Goal: Task Accomplishment & Management: Use online tool/utility

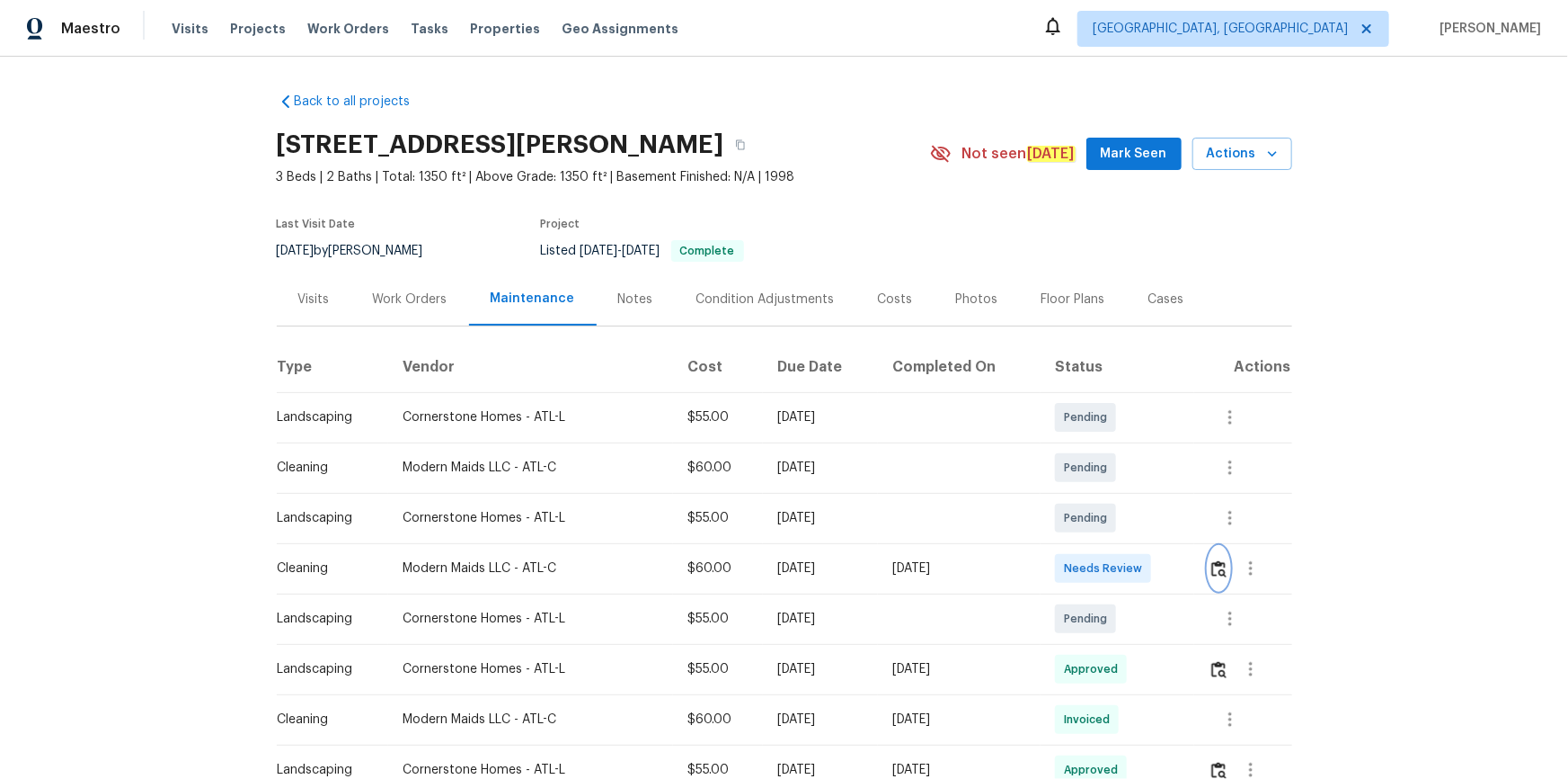
click at [1219, 566] on img "button" at bounding box center [1219, 568] width 15 height 17
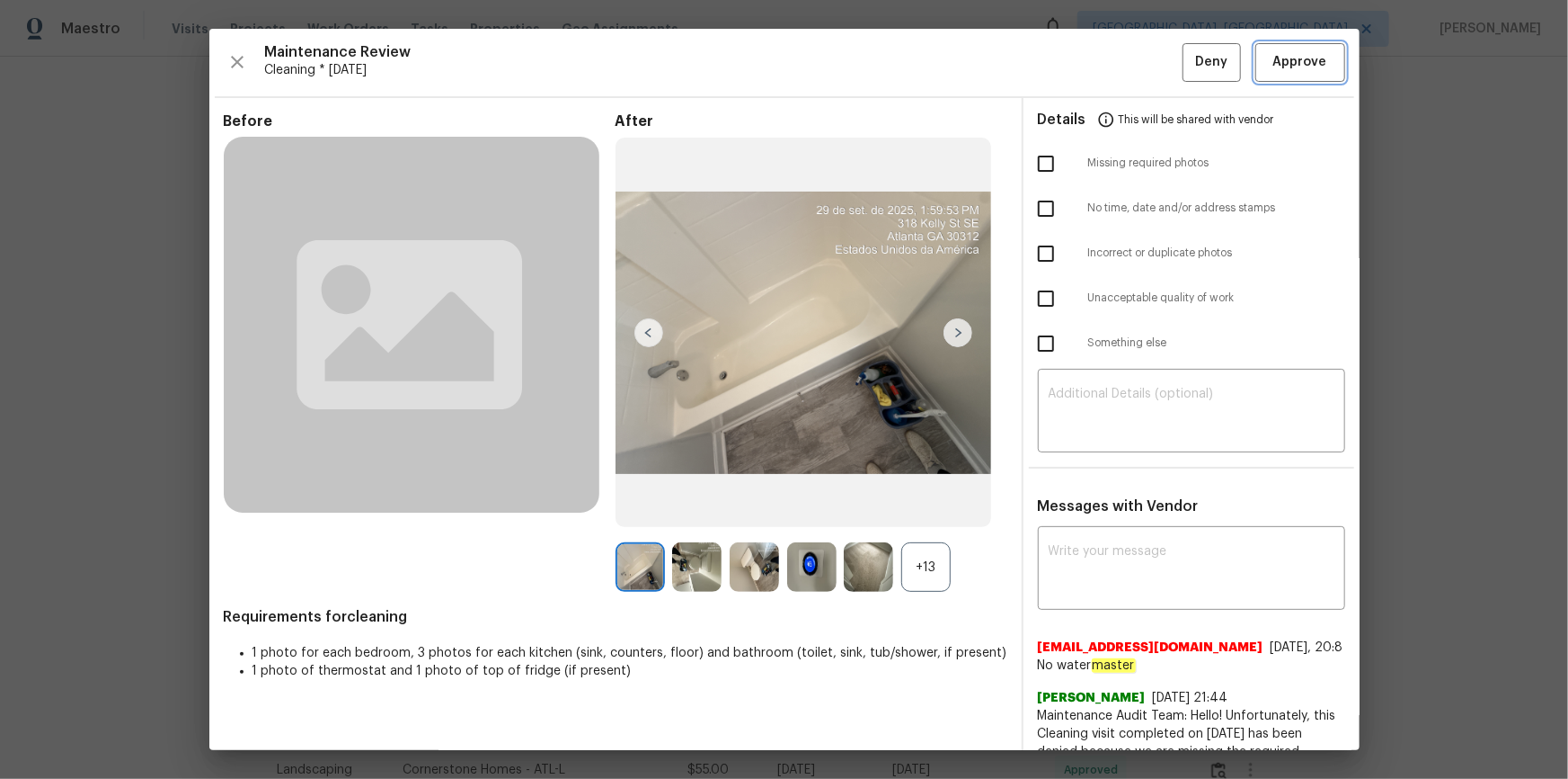
click at [1281, 72] on button "Approve" at bounding box center [1300, 62] width 90 height 39
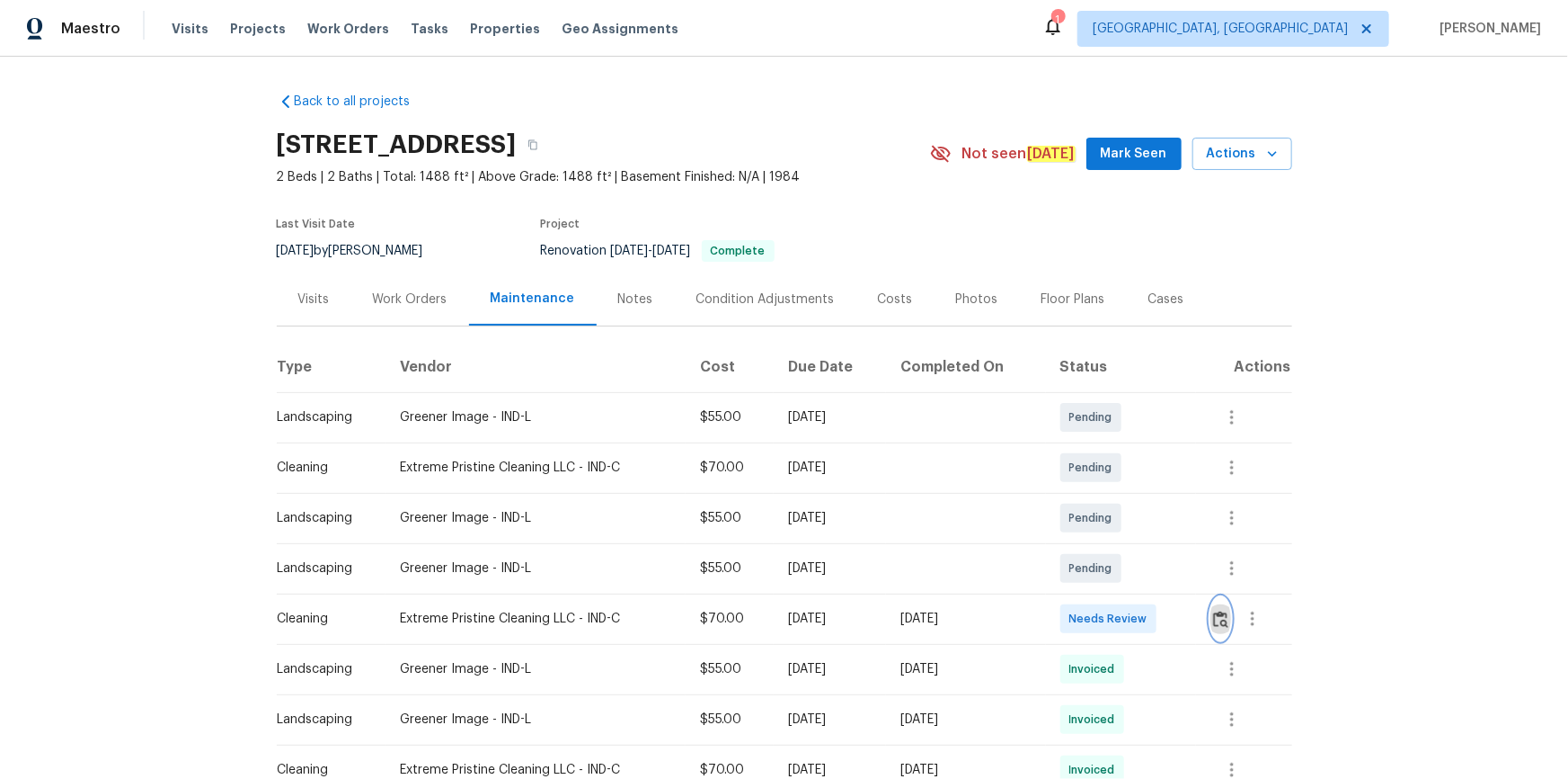
click at [1116, 524] on img "button" at bounding box center [1221, 619] width 15 height 17
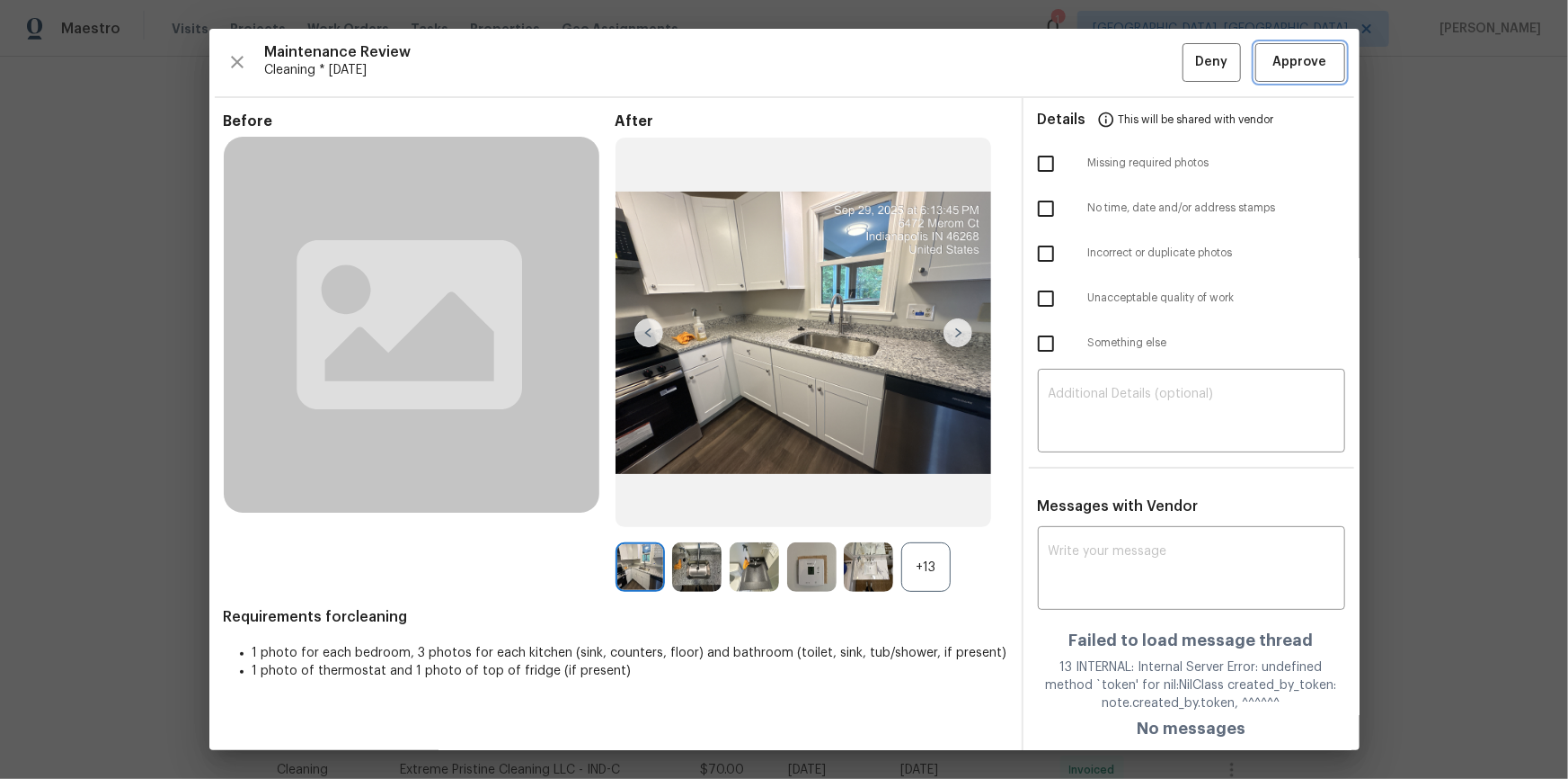
click at [1116, 68] on span "Approve" at bounding box center [1300, 62] width 54 height 23
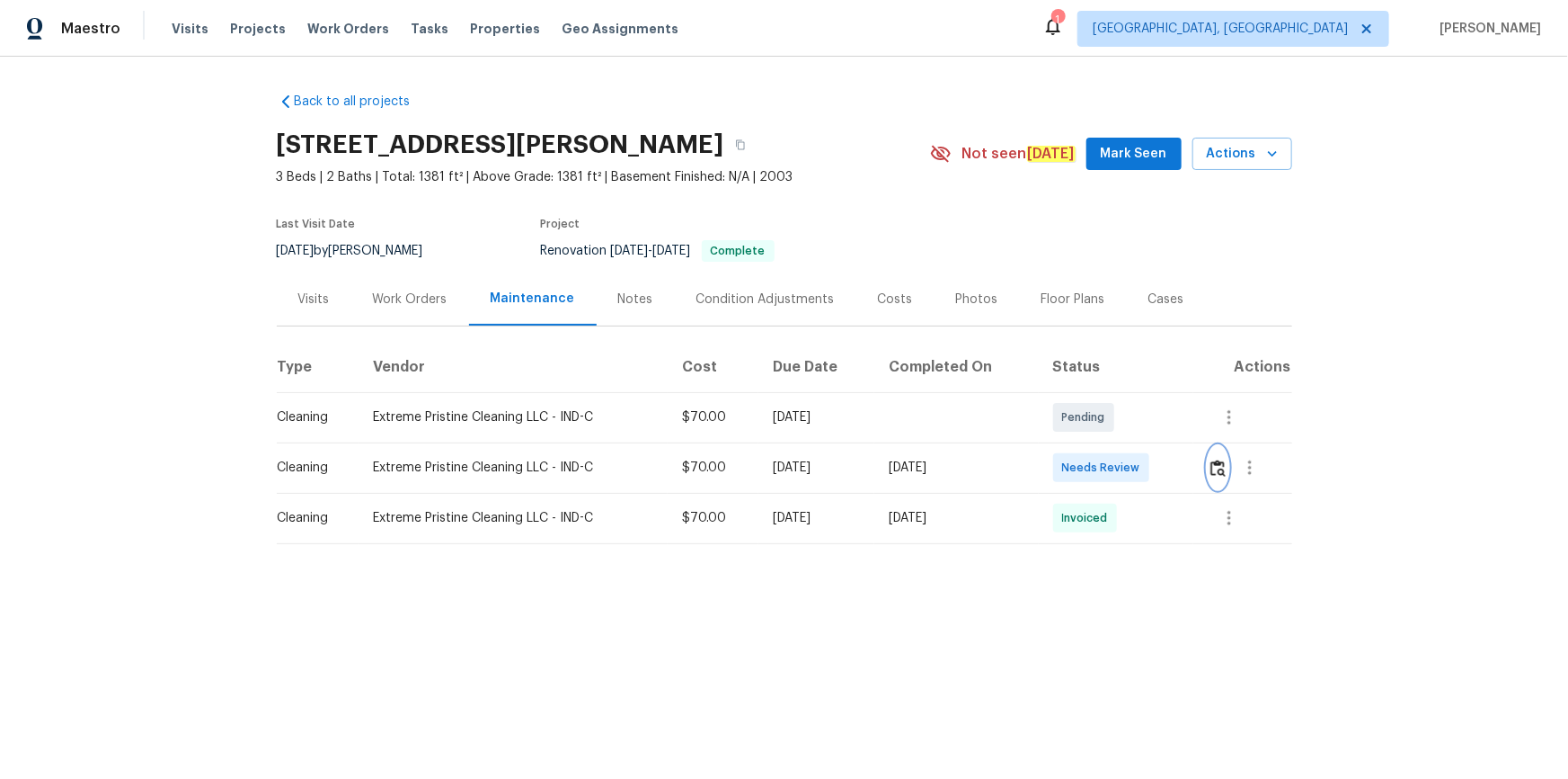
click at [1219, 469] on img "button" at bounding box center [1218, 468] width 15 height 17
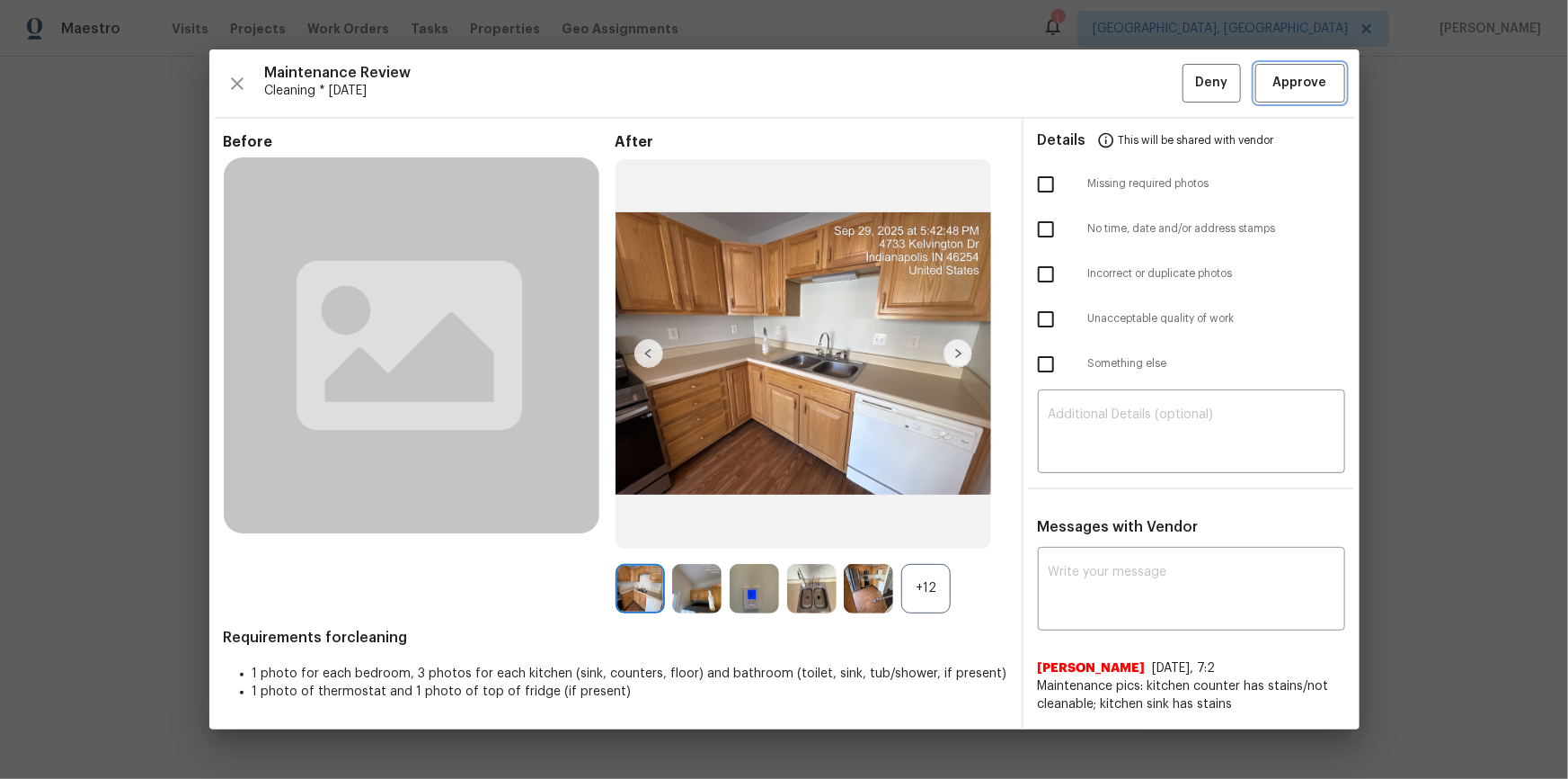
click at [1304, 73] on span "Approve" at bounding box center [1300, 83] width 54 height 23
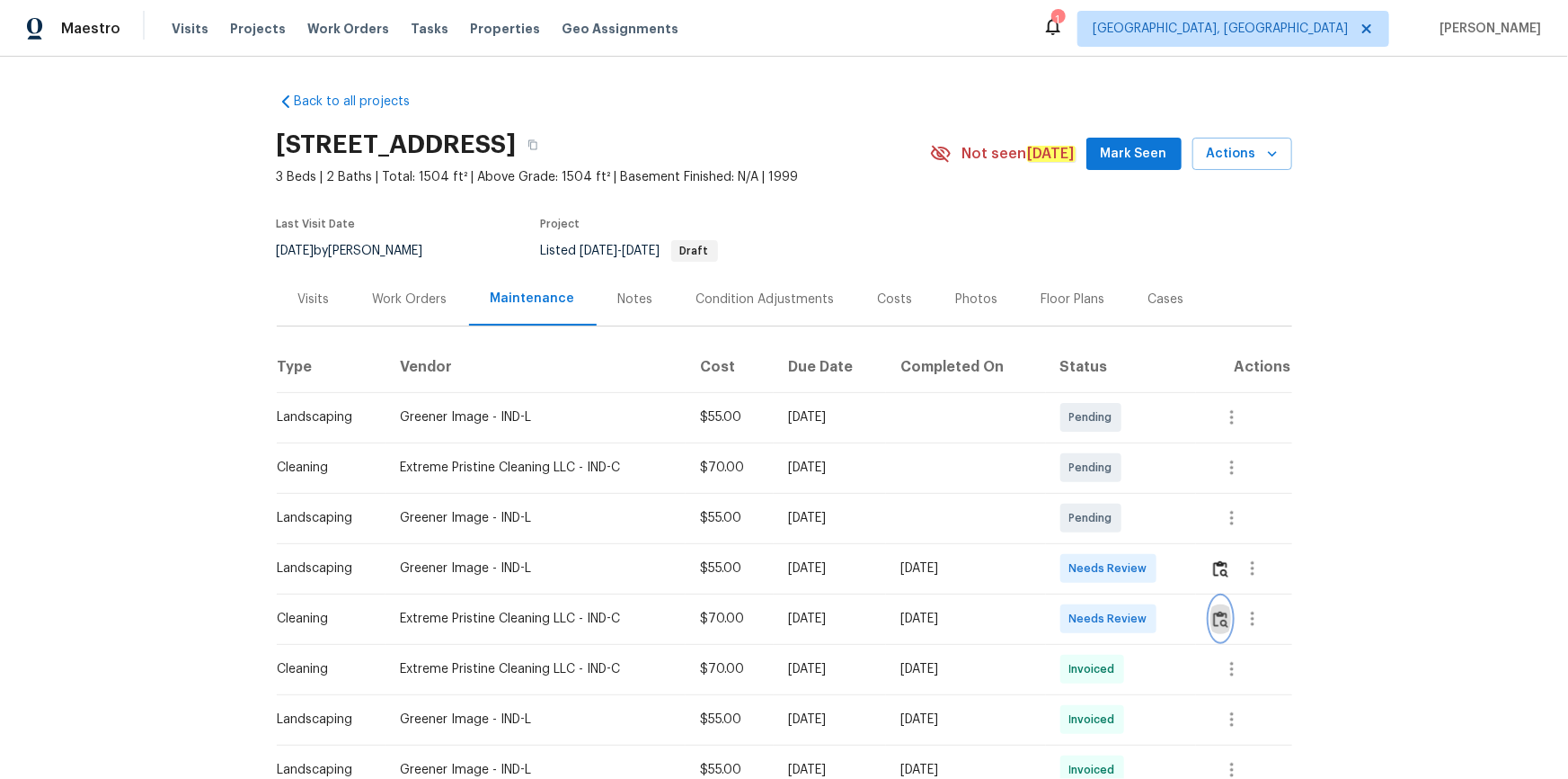
click at [1116, 524] on img "button" at bounding box center [1221, 619] width 15 height 17
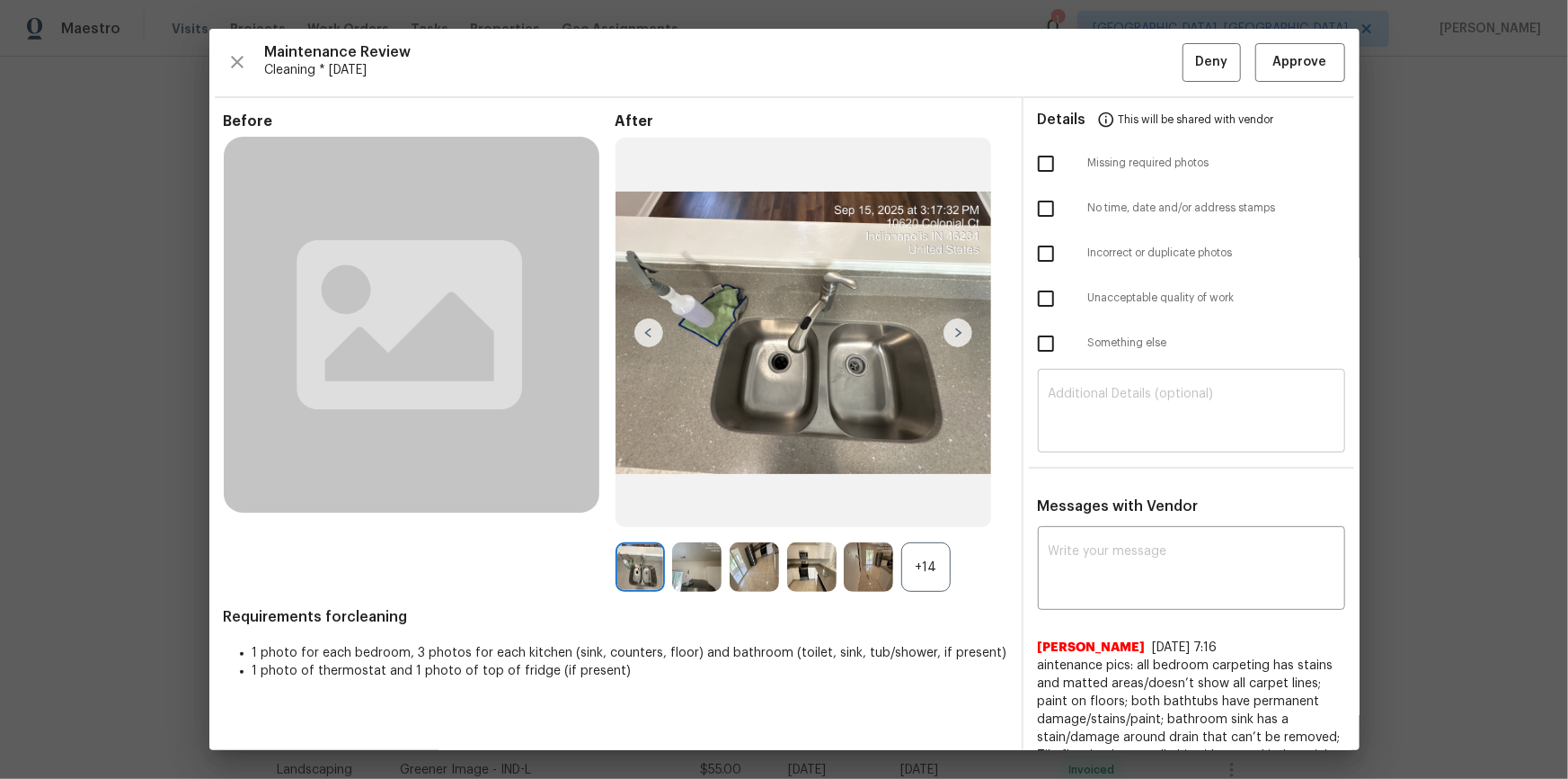
click at [1116, 444] on div "​" at bounding box center [1192, 413] width 307 height 79
paste textarea "Maintenance Audit Team: Hello! Unfortunately, this cleaning visit completed on …"
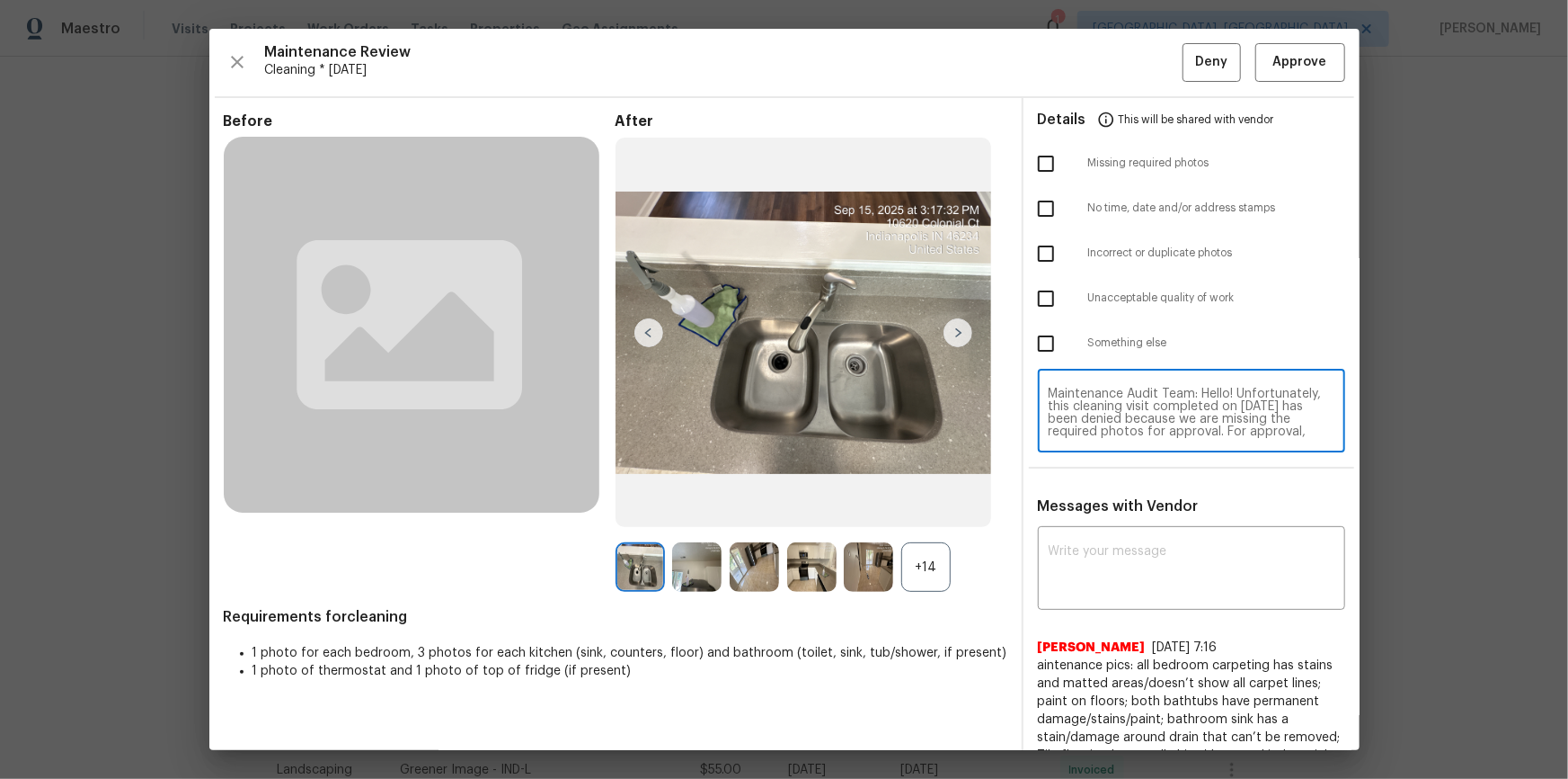
scroll to position [151, 0]
type textarea "Maintenance Audit Team: Hello! Unfortunately, this cleaning visit completed on …"
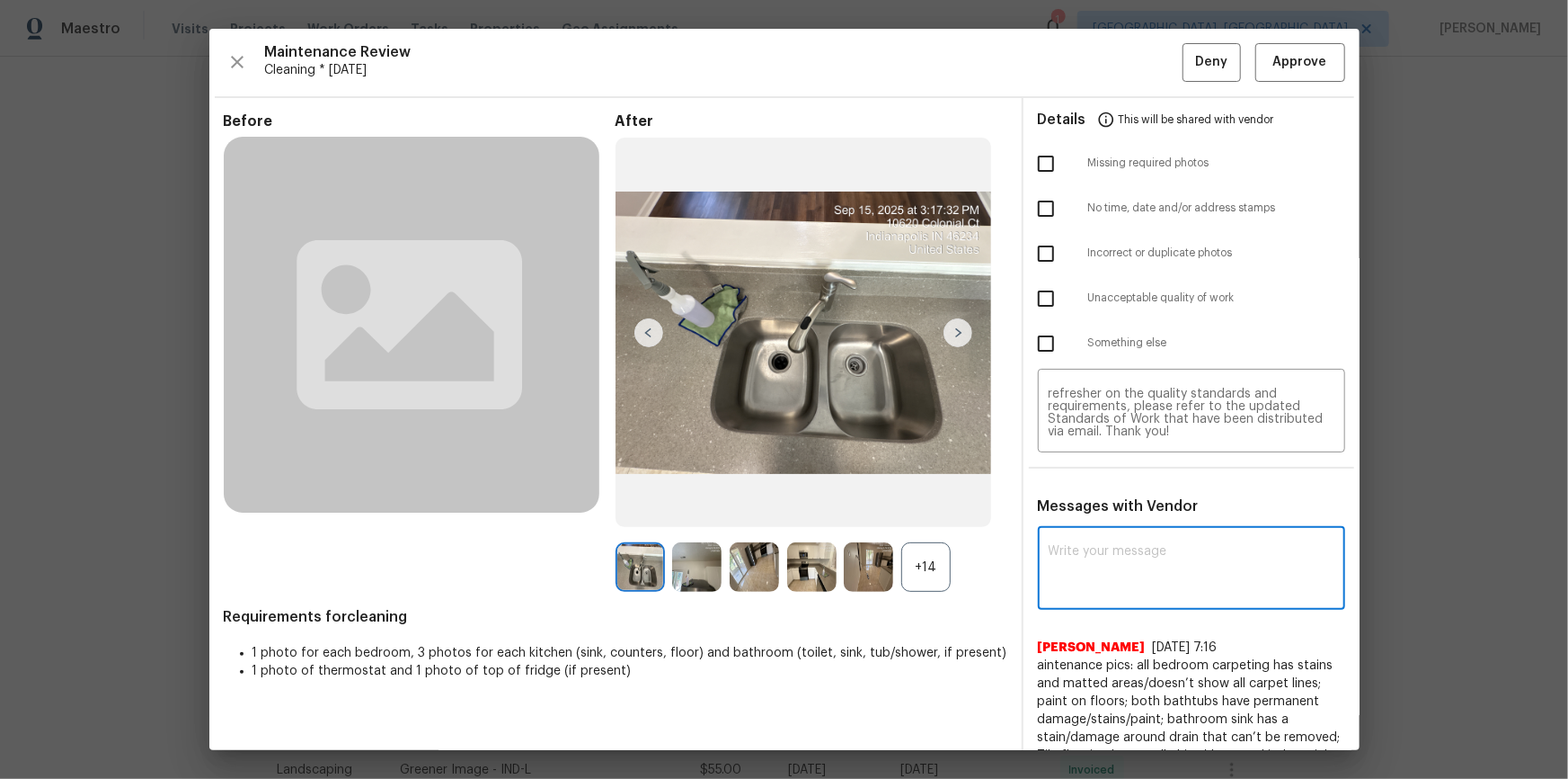
click at [1116, 524] on textarea at bounding box center [1192, 570] width 286 height 50
paste textarea "Maintenance Audit Team: Hello! Unfortunately, this cleaning visit completed on …"
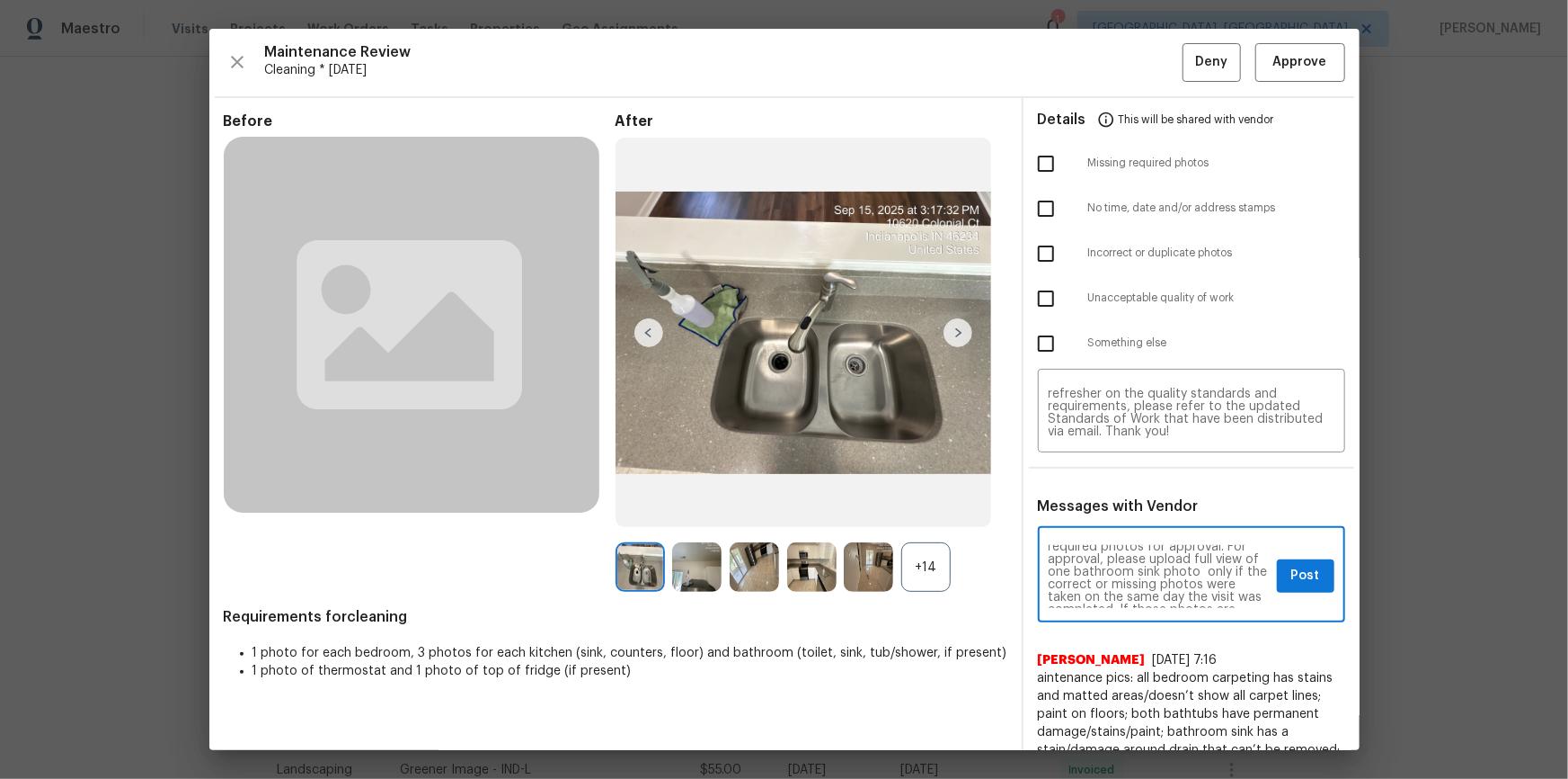
scroll to position [65, 0]
type textarea "Maintenance Audit Team: Hello! Unfortunately, this cleaning visit completed on …"
click at [1039, 294] on input "checkbox" at bounding box center [1047, 299] width 38 height 38
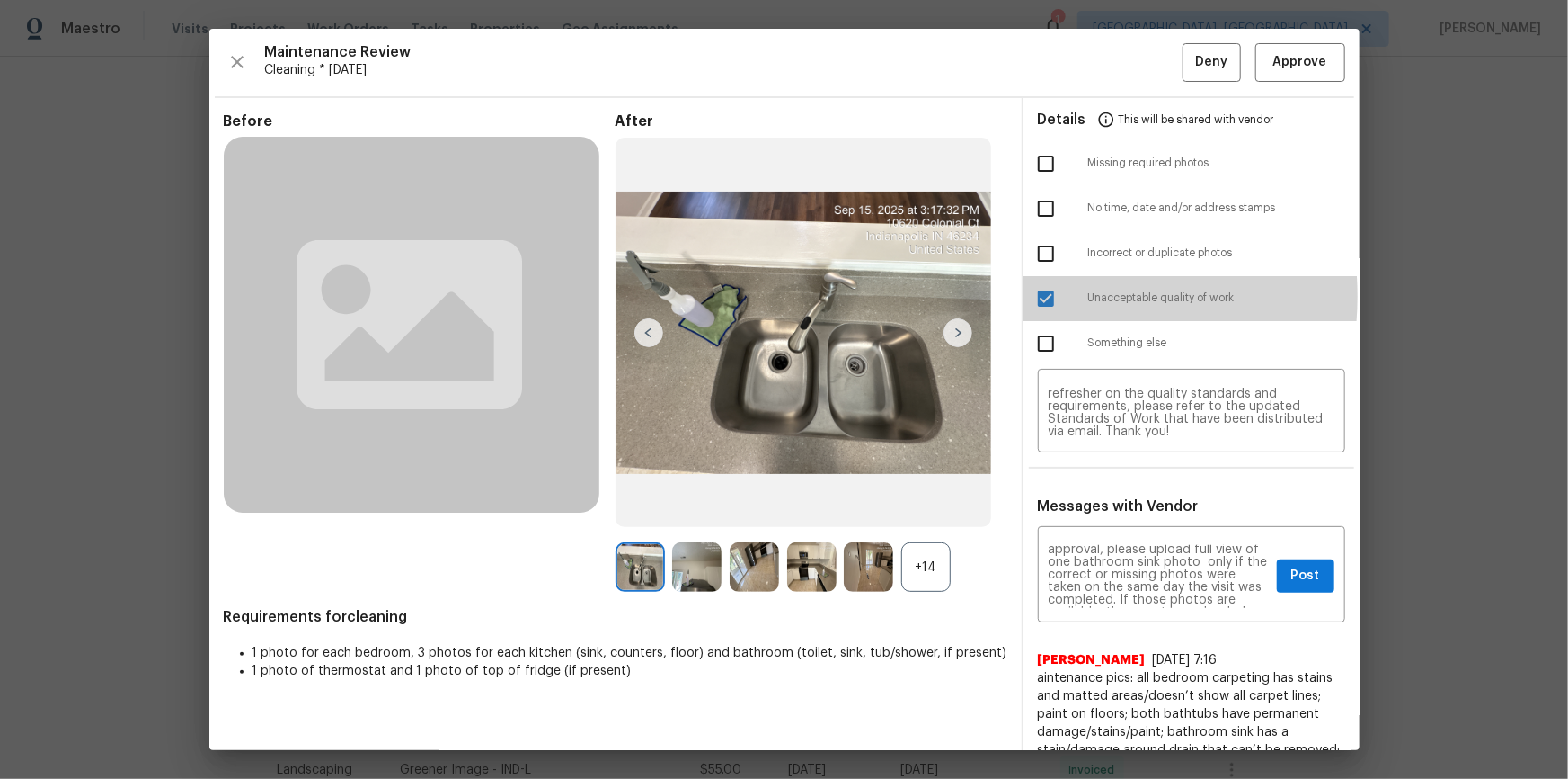
click at [1039, 295] on input "checkbox" at bounding box center [1047, 299] width 38 height 38
checkbox input "false"
click at [1045, 157] on input "checkbox" at bounding box center [1047, 164] width 38 height 38
checkbox input "true"
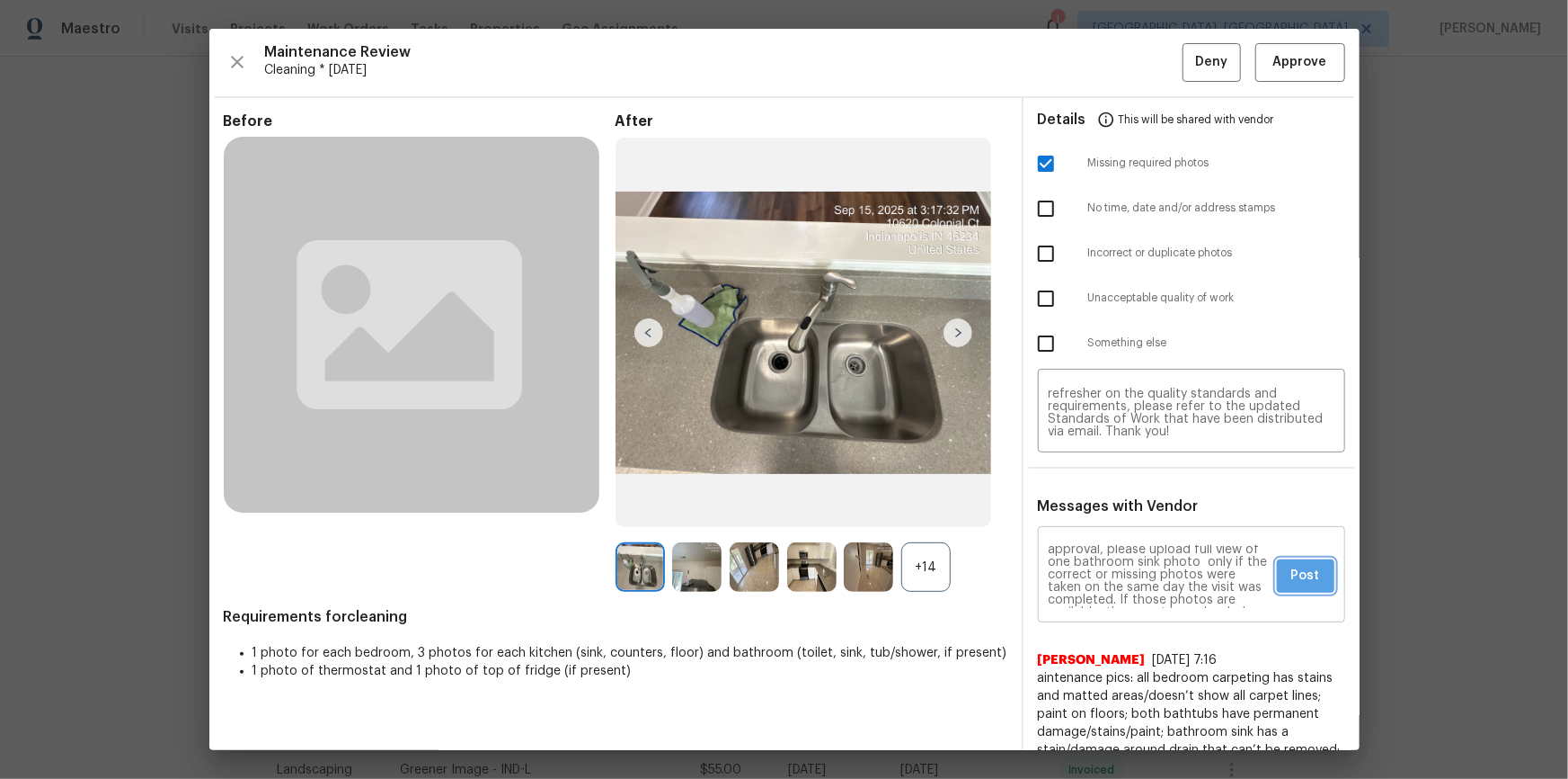
click at [1116, 524] on button "Post" at bounding box center [1305, 575] width 57 height 34
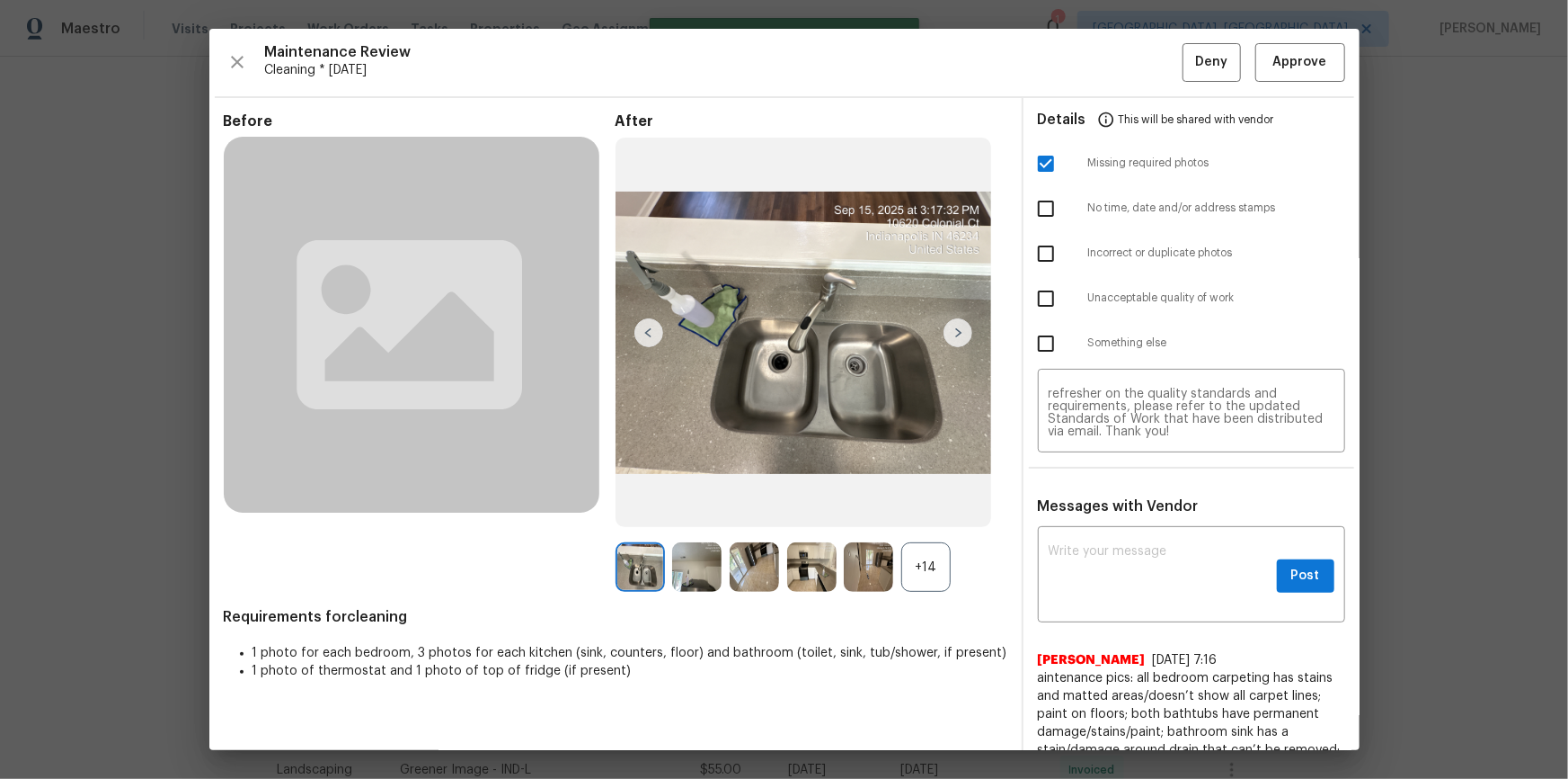
scroll to position [0, 0]
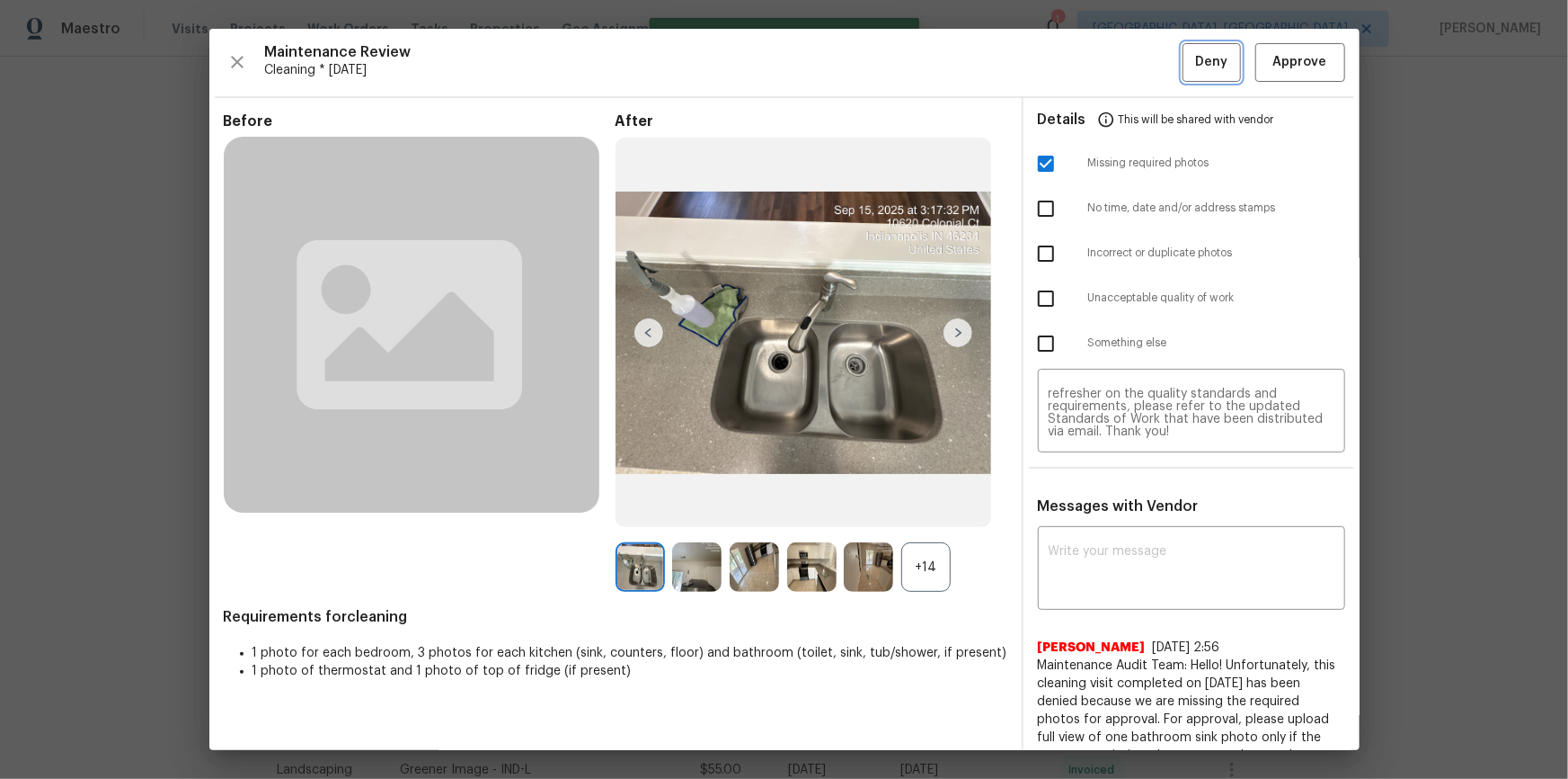
click at [1116, 59] on button "Deny" at bounding box center [1212, 62] width 58 height 39
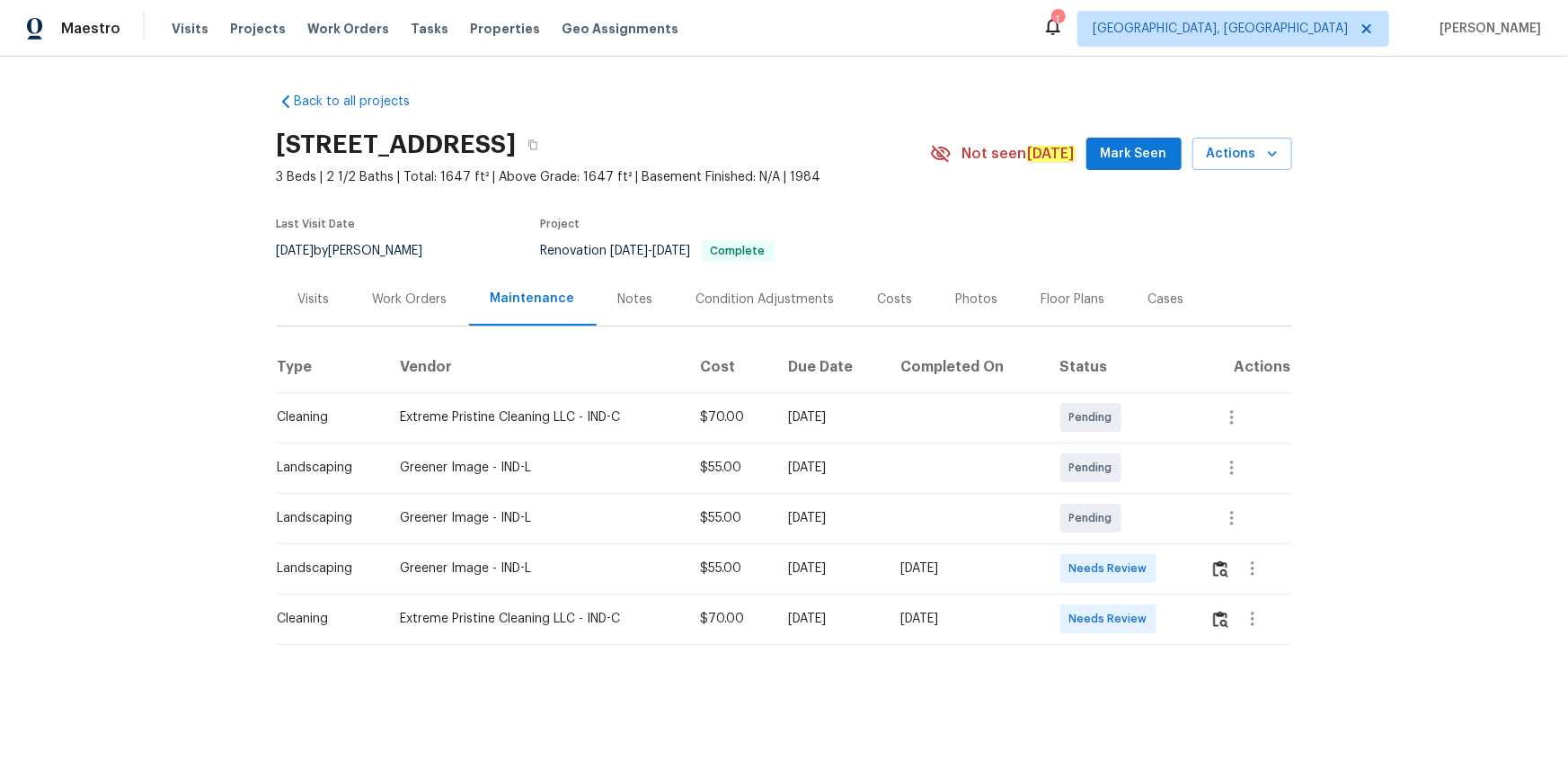
drag, startPoint x: 1200, startPoint y: 617, endPoint x: 1219, endPoint y: 617, distance: 19.0
click at [1116, 524] on td at bounding box center [1244, 618] width 95 height 50
click at [1116, 524] on img "button" at bounding box center [1221, 619] width 15 height 17
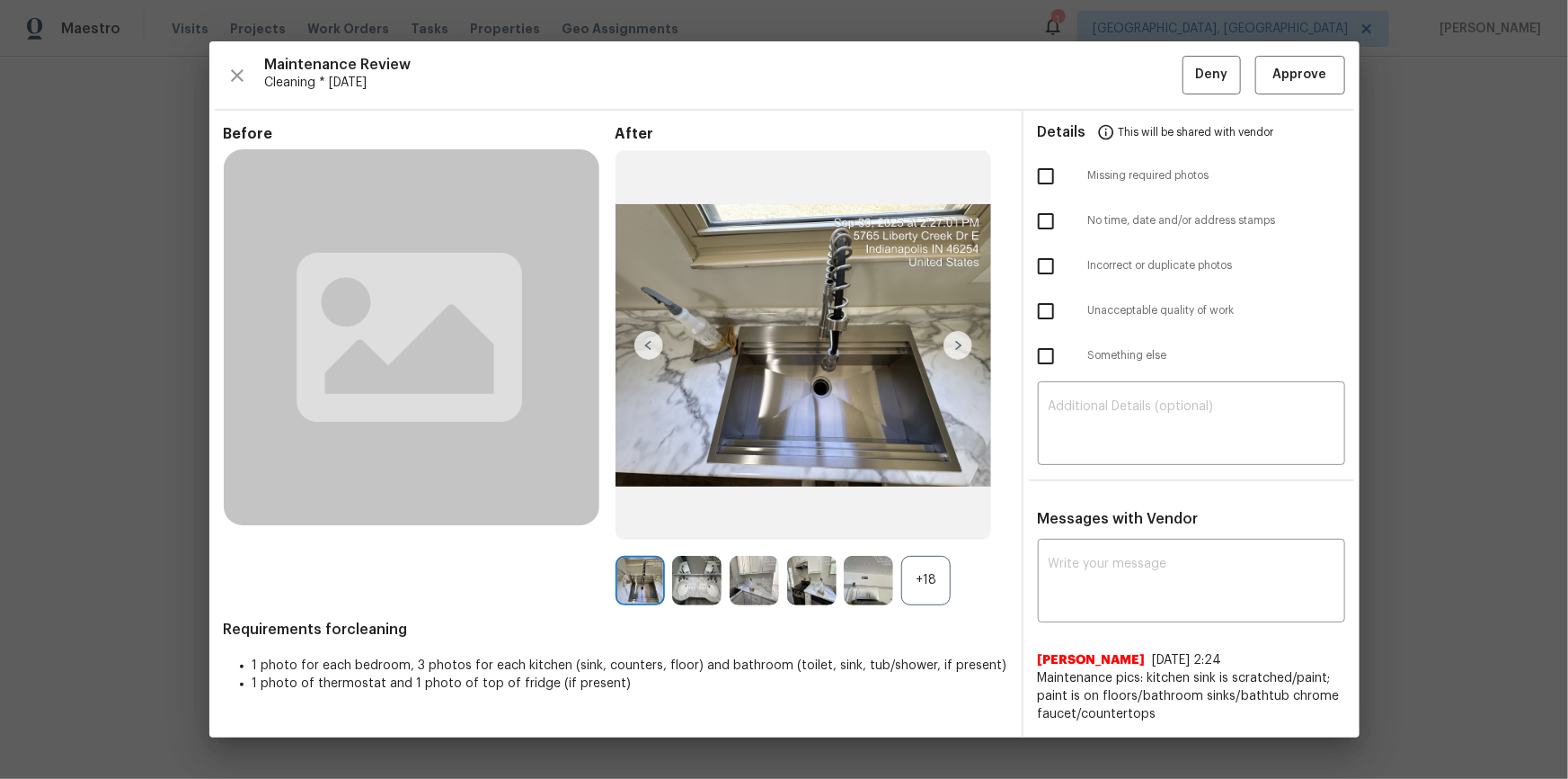
click at [1116, 53] on div "Maintenance Review Cleaning * Mon, Sep 29 Deny Approve Before After +18 Require…" at bounding box center [785, 390] width 1150 height 696
drag, startPoint x: 1325, startPoint y: 63, endPoint x: 1319, endPoint y: 72, distance: 10.8
click at [1116, 64] on button "Approve" at bounding box center [1300, 75] width 90 height 39
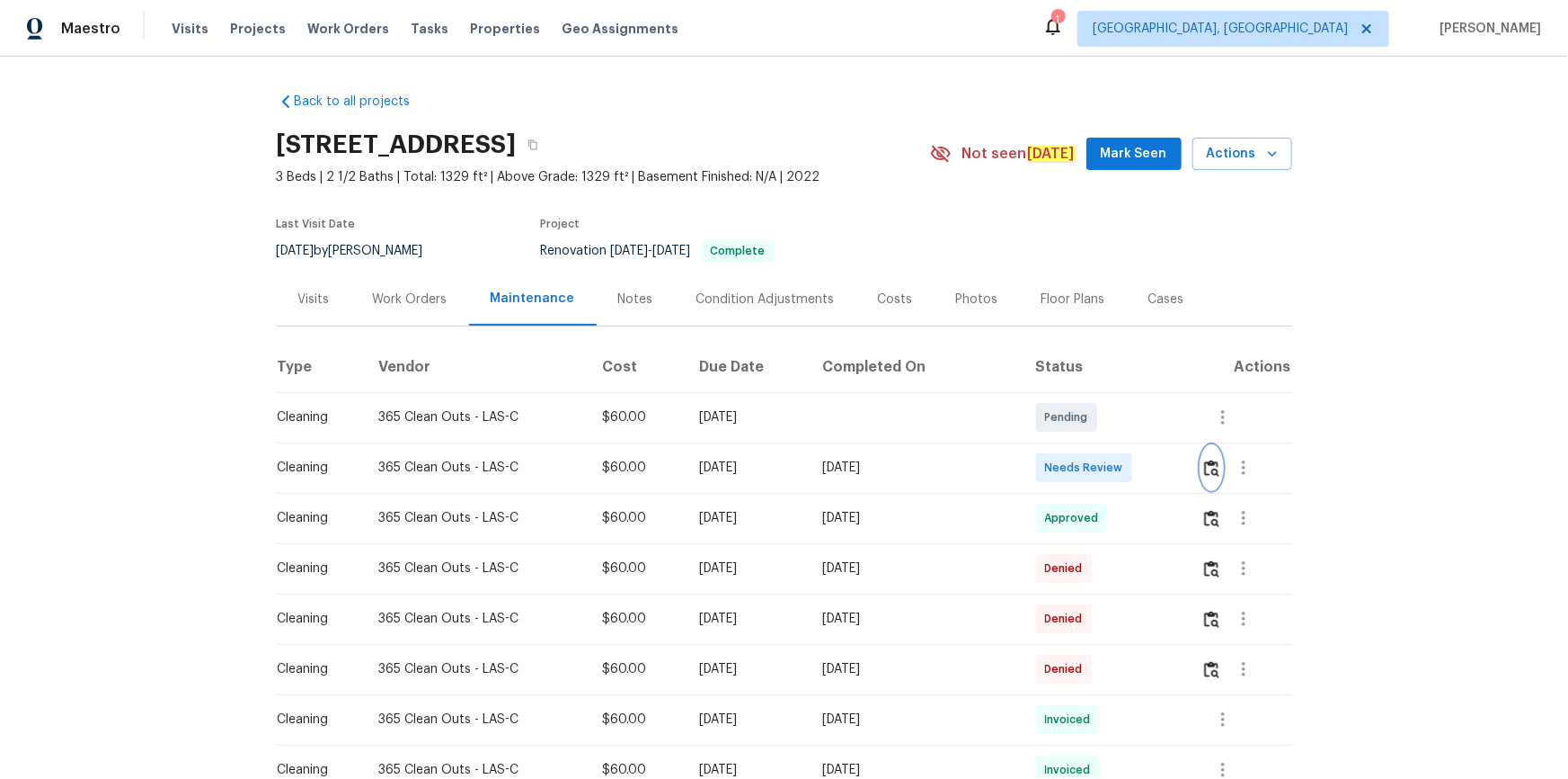
click at [1116, 466] on img "button" at bounding box center [1212, 468] width 15 height 17
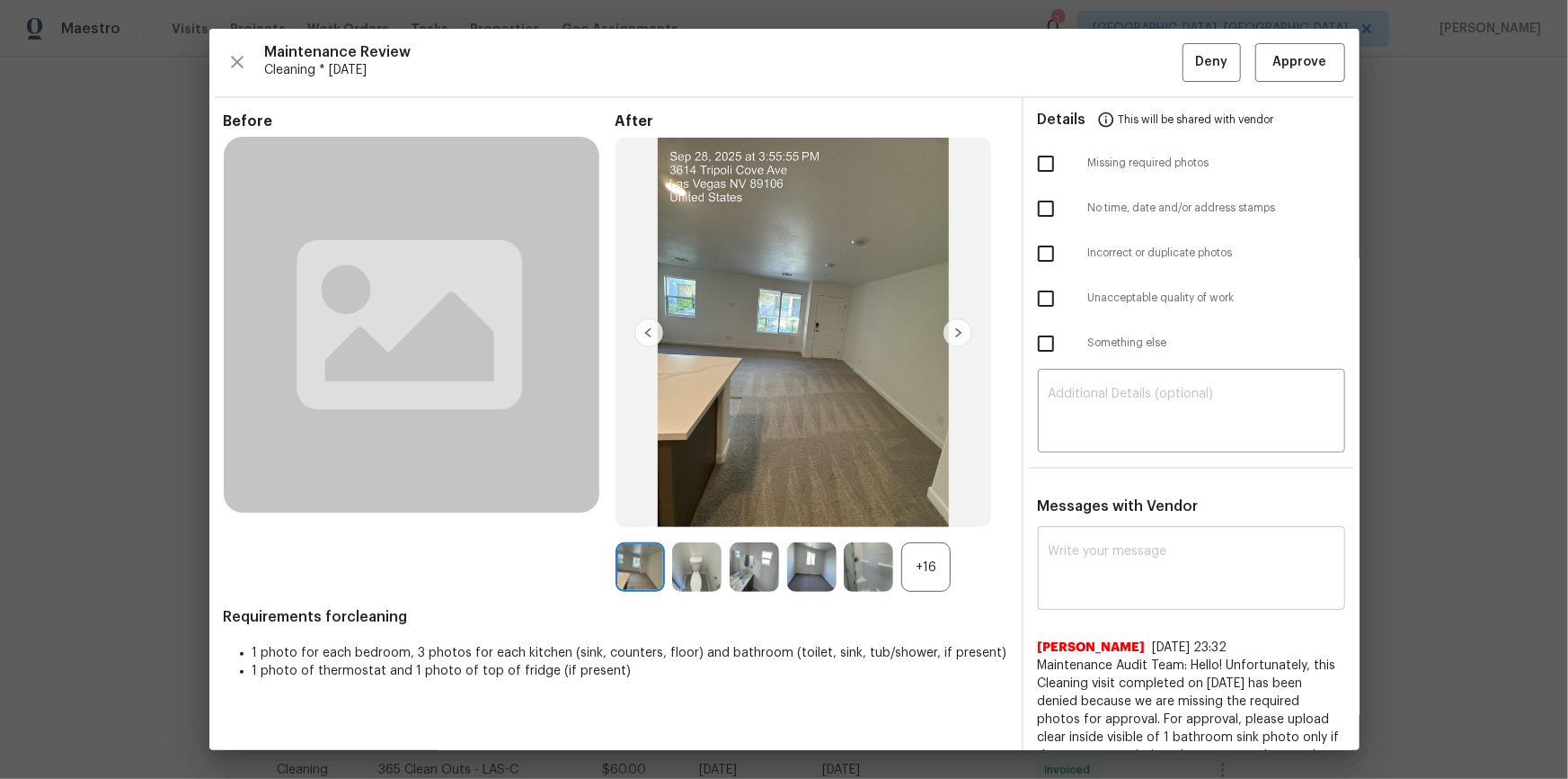
click at [1093, 524] on textarea at bounding box center [1192, 570] width 286 height 50
paste textarea "Maintenance Audit Team: Hello! Unfortunately, this cleaning visit completed on …"
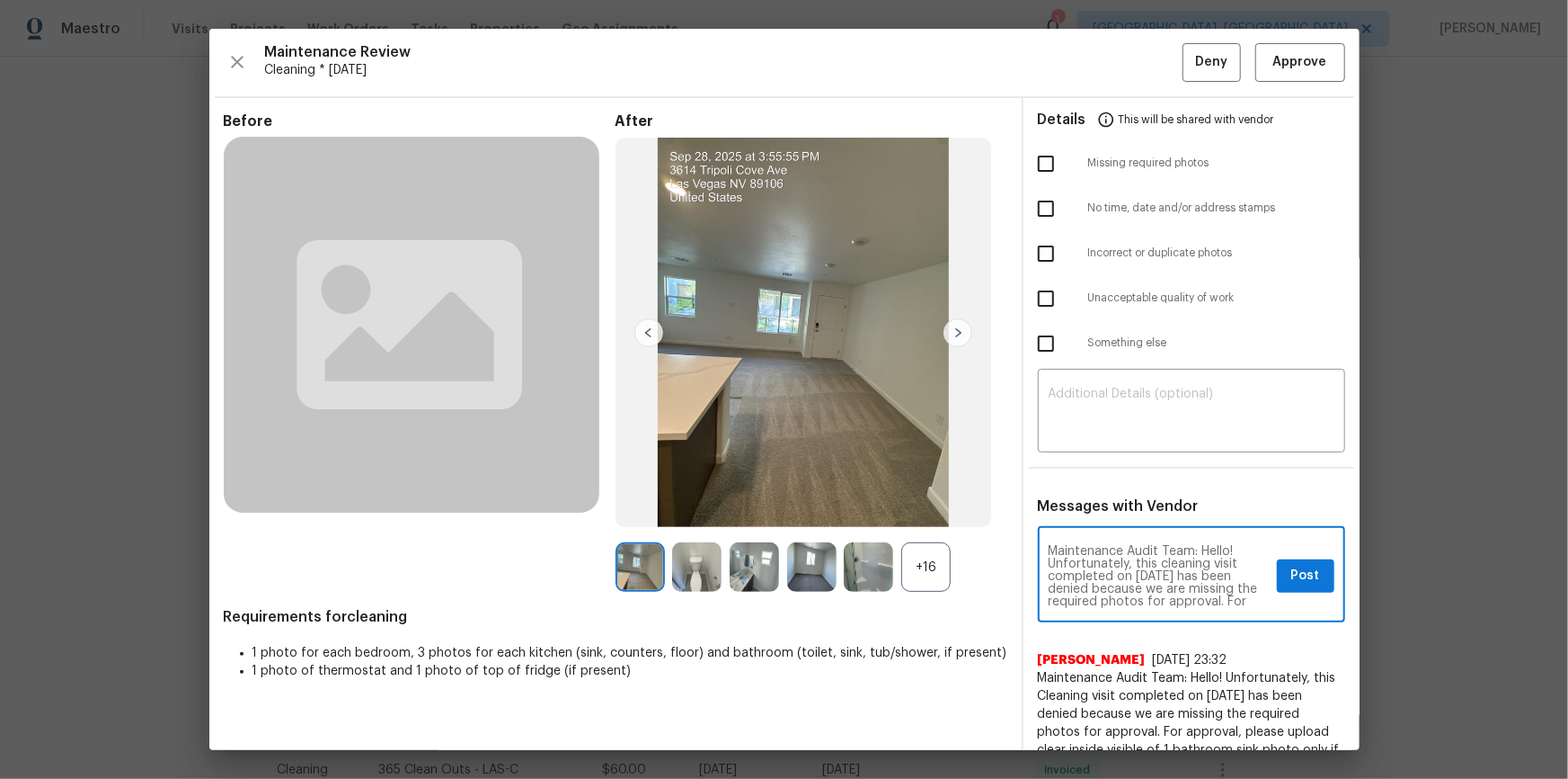
scroll to position [225, 0]
type textarea "Maintenance Audit Team: Hello! Unfortunately, this cleaning visit completed on …"
click at [1116, 384] on div "​" at bounding box center [1192, 413] width 307 height 79
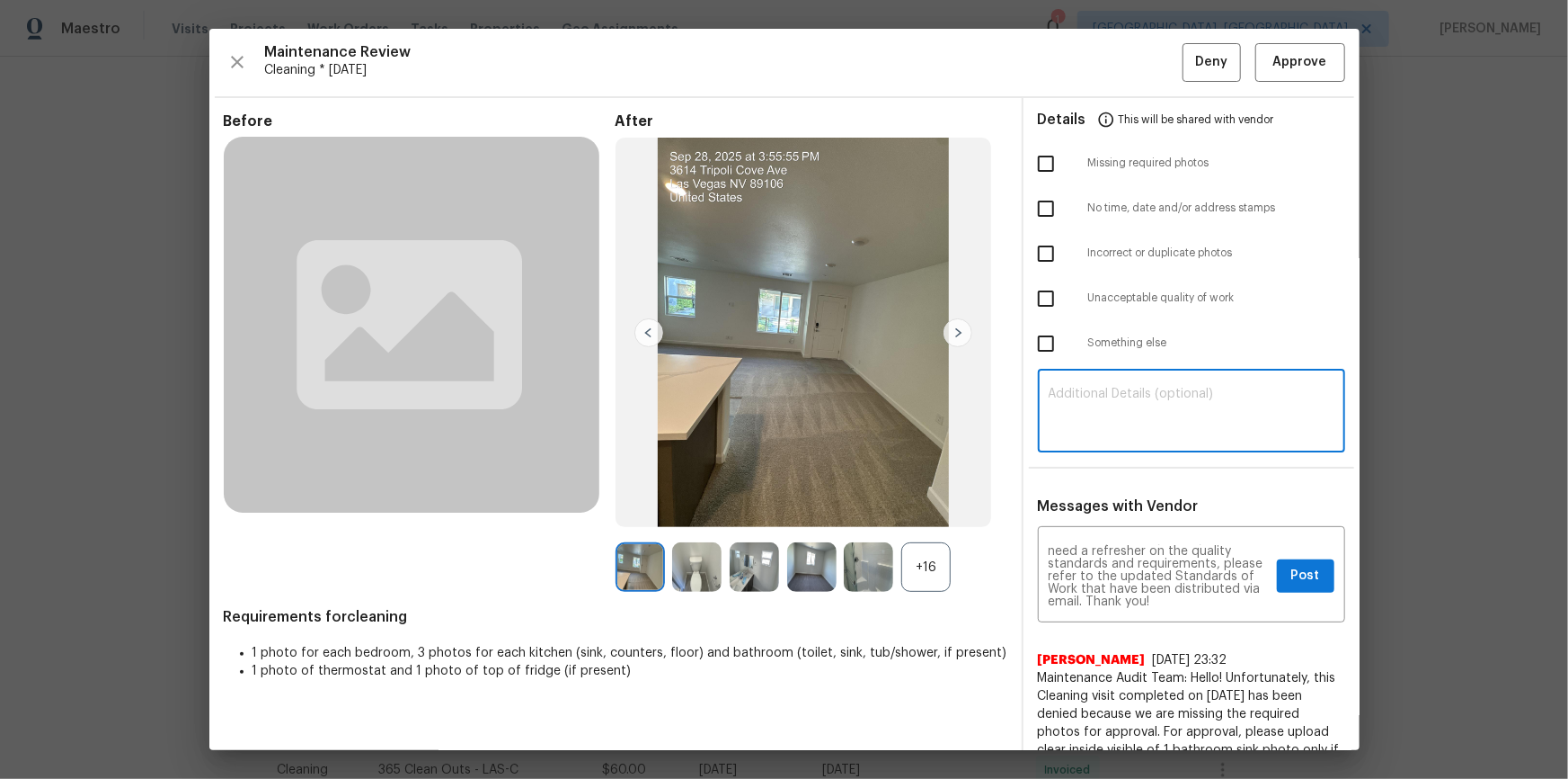
paste textarea "Maintenance Audit Team: Hello! Unfortunately, this cleaning visit completed on …"
type textarea "Maintenance Audit Team: Hello! Unfortunately, this cleaning visit completed on …"
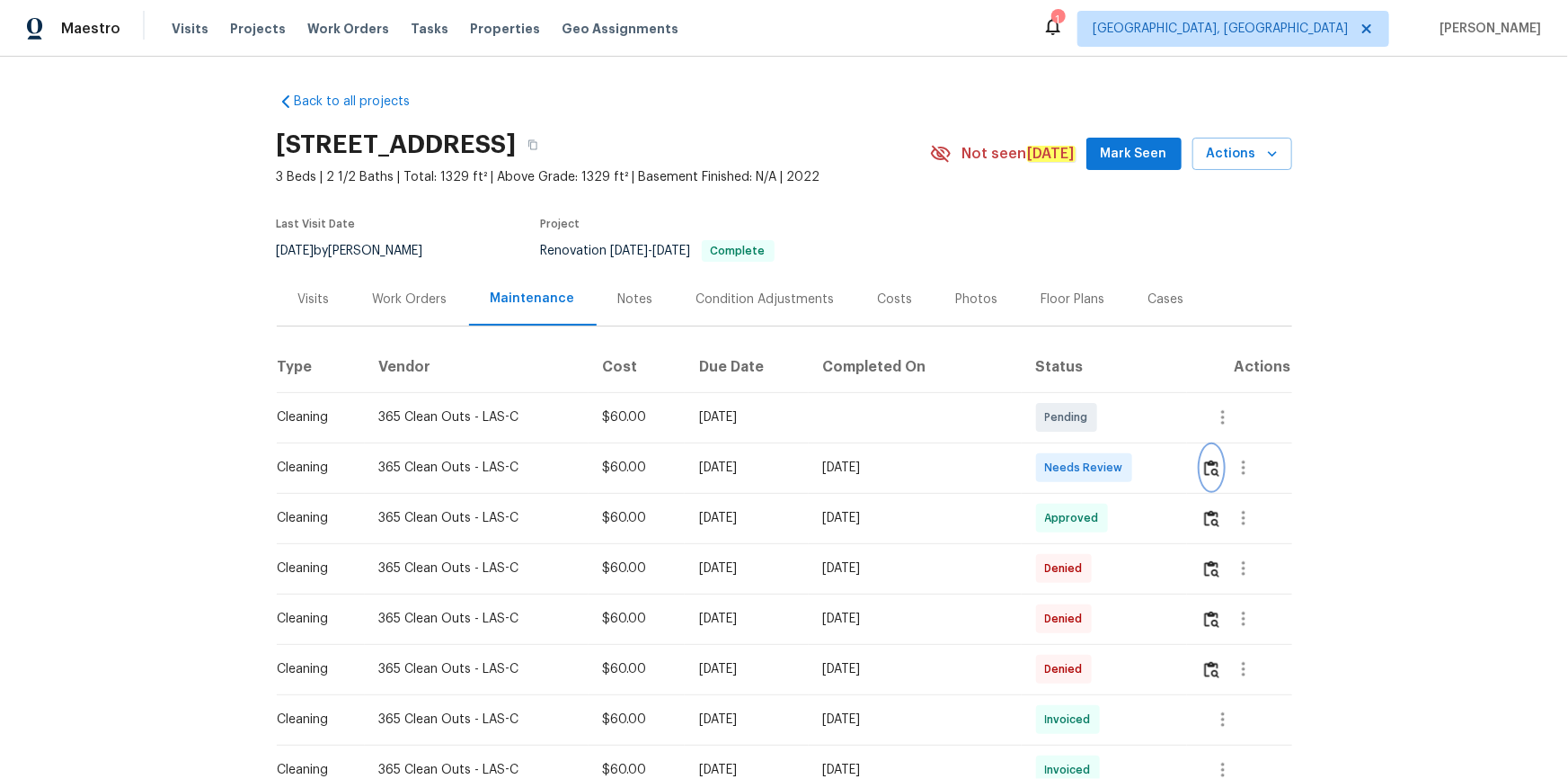
click at [1116, 474] on img "button" at bounding box center [1212, 468] width 15 height 17
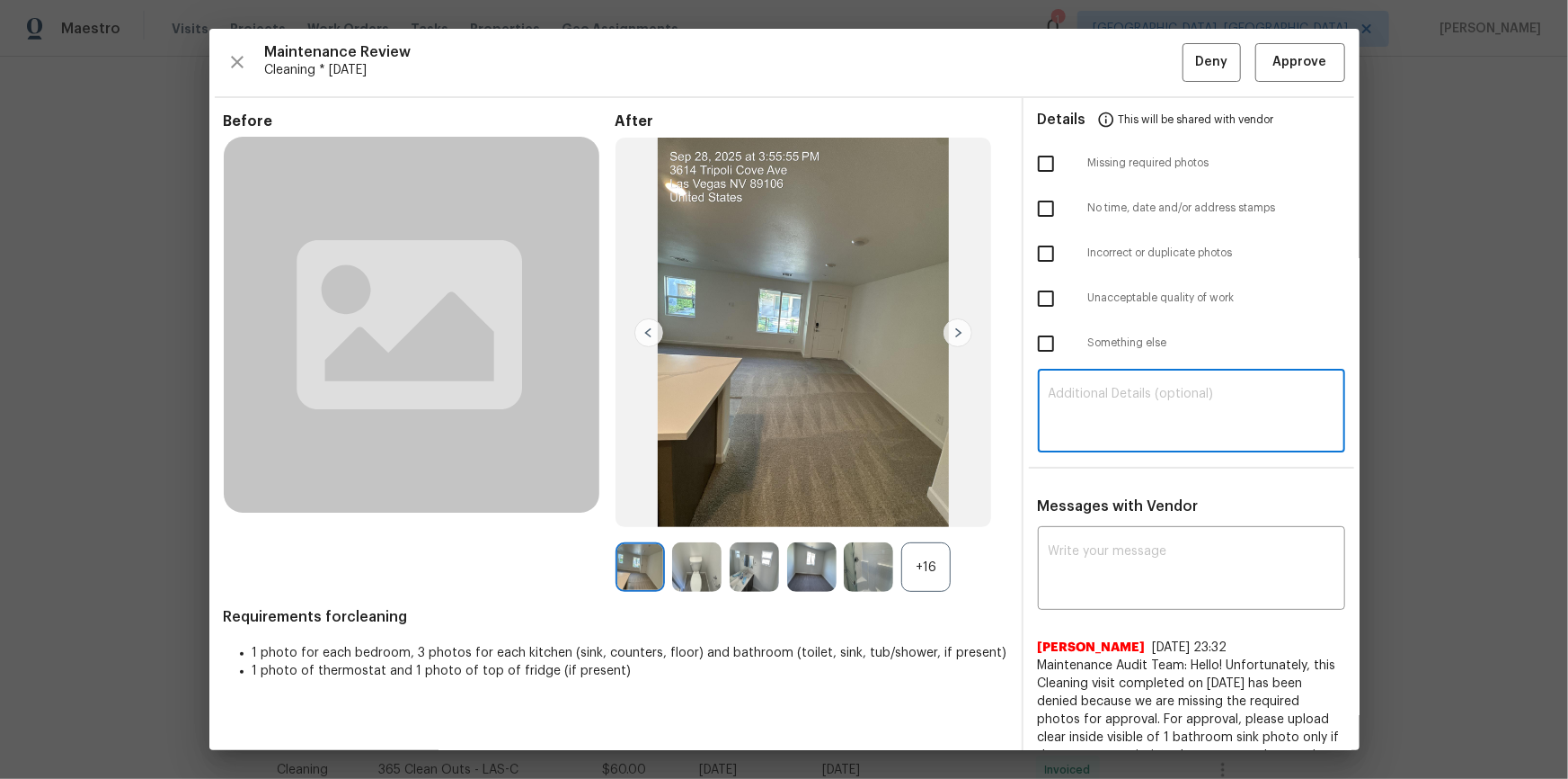
click at [1116, 420] on textarea at bounding box center [1192, 412] width 286 height 50
paste textarea "Maintenance Audit Team: Hello! Unfortunately, this cleaning visit completed on …"
type textarea "Maintenance Audit Team: Hello! Unfortunately, this cleaning visit completed on …"
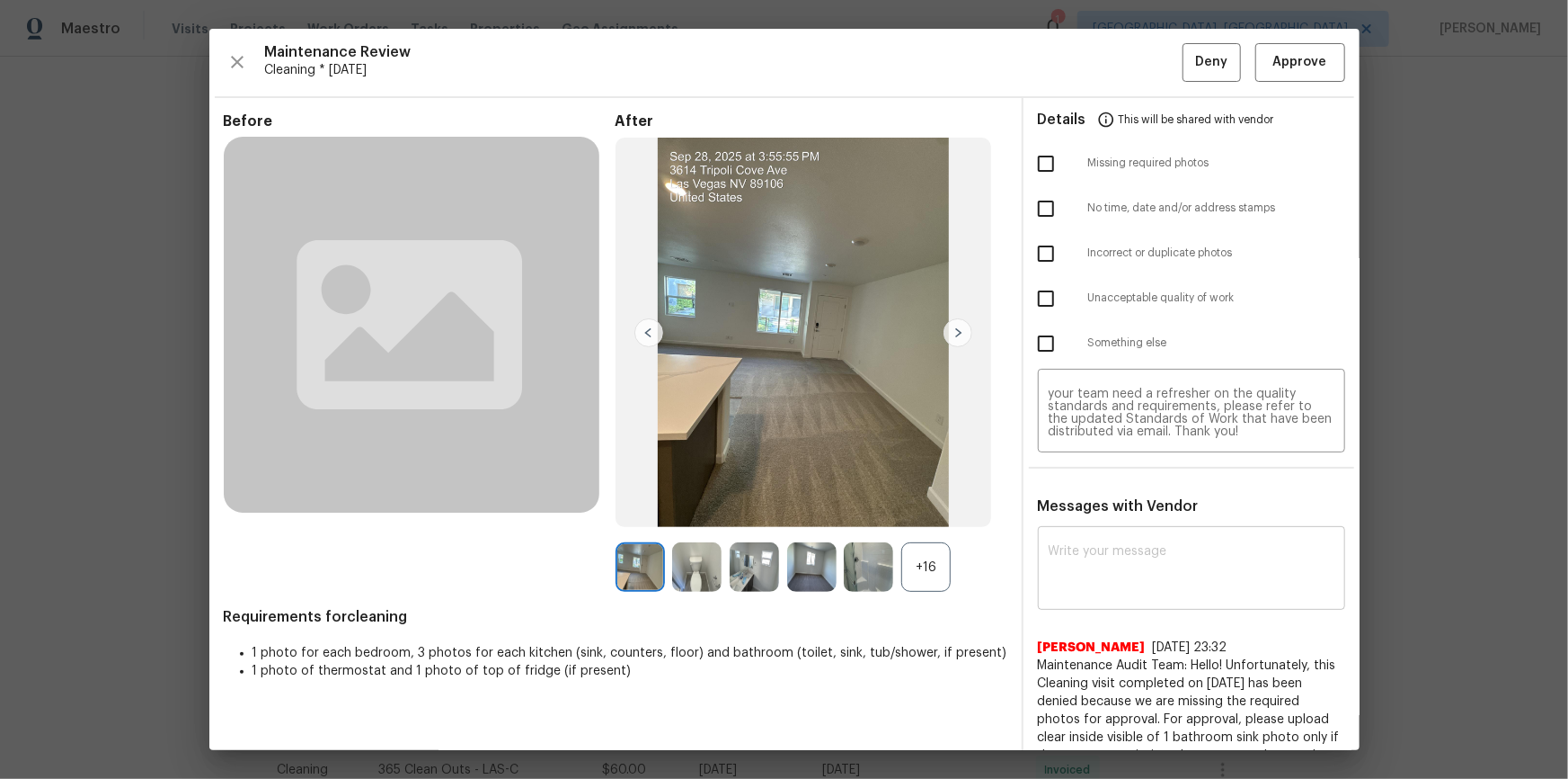
click at [1116, 524] on div "x ​" at bounding box center [1192, 570] width 307 height 79
paste textarea "Maintenance Audit Team: Hello! Unfortunately, this cleaning visit completed on …"
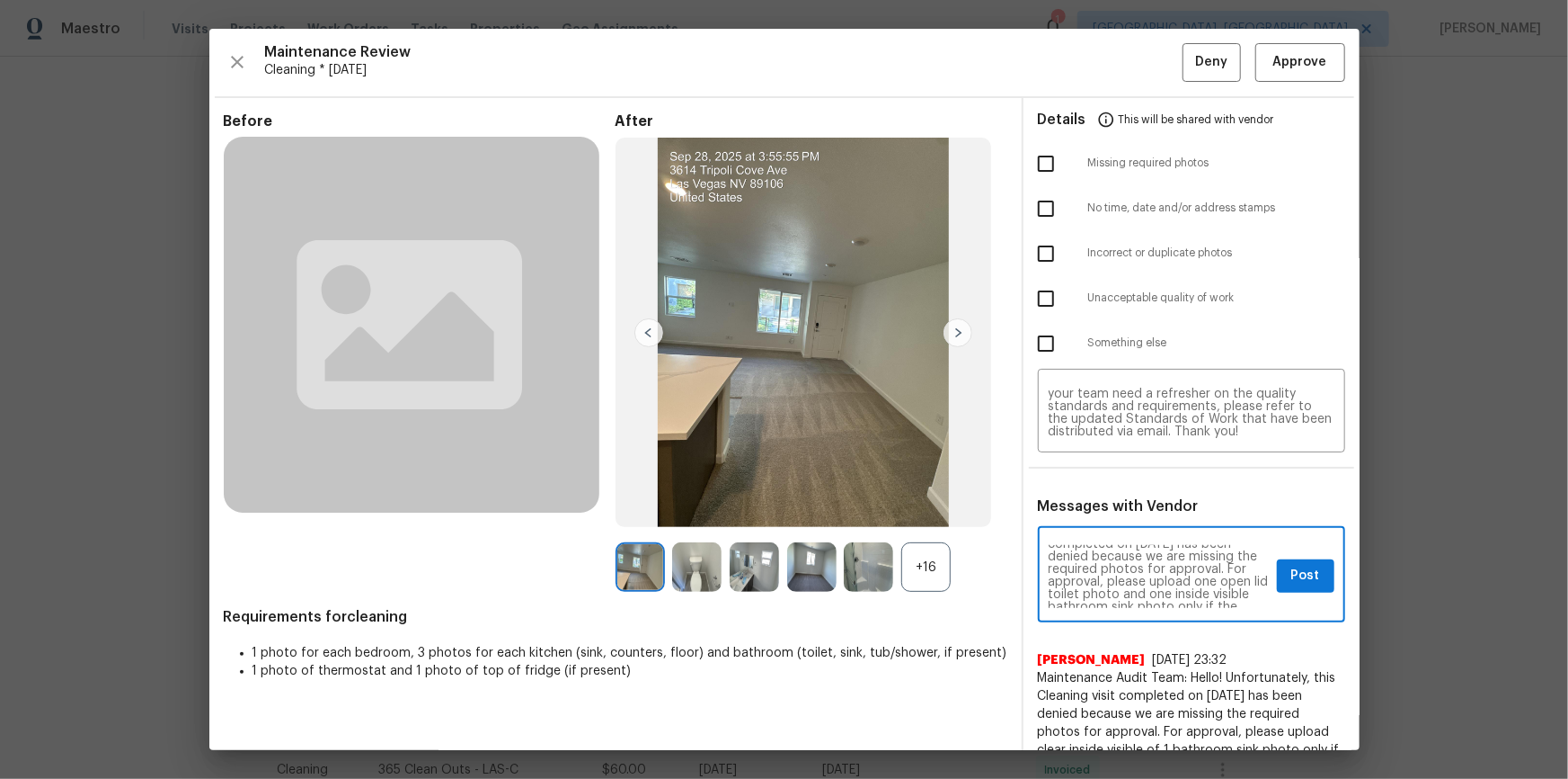
scroll to position [65, 0]
type textarea "Maintenance Audit Team: Hello! Unfortunately, this cleaning visit completed on …"
click at [1051, 172] on input "checkbox" at bounding box center [1047, 164] width 38 height 38
checkbox input "true"
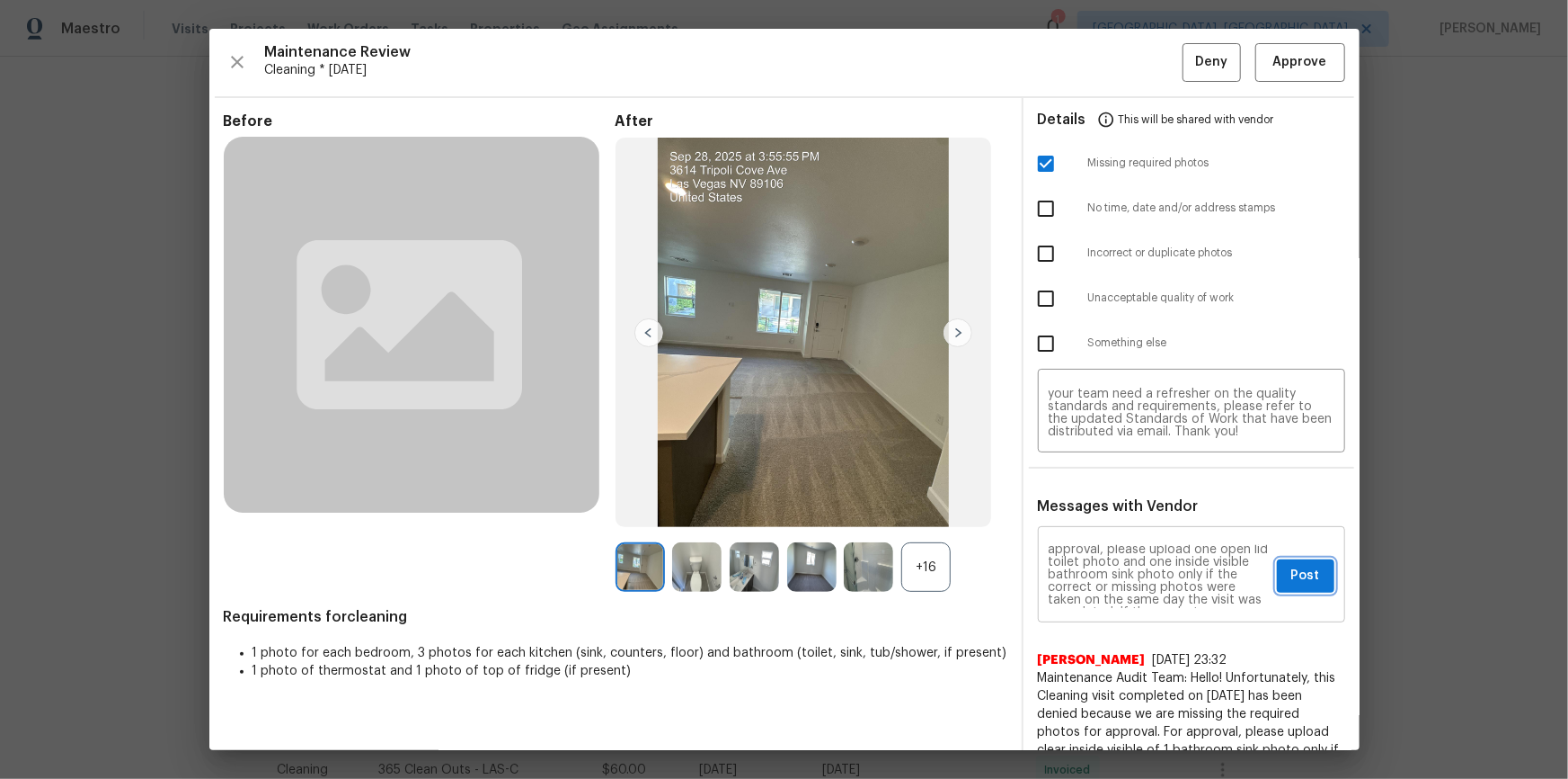
click at [1116, 524] on button "Post" at bounding box center [1305, 575] width 57 height 34
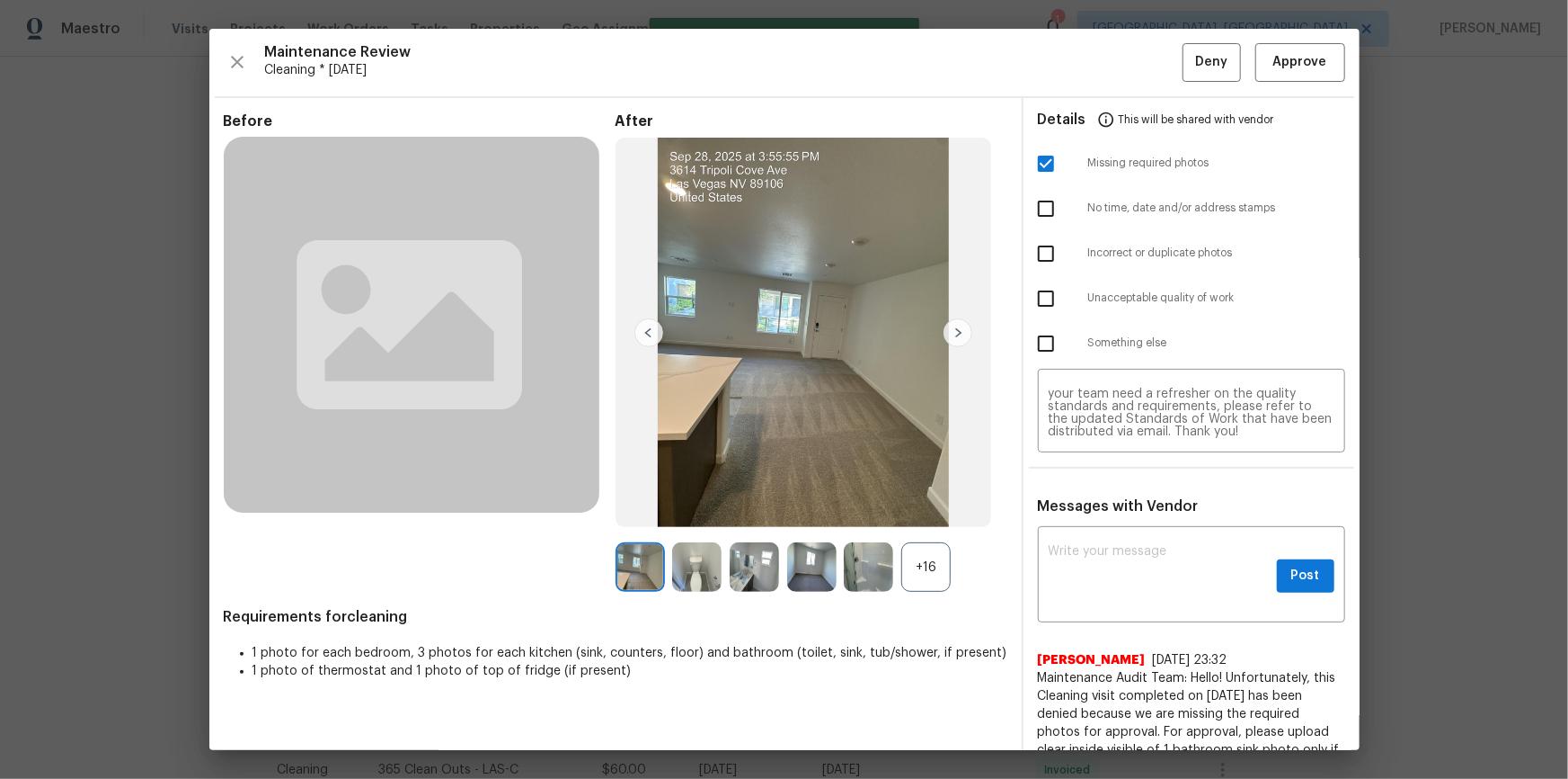
scroll to position [0, 0]
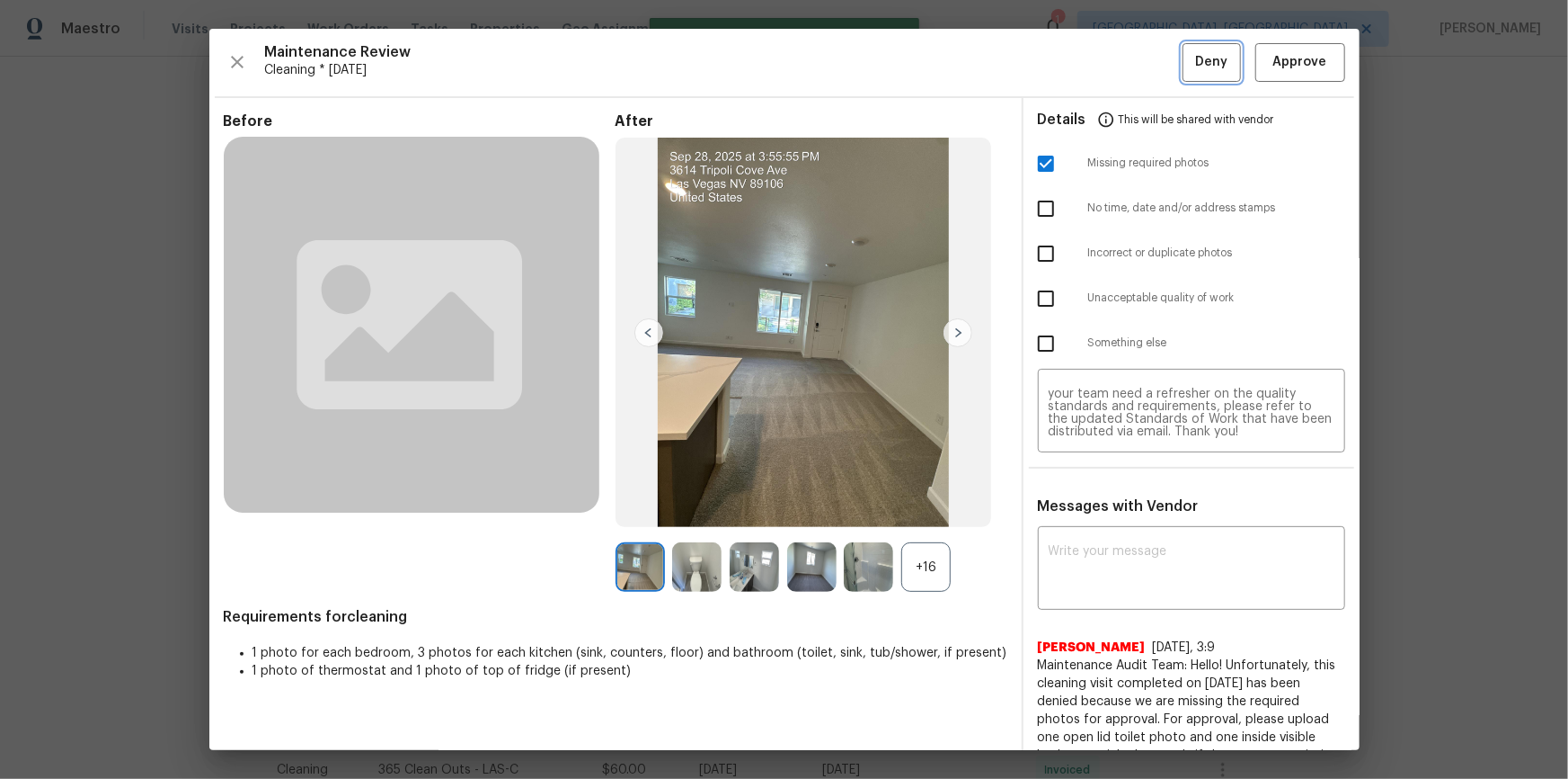
click at [1116, 64] on span "Deny" at bounding box center [1212, 62] width 33 height 23
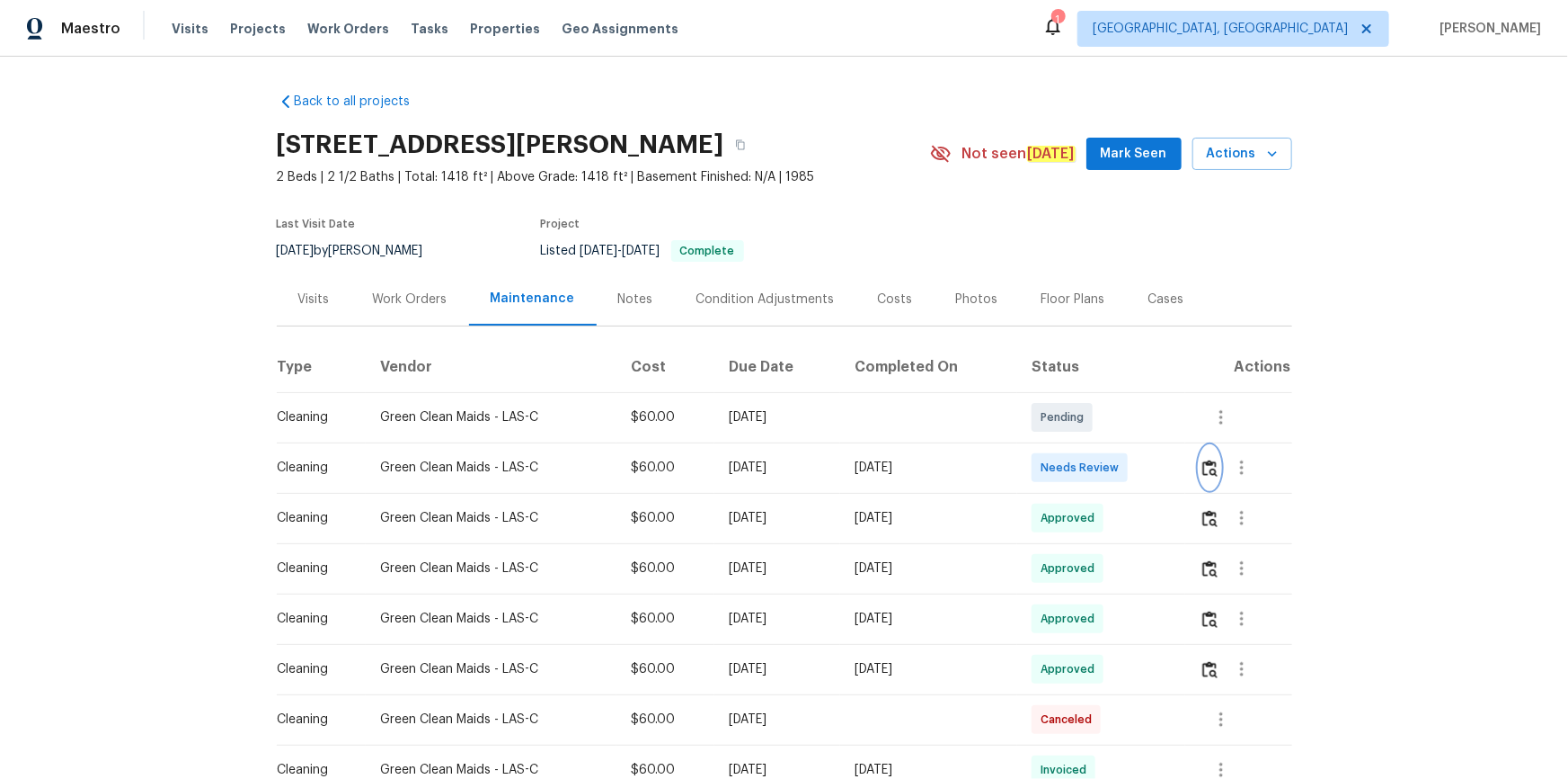
click at [1116, 464] on img "button" at bounding box center [1210, 468] width 15 height 17
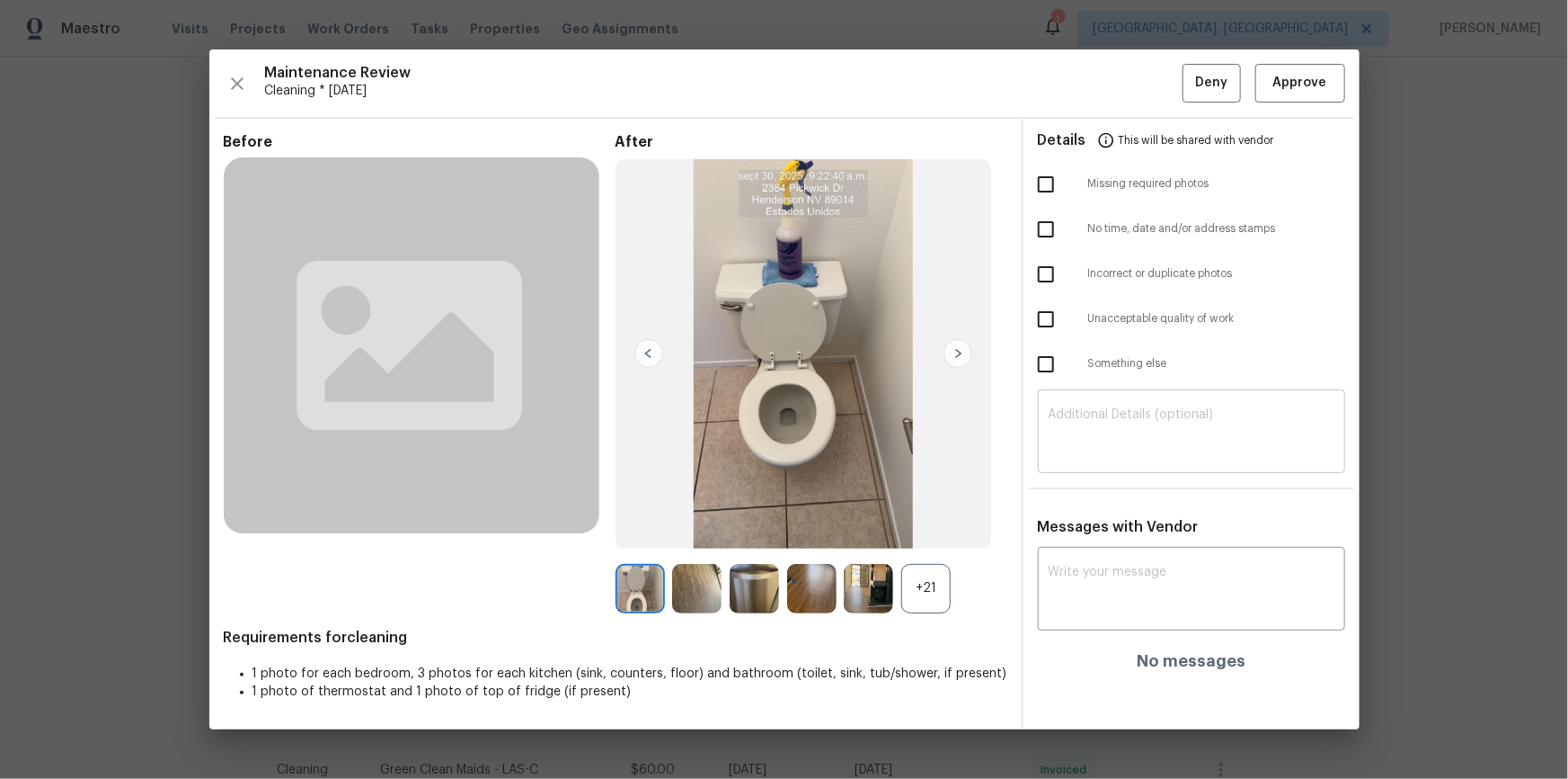
click at [1116, 439] on textarea at bounding box center [1192, 433] width 286 height 50
paste textarea "Maintenance Audit Team: Hello! After further review, the visit(09/29/2025) has …"
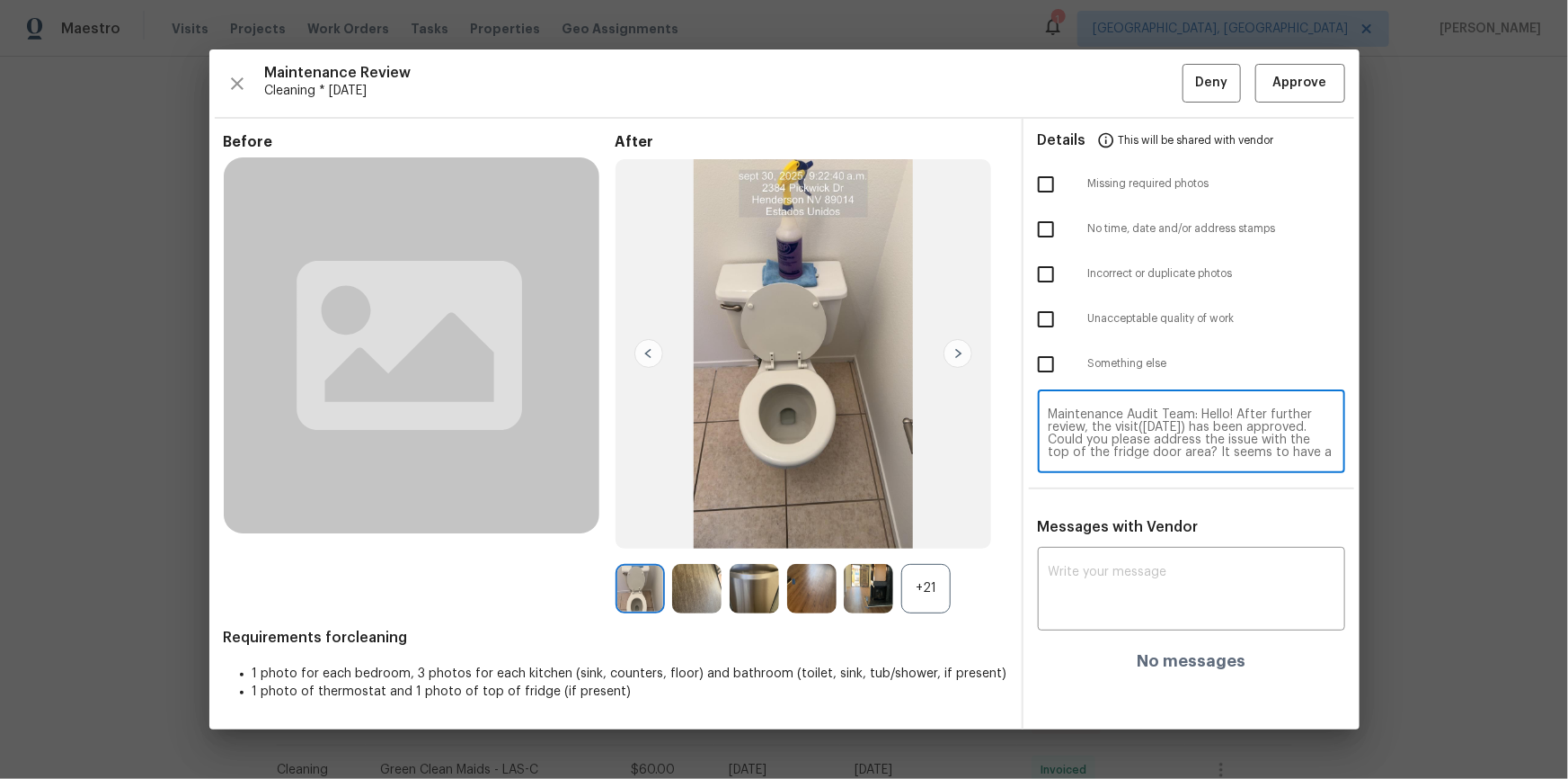
scroll to position [37, 0]
type textarea "Maintenance Audit Team: Hello! After further review, the visit(09/29/2025) has …"
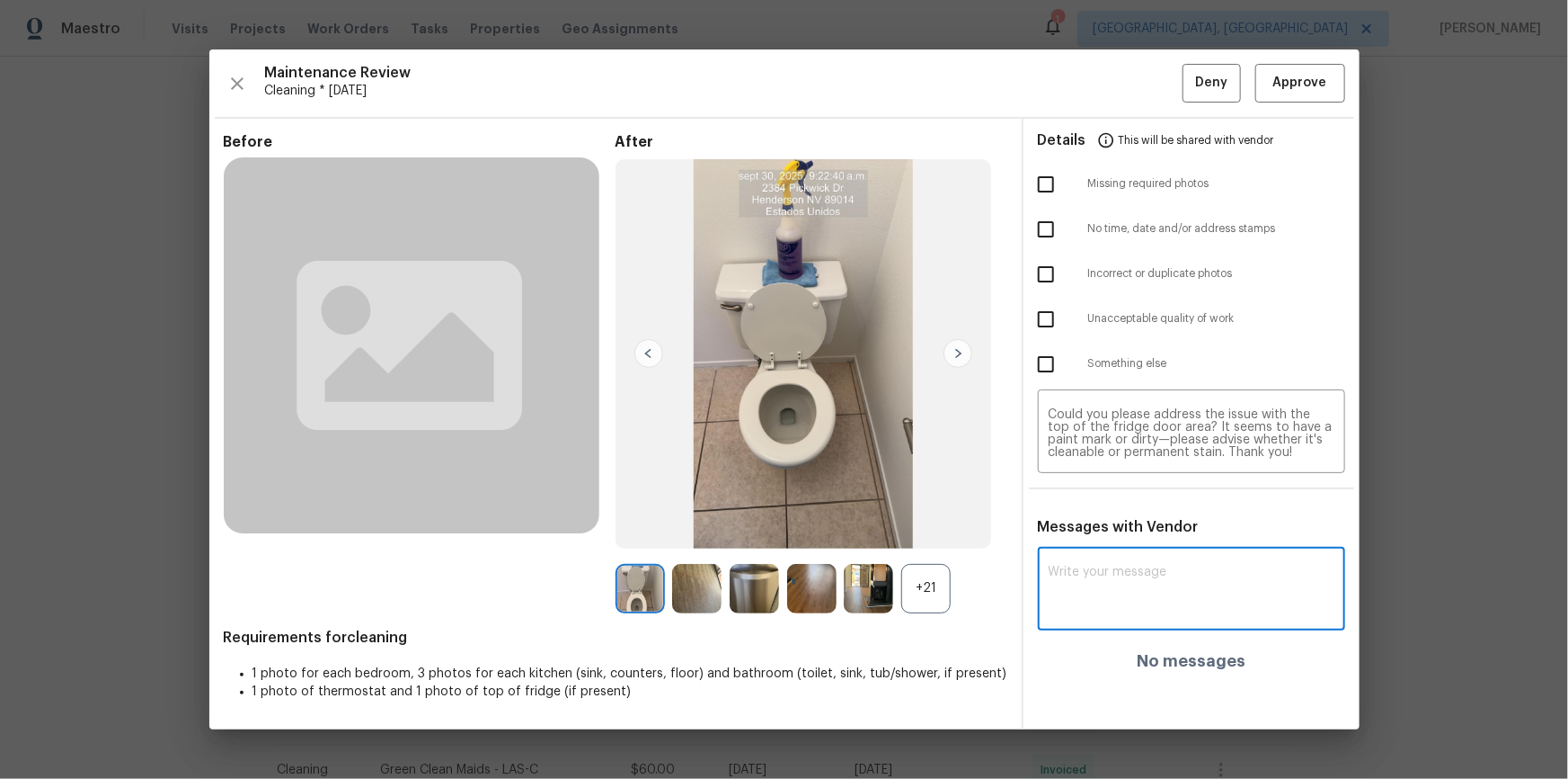
click at [1116, 524] on textarea at bounding box center [1192, 590] width 286 height 50
paste textarea "Maintenance Audit Team: Hello! After further review, the visit(09/29/2025) has …"
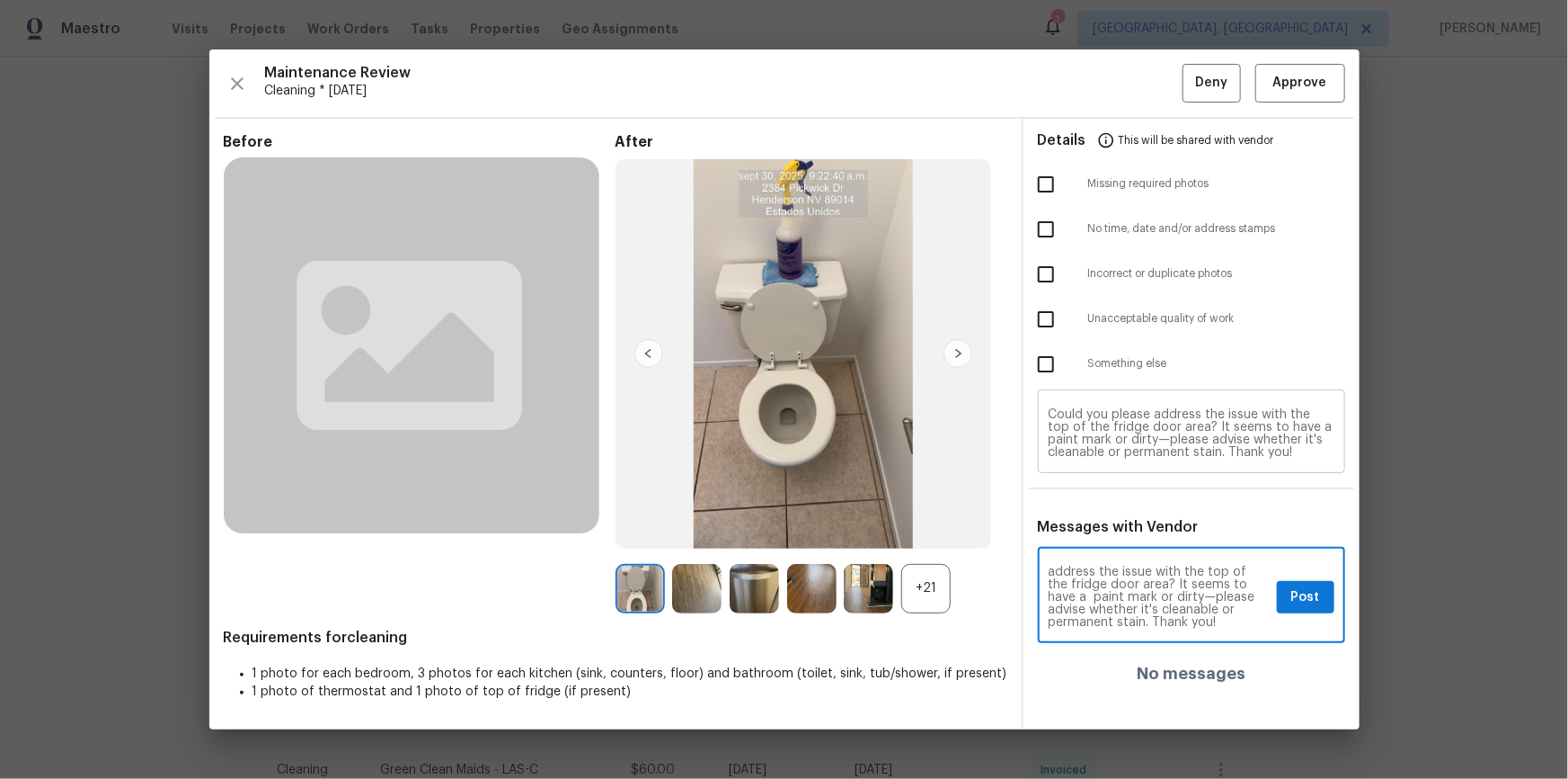
type textarea "Maintenance Audit Team: Hello! After further review, the visit(09/29/2025) has …"
click at [1116, 419] on textarea "Maintenance Audit Team: Hello! After further review, the visit(09/29/2025) has …" at bounding box center [1192, 433] width 286 height 50
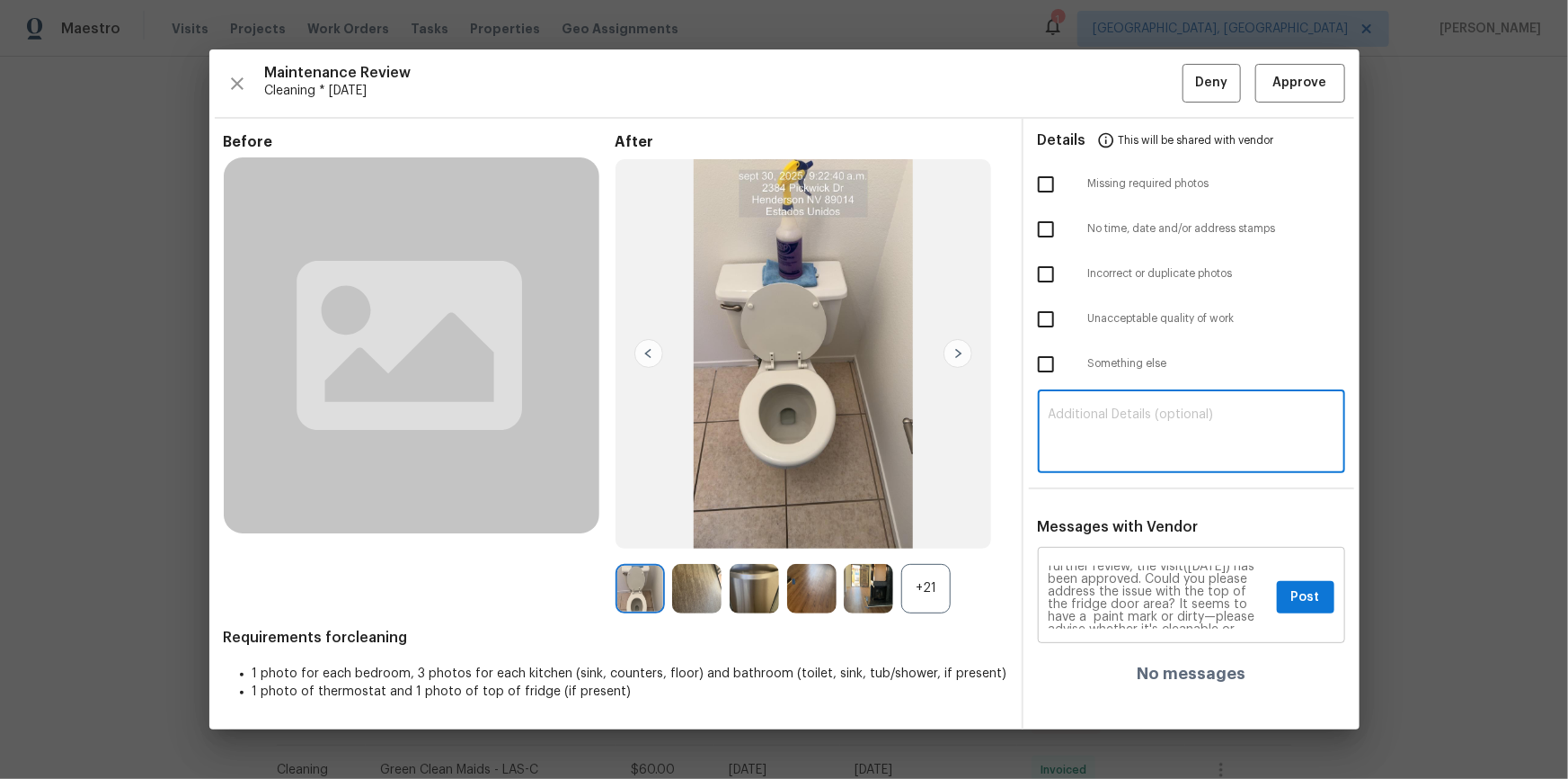
scroll to position [0, 0]
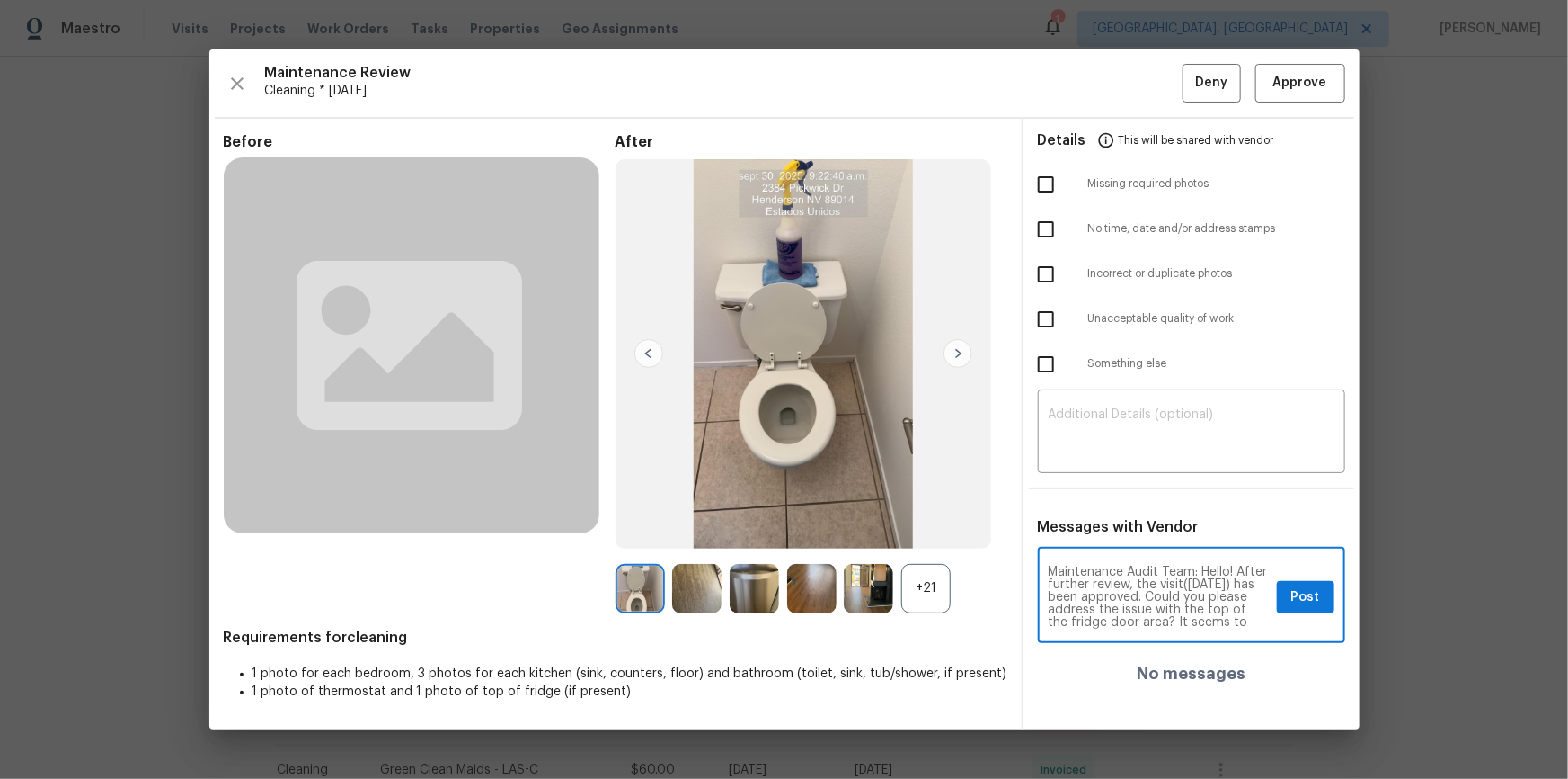
click at [1115, 524] on textarea "Maintenance Audit Team: Hello! After further review, the visit(09/29/2025) has …" at bounding box center [1159, 596] width 221 height 63
click at [1108, 524] on textarea "Maintenance Audit Team: Hello! After further review, the visit(09/29/2025) has …" at bounding box center [1159, 596] width 221 height 63
type textarea "Maintenance Audit Team: Hello! After further review, the visit(09/30/2025) has …"
click at [1116, 524] on button "Post" at bounding box center [1305, 597] width 57 height 34
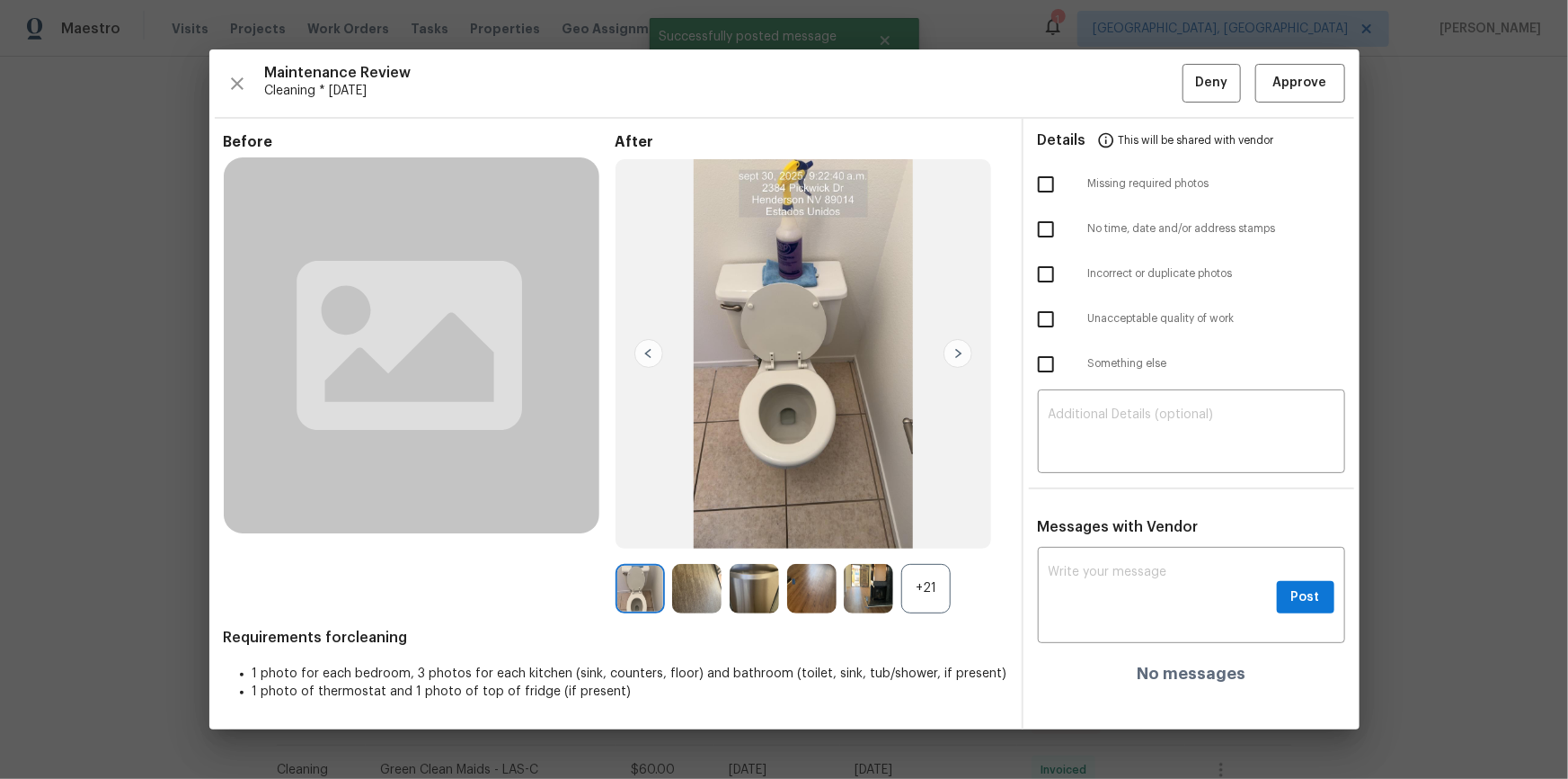
scroll to position [0, 0]
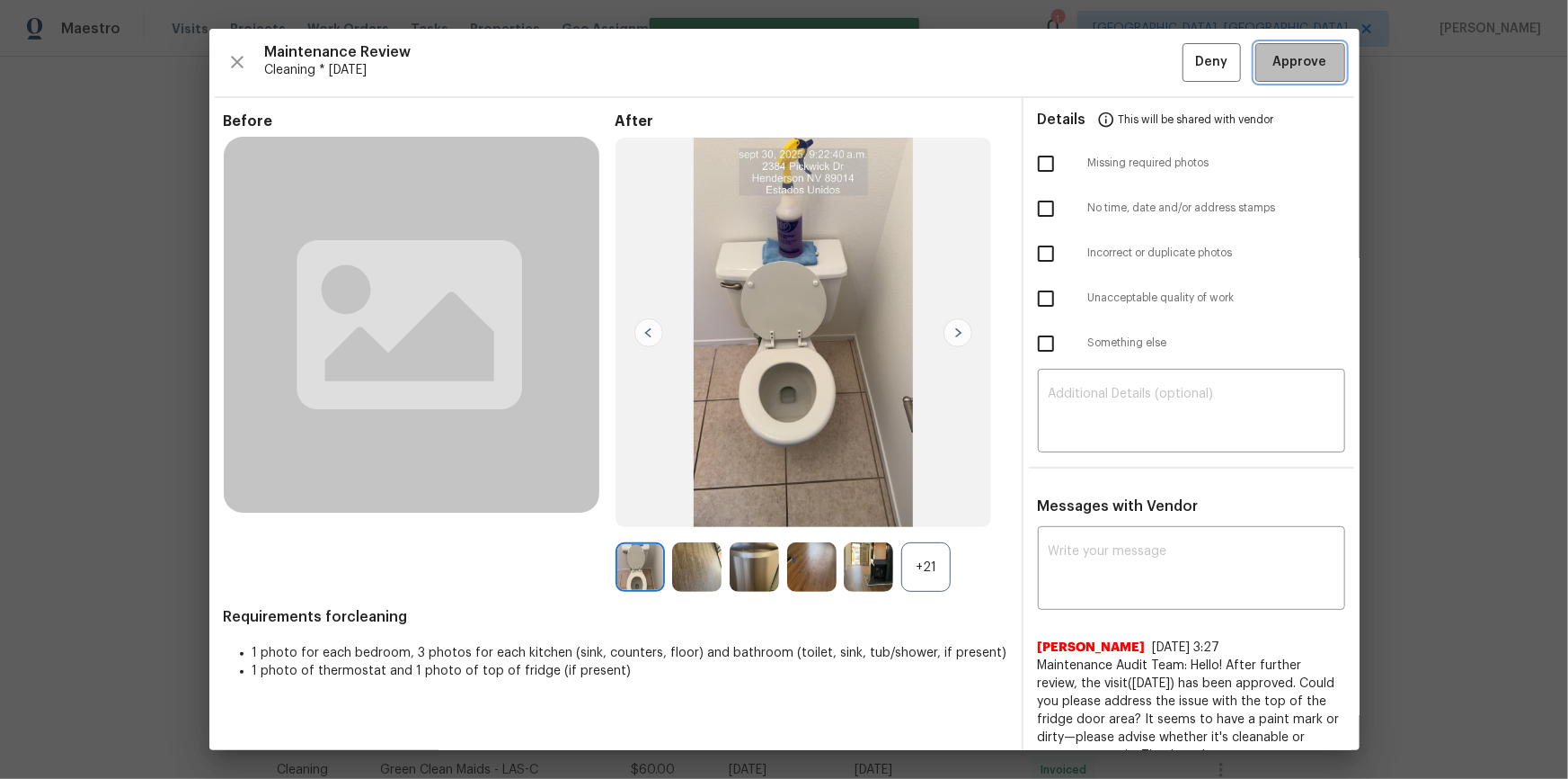
click at [1116, 61] on span "Approve" at bounding box center [1300, 62] width 54 height 23
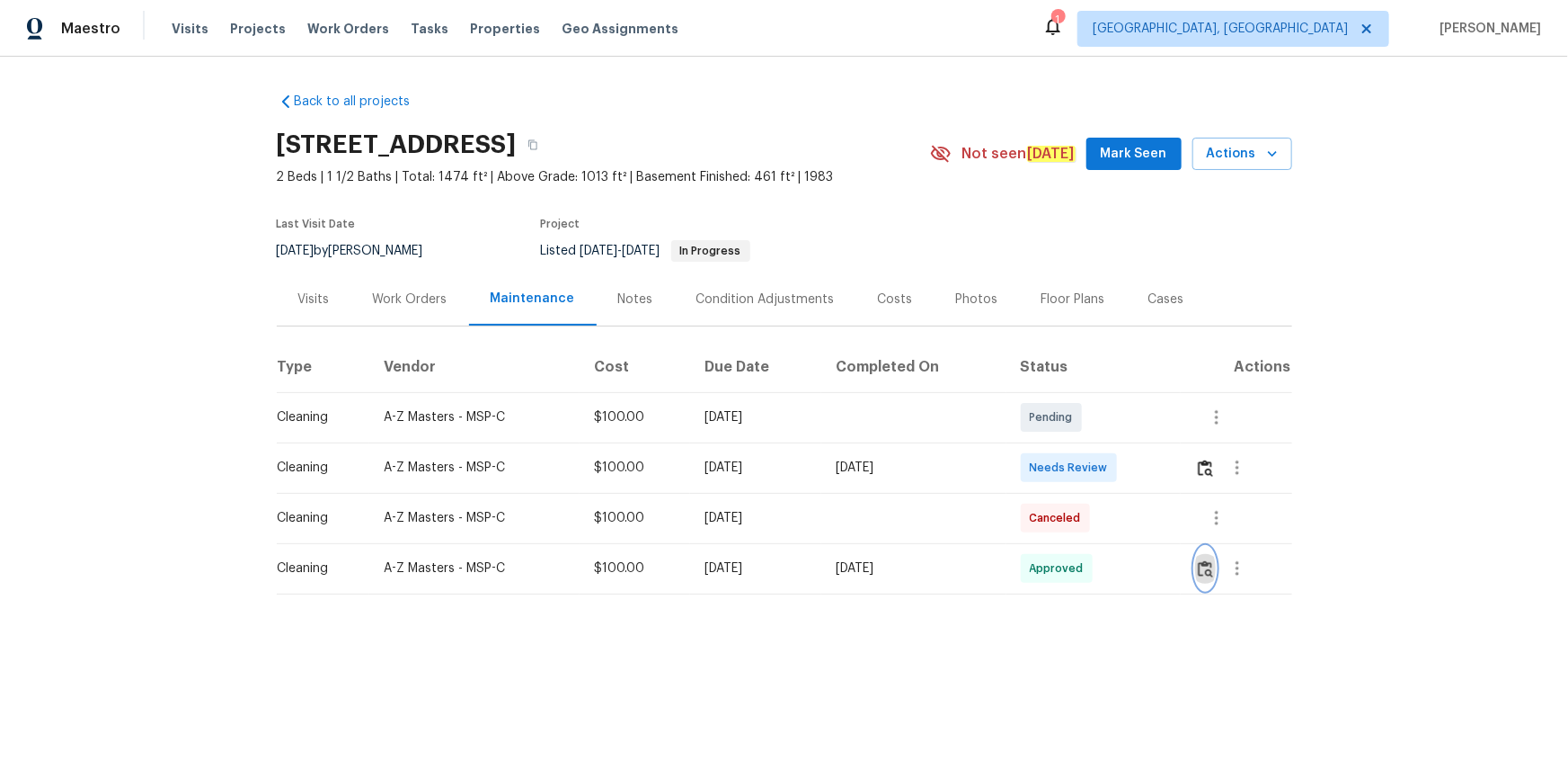
click at [1116, 524] on img "button" at bounding box center [1206, 568] width 15 height 17
click at [1116, 464] on button "button" at bounding box center [1206, 467] width 21 height 43
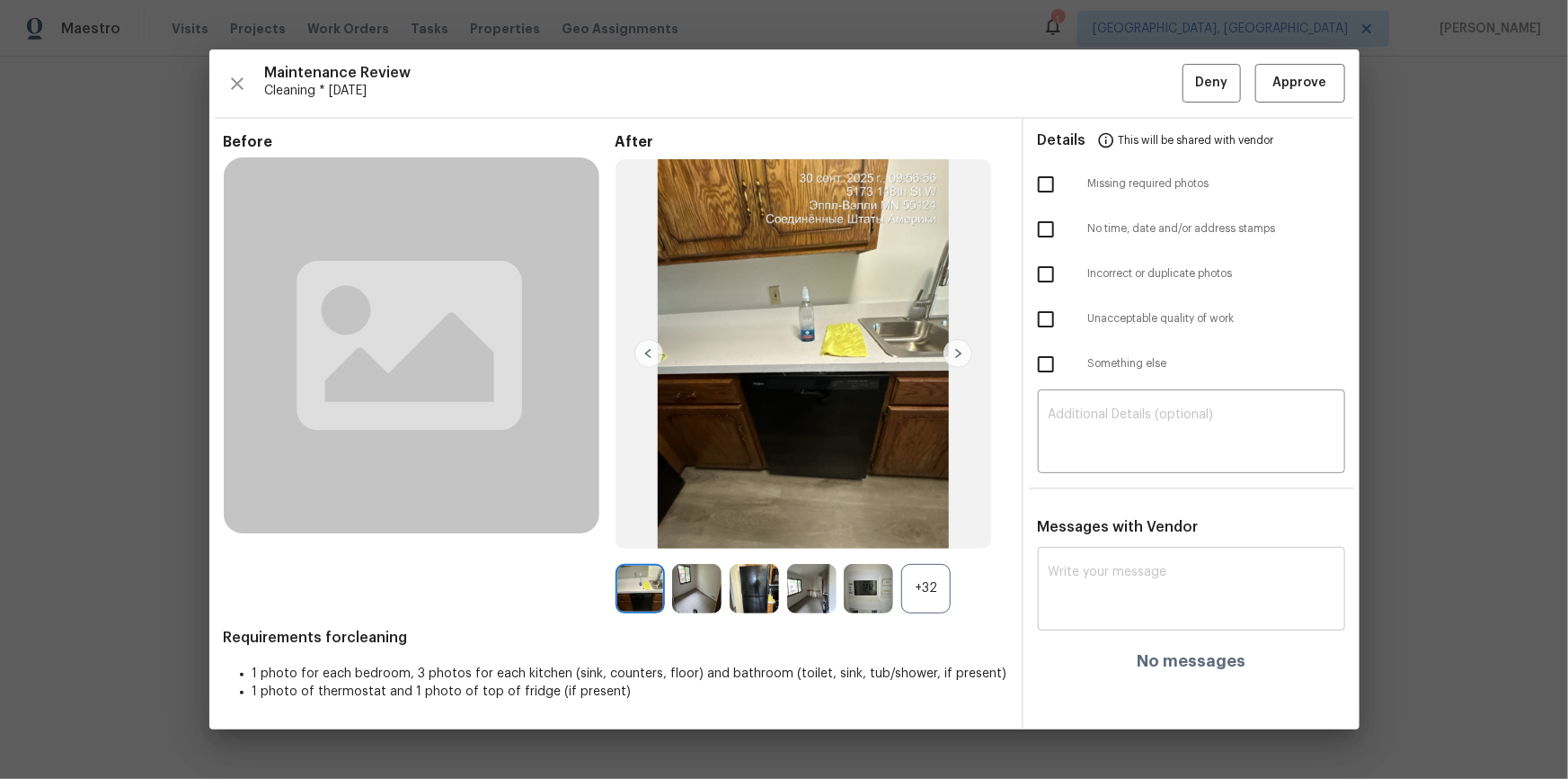
drag, startPoint x: 1079, startPoint y: 605, endPoint x: 1068, endPoint y: 606, distance: 11.0
click at [1068, 524] on textarea at bounding box center [1192, 590] width 286 height 50
paste textarea "Maintenance Audit Team: Hello! After further review, the visit([DATE]) has been…"
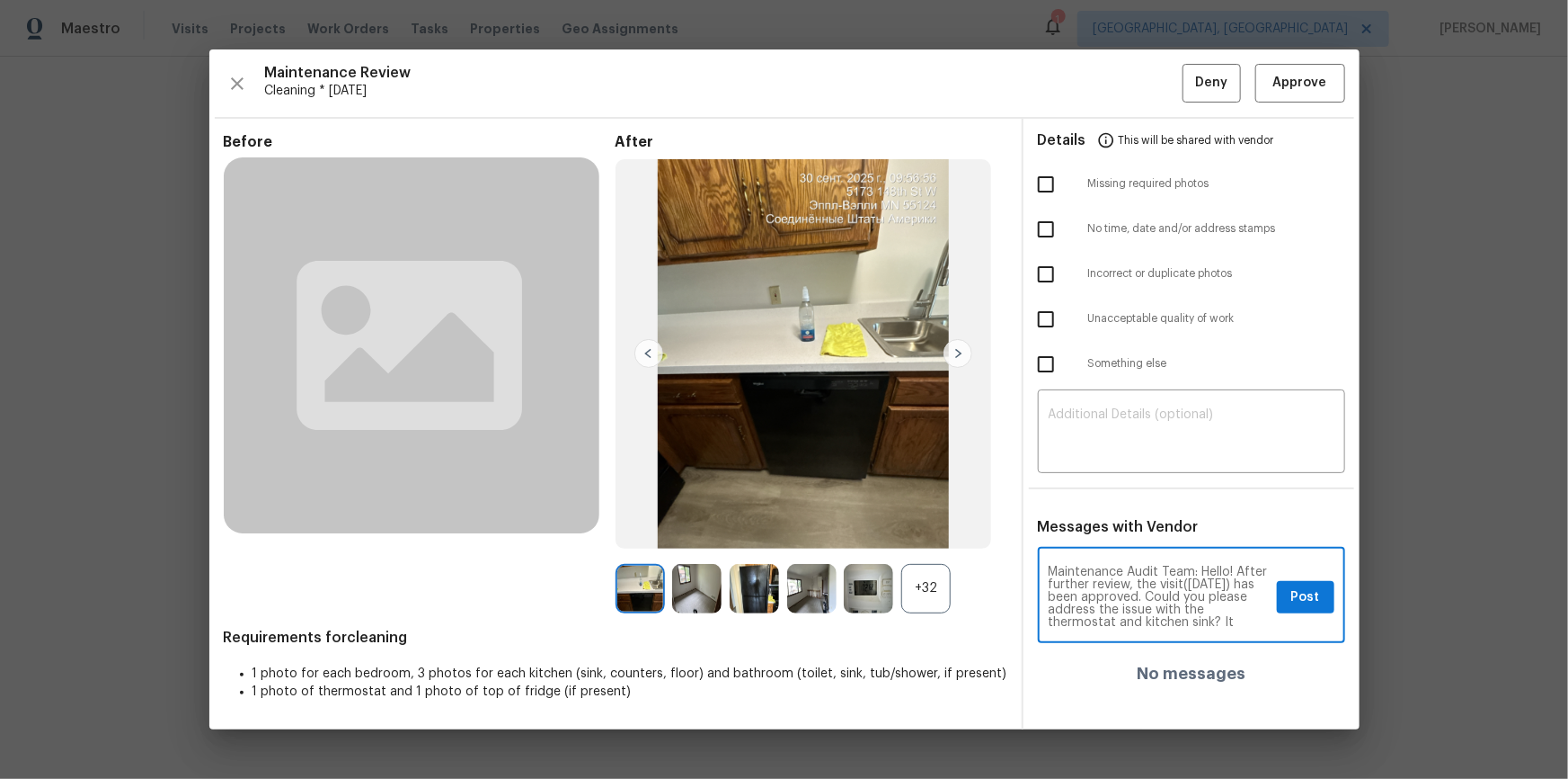
type textarea "Maintenance Audit Team: Hello! After further review, the visit([DATE]) has been…"
click at [1116, 524] on span "Post" at bounding box center [1306, 597] width 29 height 23
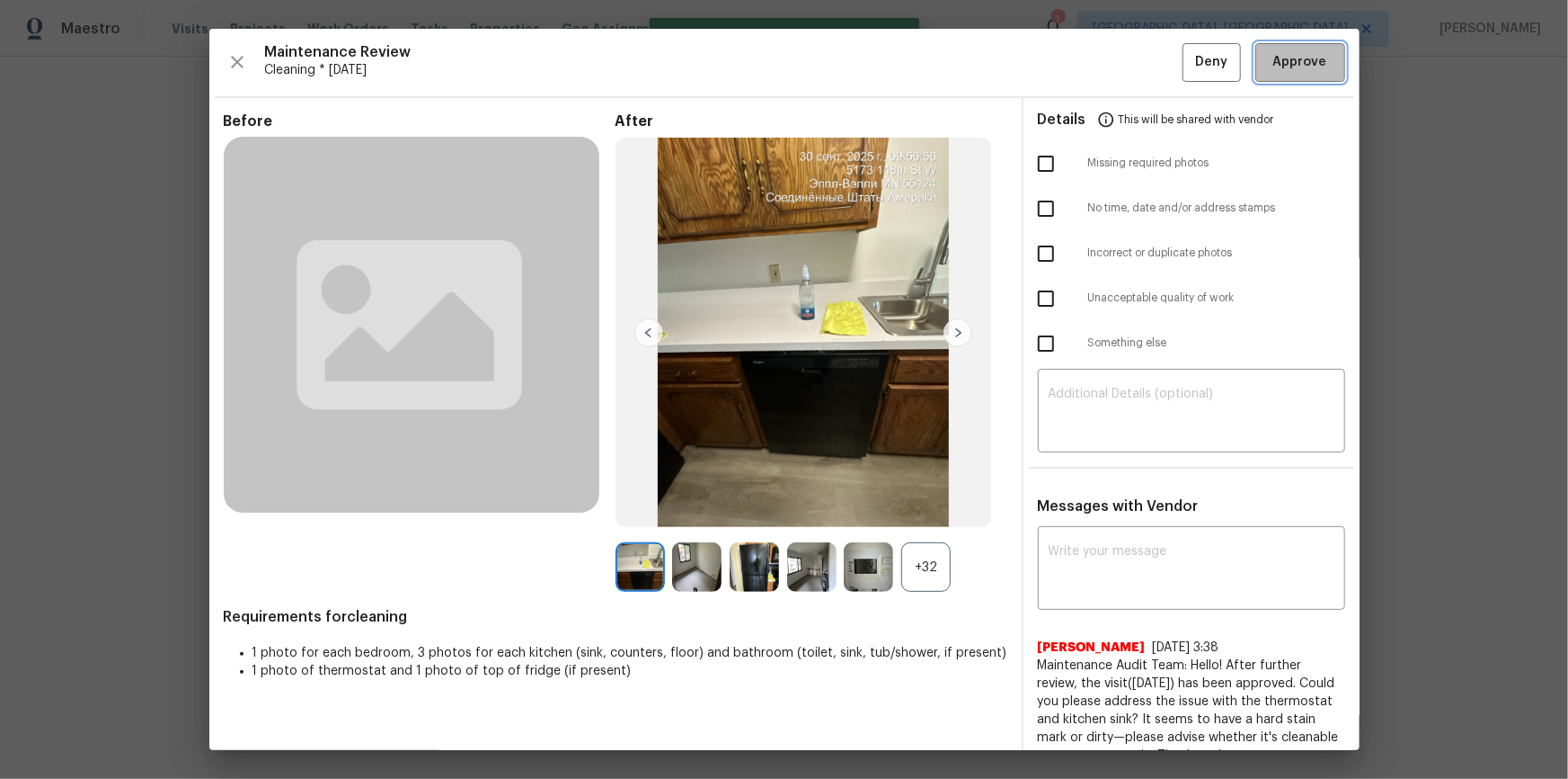
click at [1116, 64] on span "Approve" at bounding box center [1300, 62] width 54 height 23
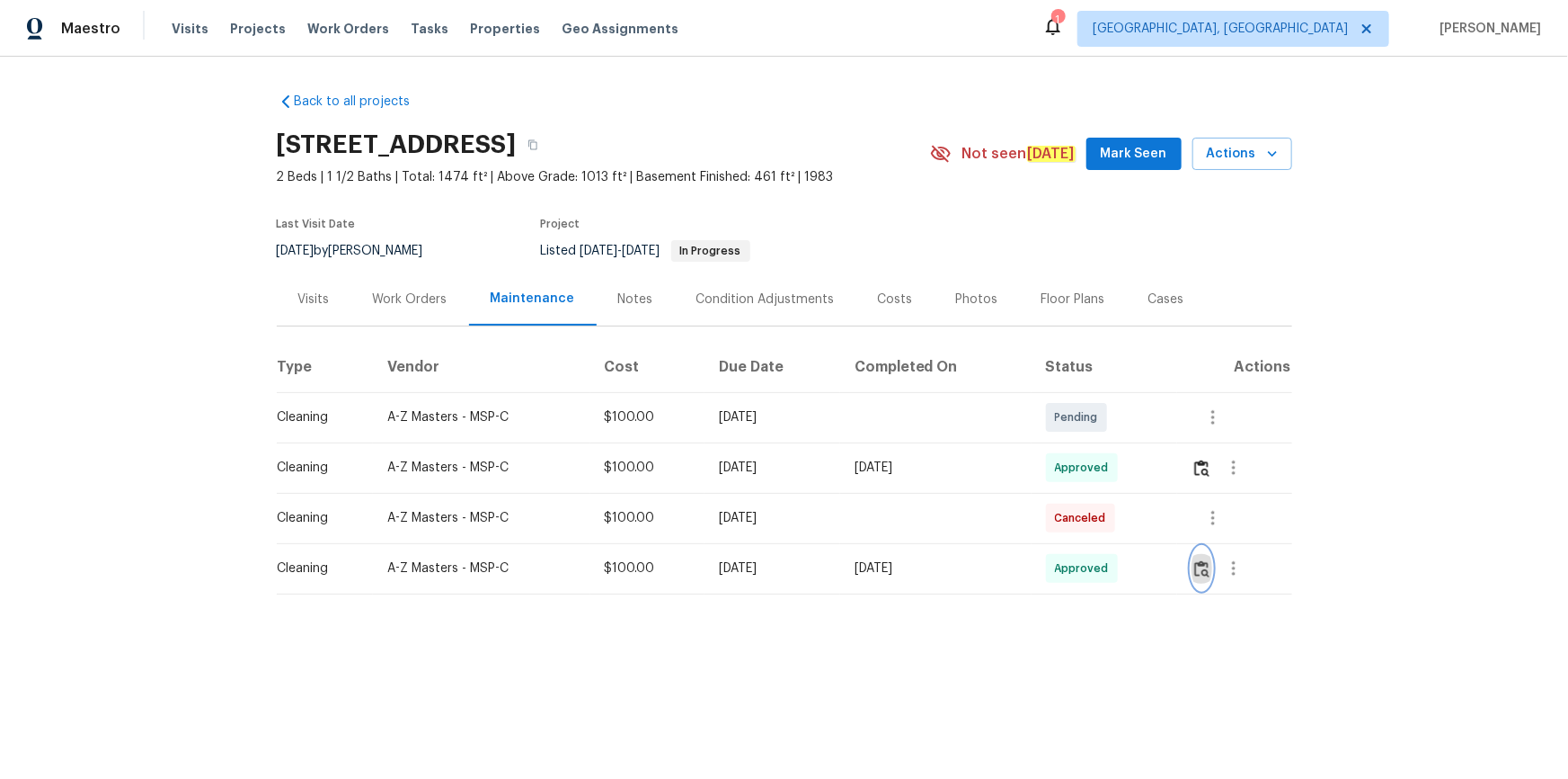
click at [1116, 524] on img "button" at bounding box center [1202, 568] width 15 height 17
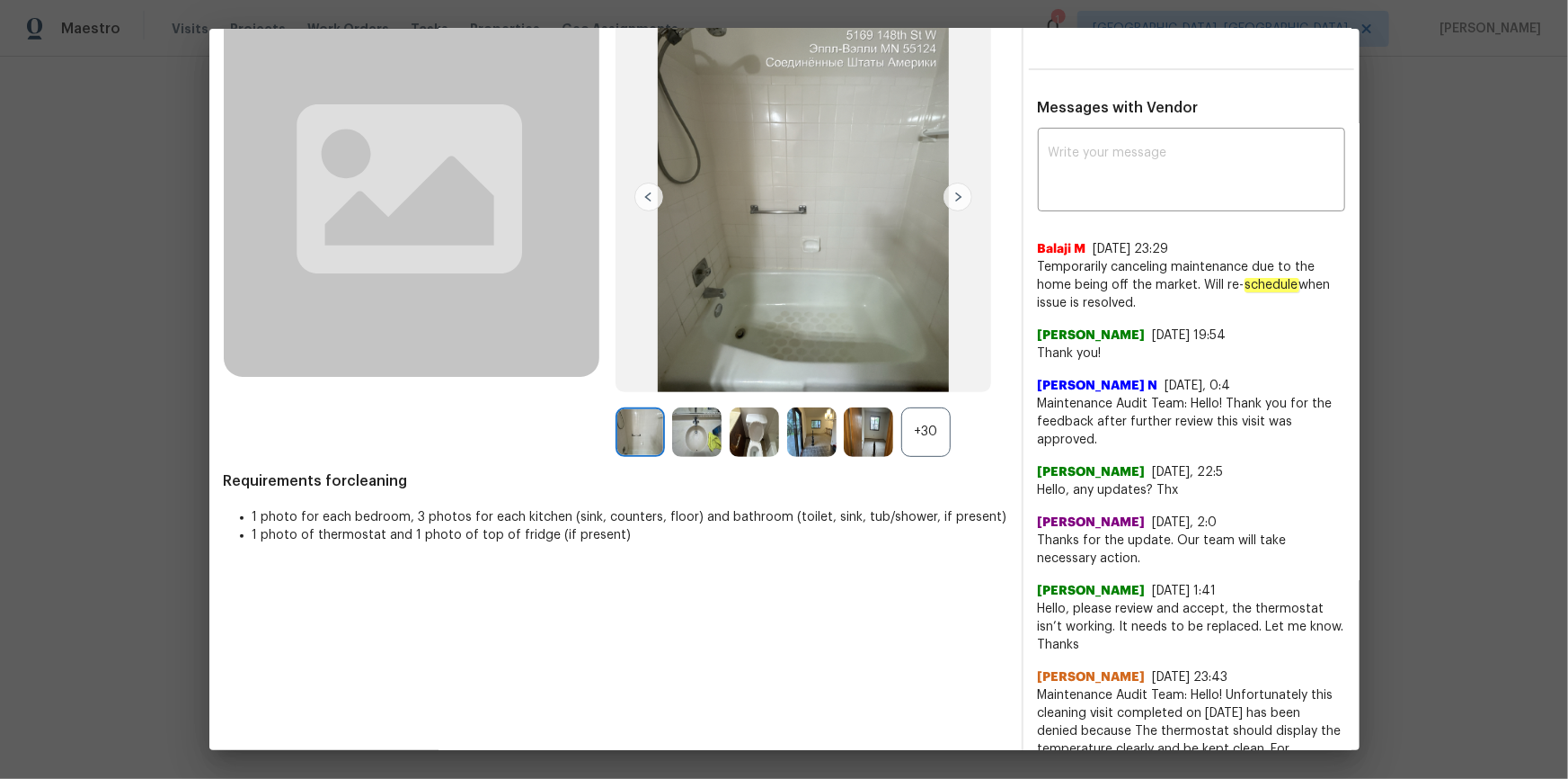
scroll to position [163, 0]
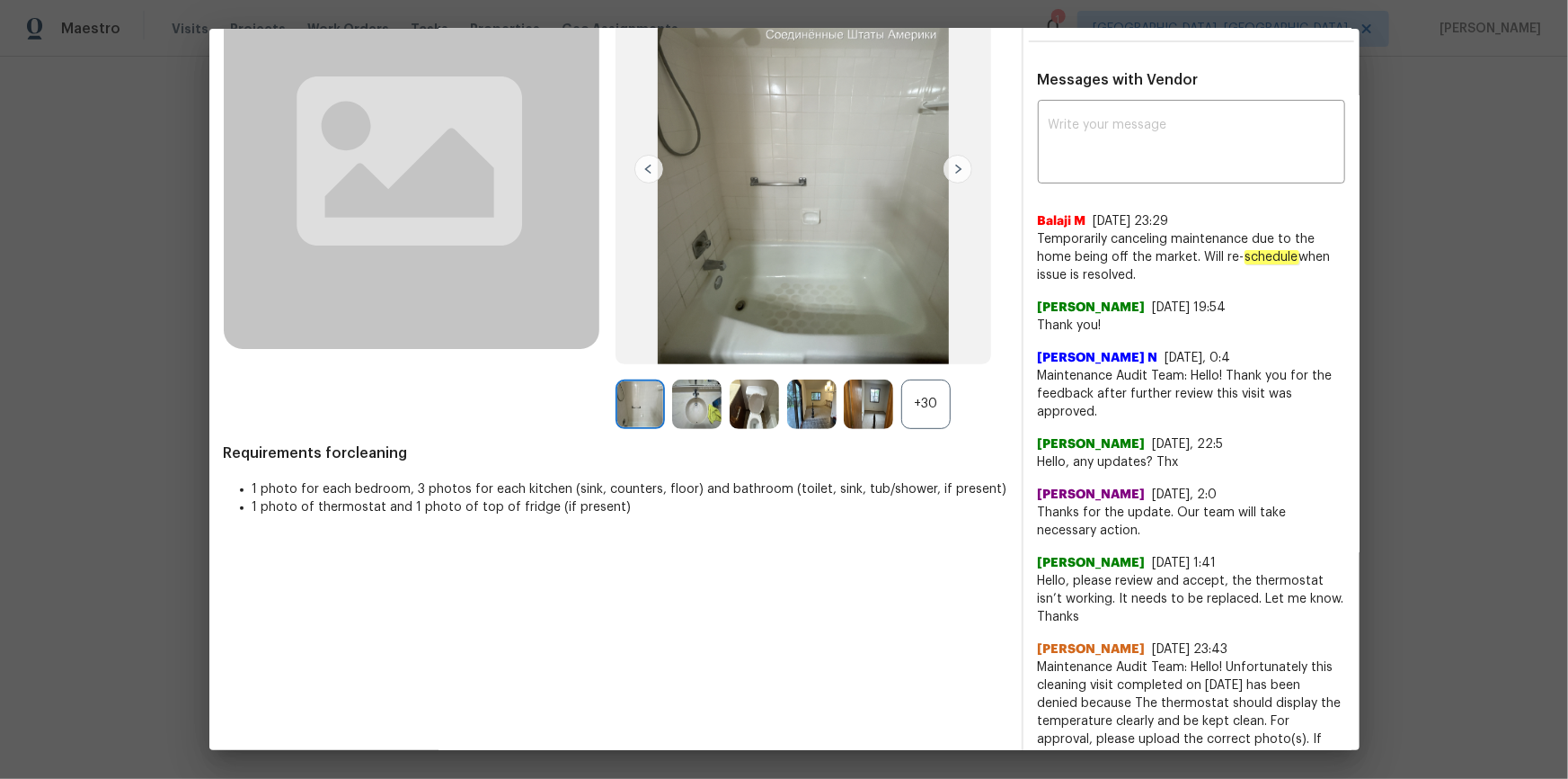
drag, startPoint x: 1523, startPoint y: 250, endPoint x: 1492, endPoint y: 258, distance: 32.0
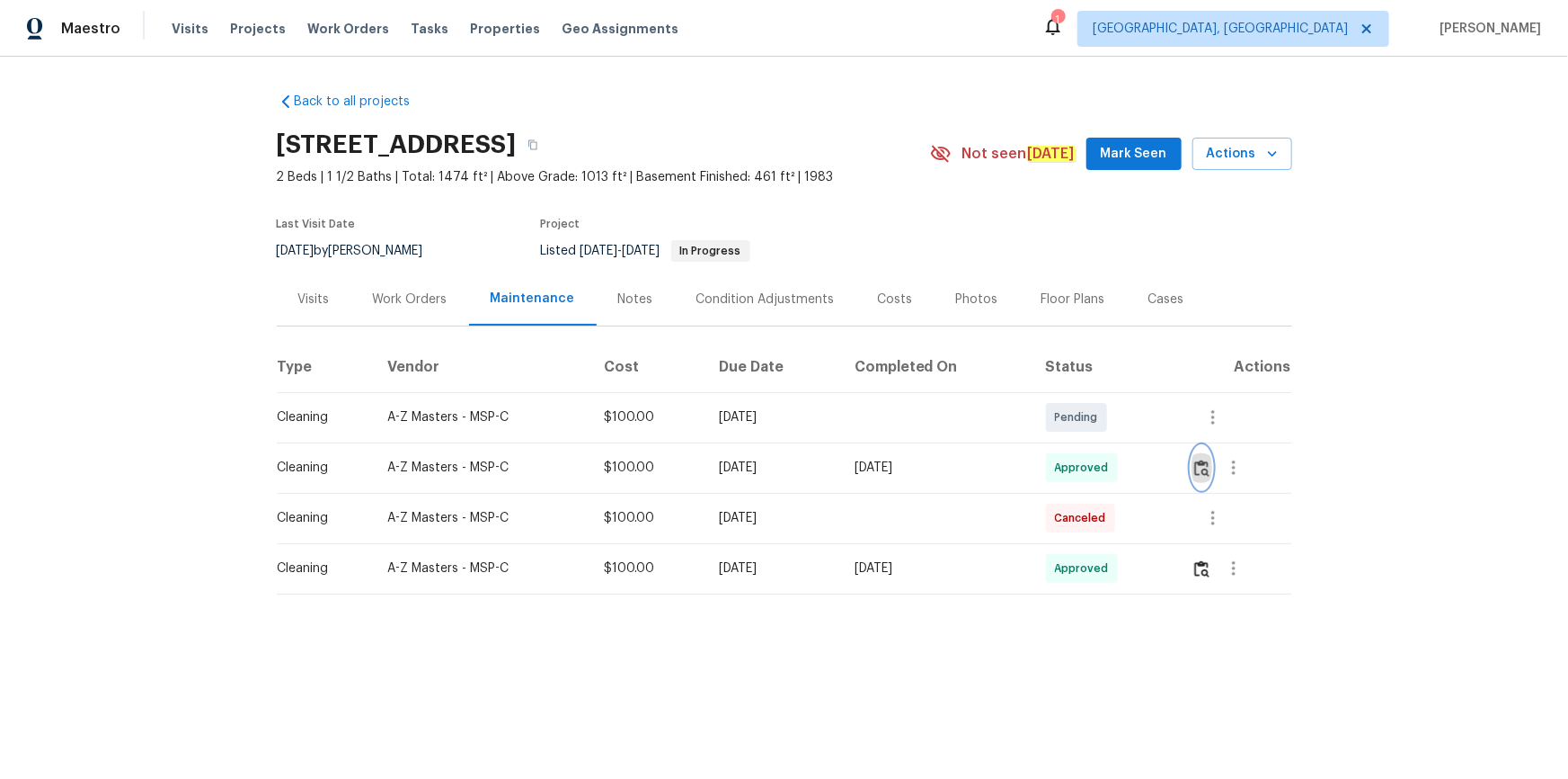
click at [1116, 466] on img "button" at bounding box center [1202, 468] width 15 height 17
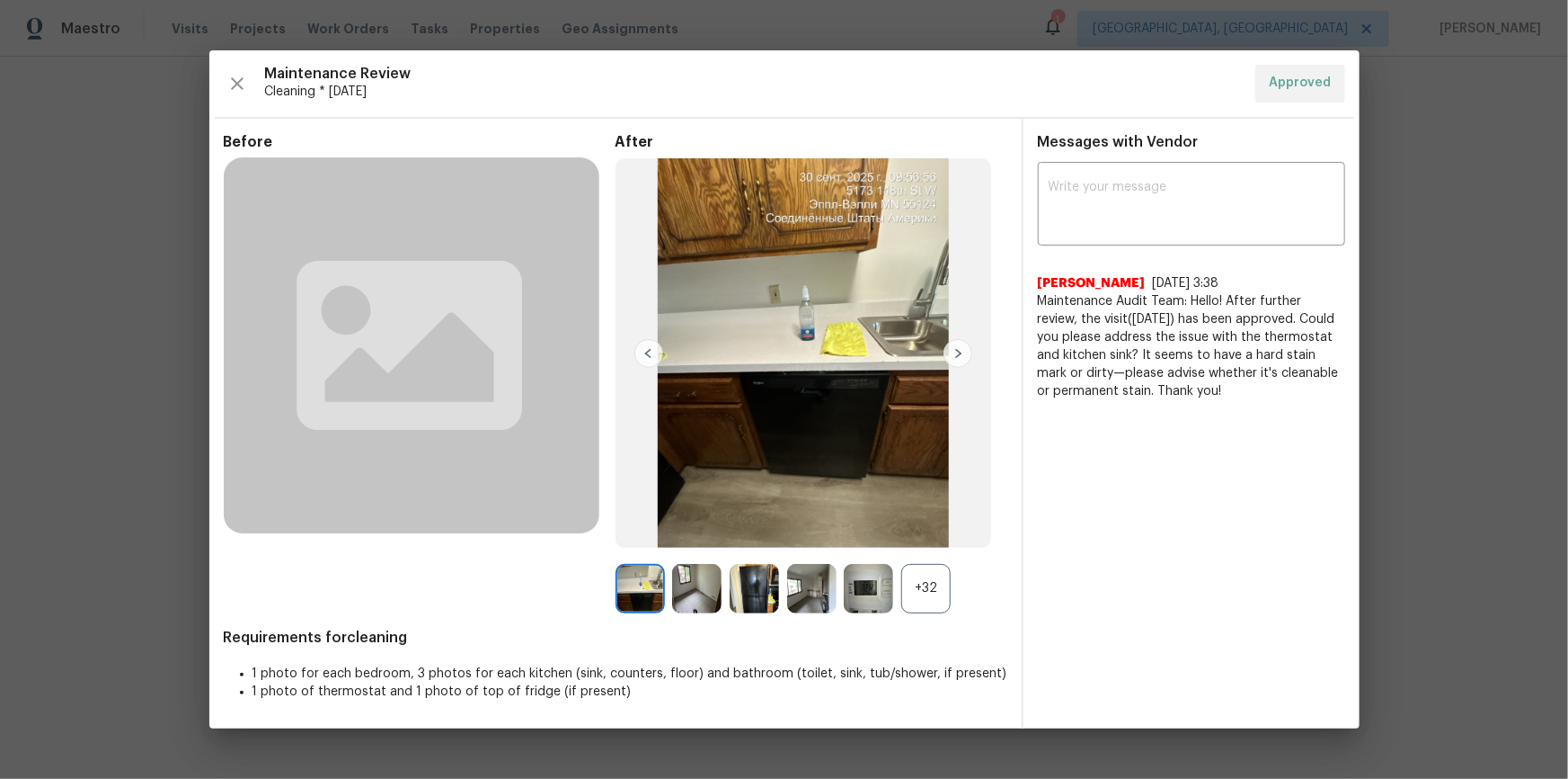
click at [924, 524] on div "+32" at bounding box center [926, 588] width 49 height 49
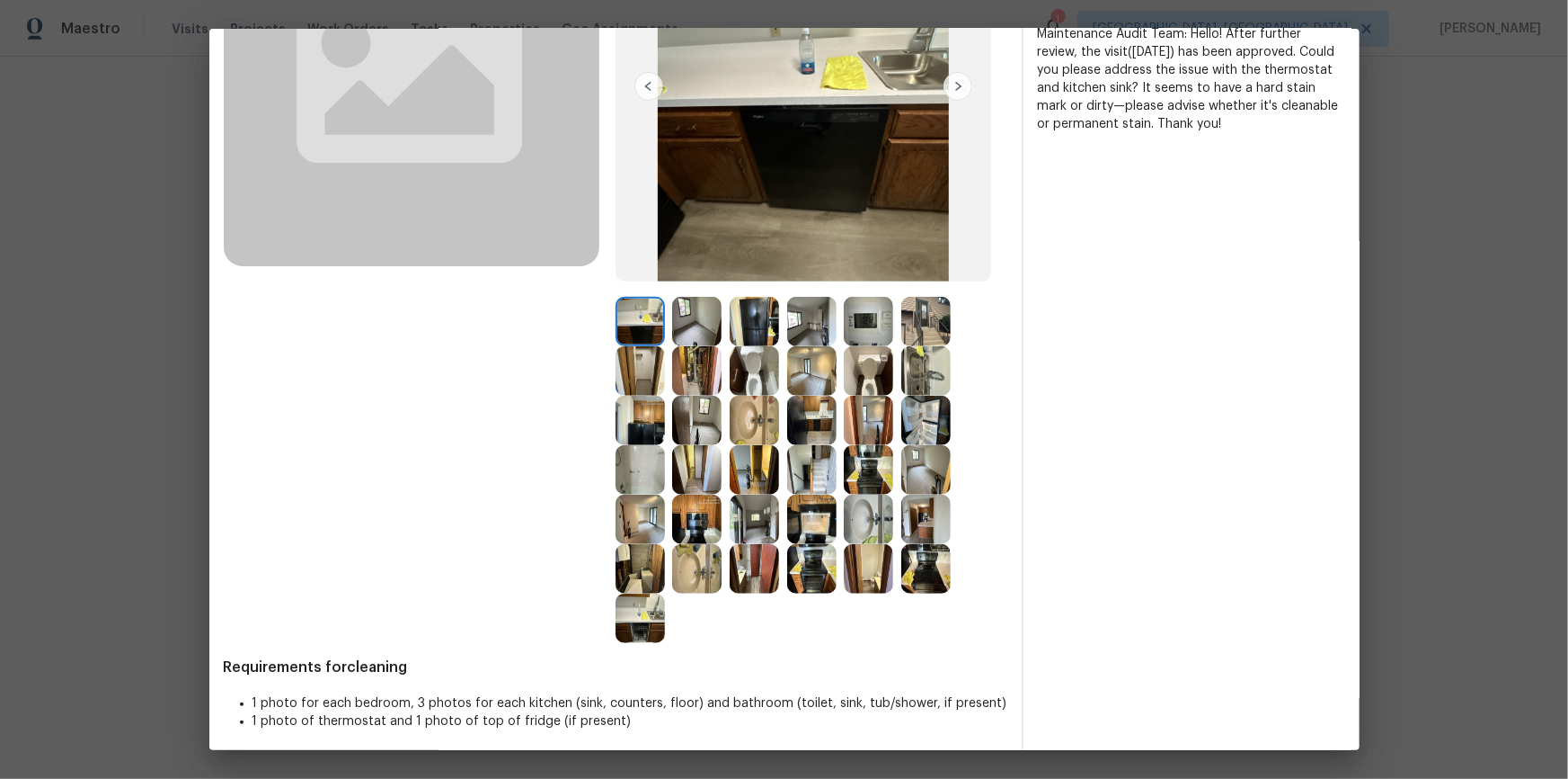
scroll to position [253, 0]
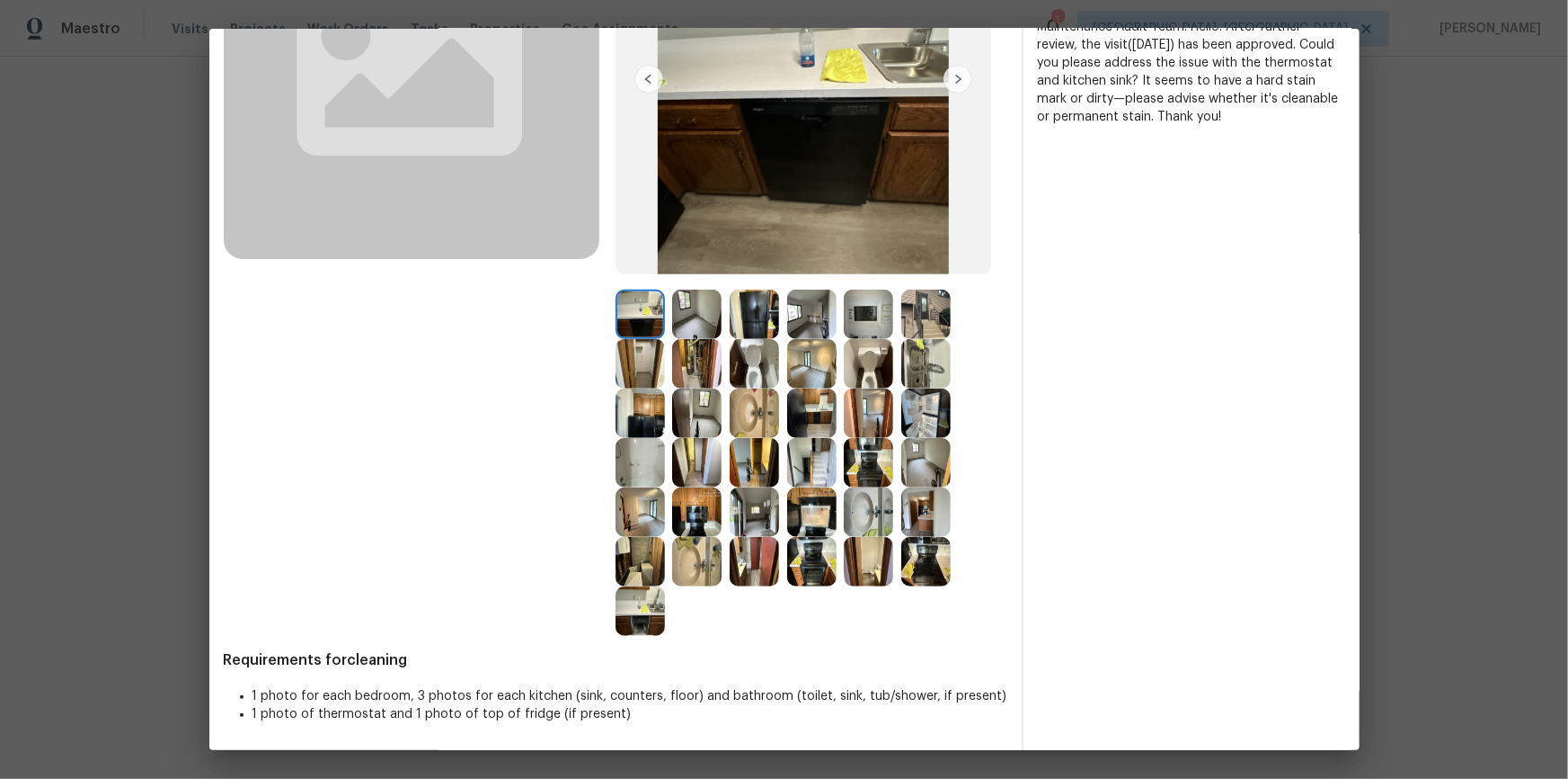
click at [907, 500] on img at bounding box center [926, 512] width 49 height 49
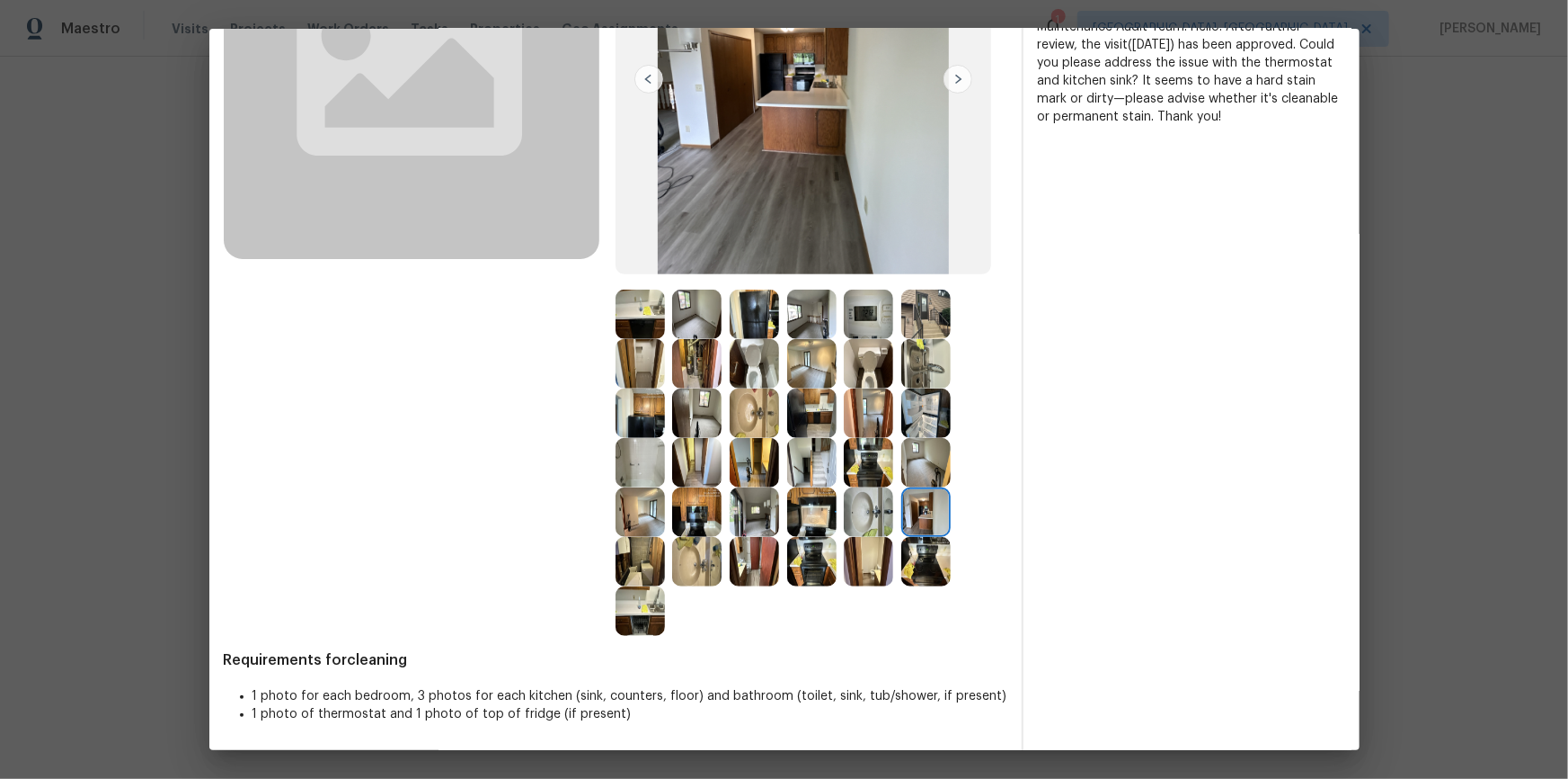
click at [912, 472] on img at bounding box center [926, 463] width 49 height 49
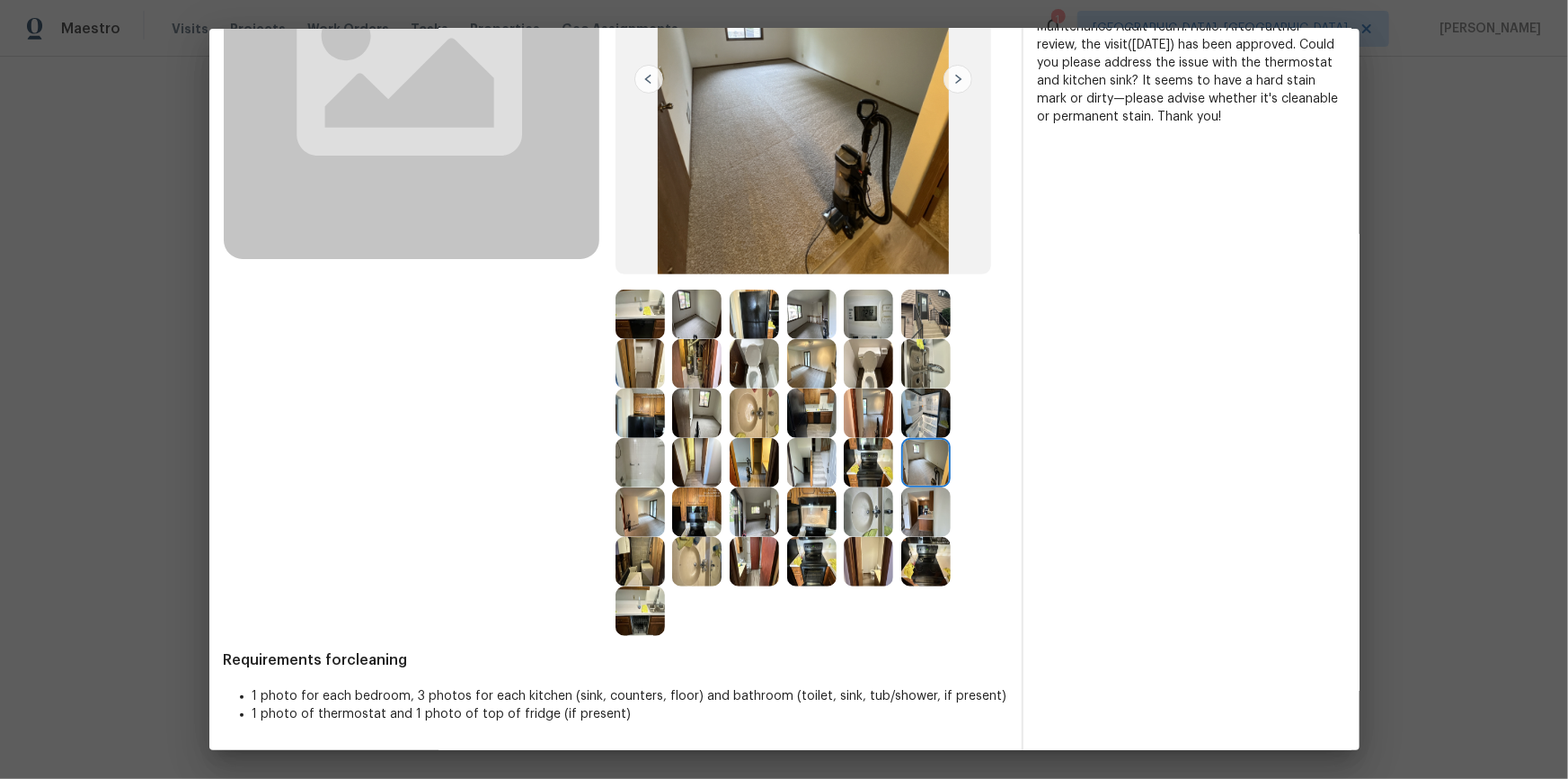
click at [847, 434] on img at bounding box center [868, 413] width 49 height 49
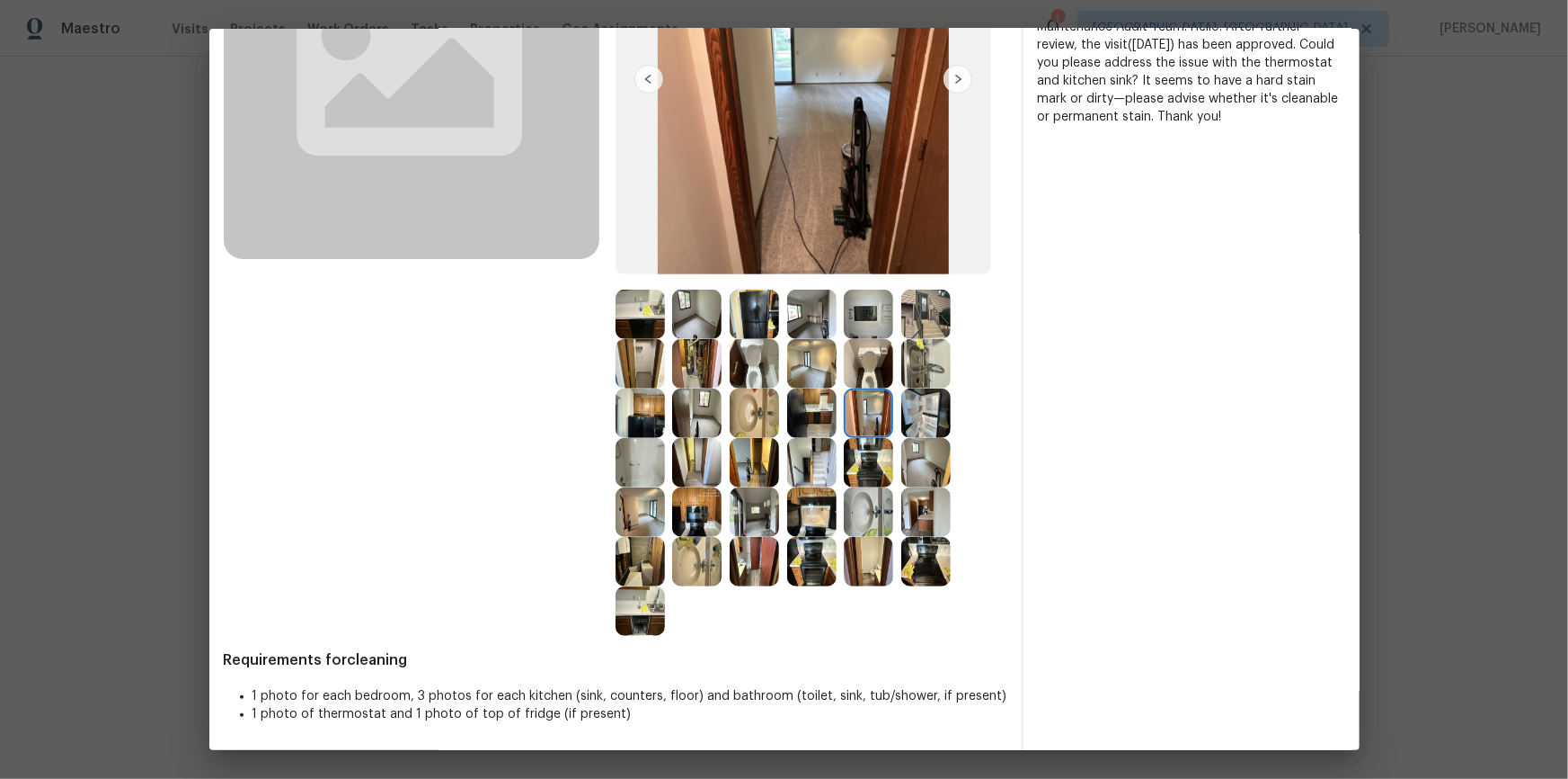
drag, startPoint x: 908, startPoint y: 387, endPoint x: 913, endPoint y: 379, distance: 9.4
click at [908, 388] on img at bounding box center [926, 413] width 49 height 49
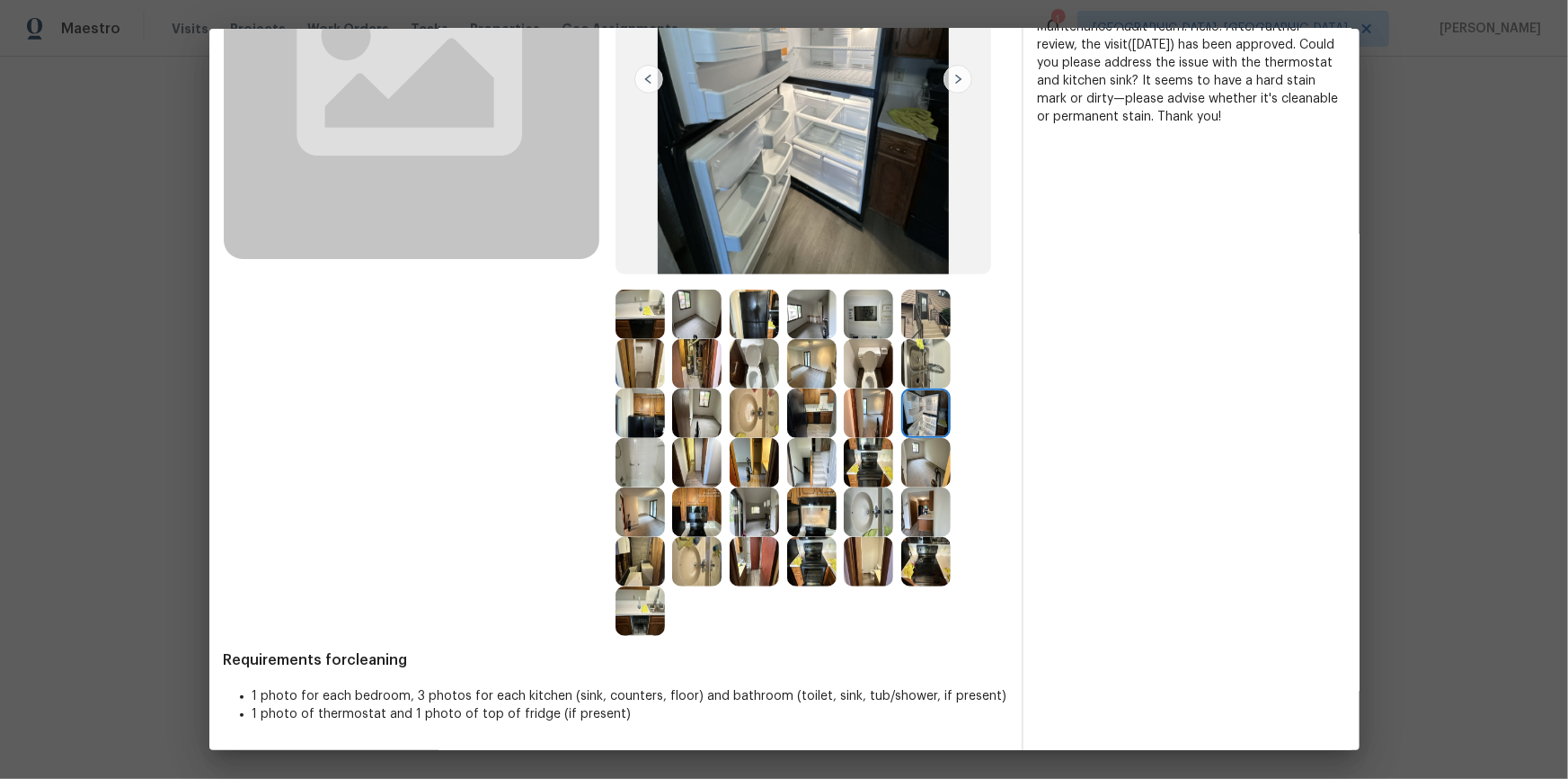
click at [917, 365] on img at bounding box center [926, 364] width 49 height 49
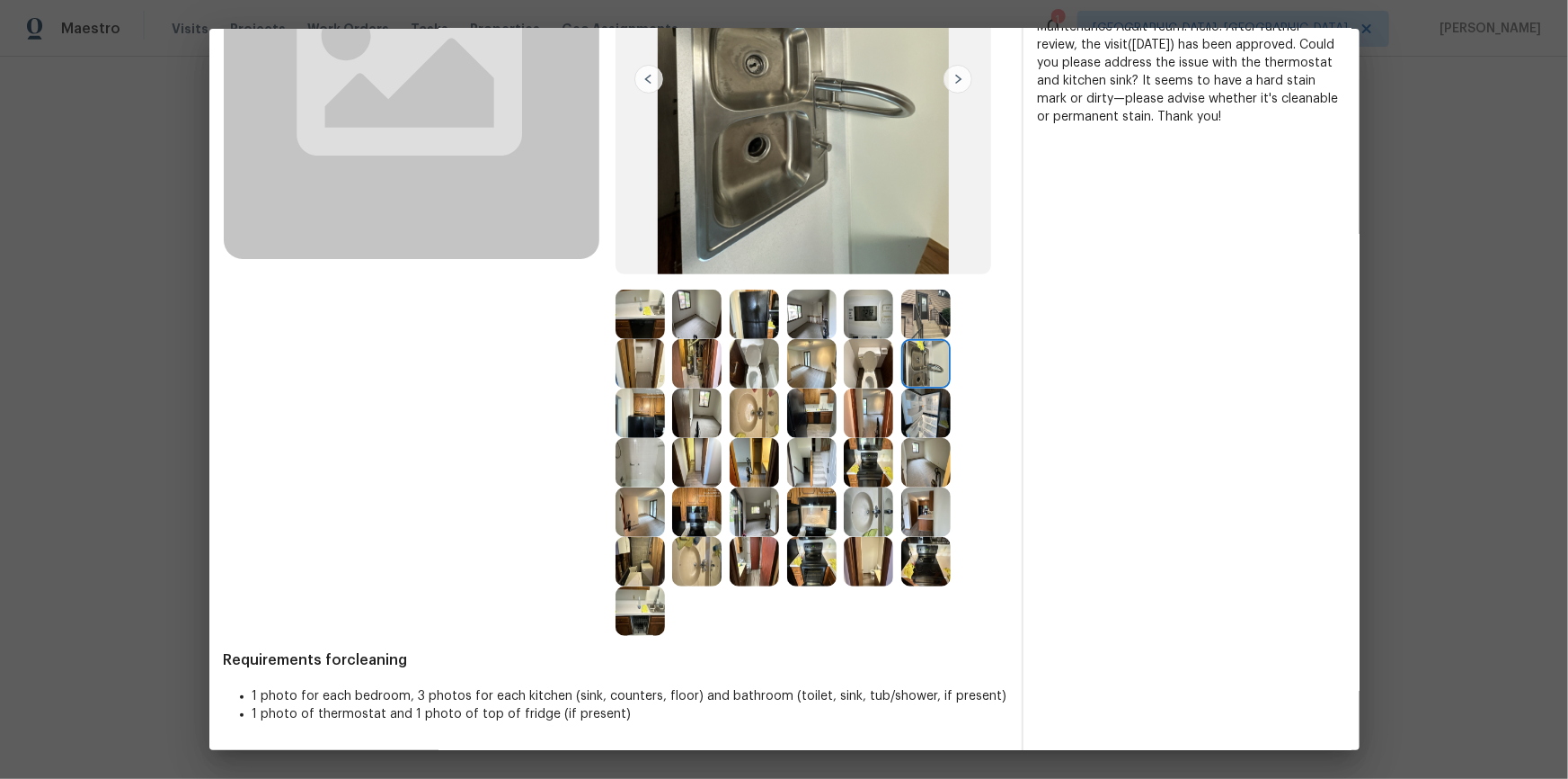
scroll to position [171, 0]
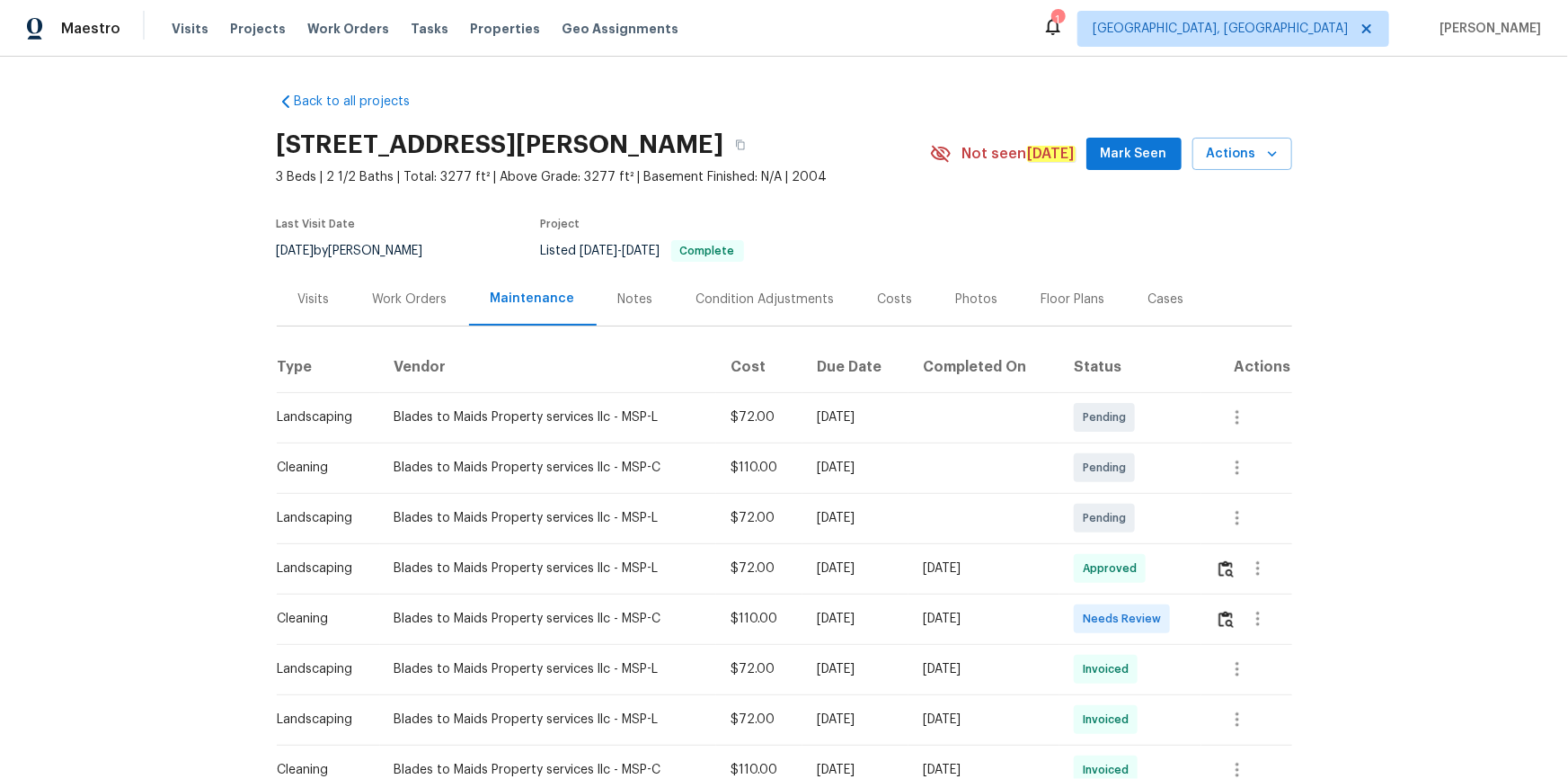
click at [1116, 524] on td at bounding box center [1246, 618] width 90 height 50
click at [1116, 524] on img "button" at bounding box center [1226, 619] width 15 height 17
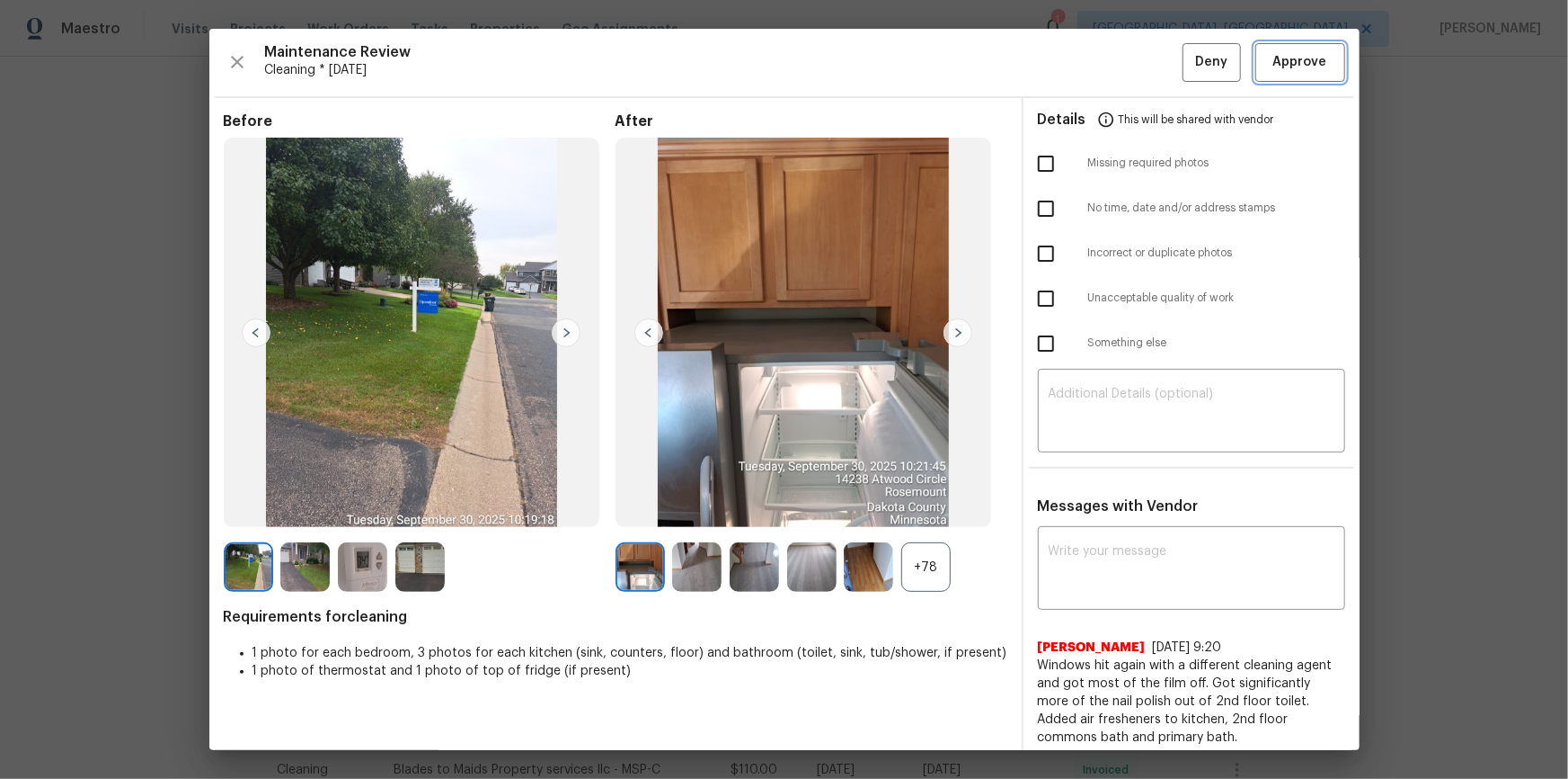
drag, startPoint x: 1300, startPoint y: 64, endPoint x: 1298, endPoint y: 73, distance: 9.2
click at [1116, 64] on span "Approve" at bounding box center [1300, 62] width 54 height 23
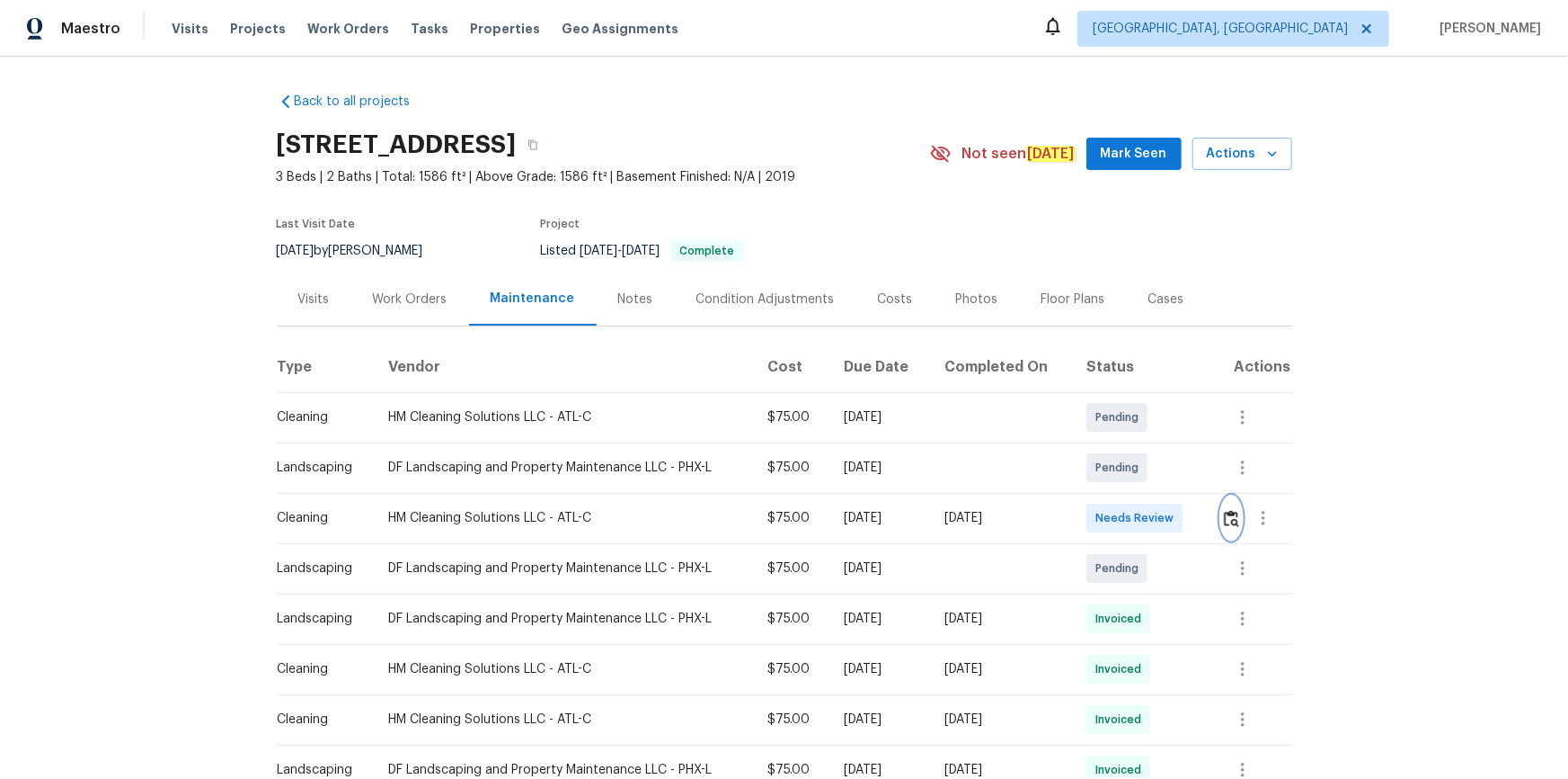
click at [1116, 520] on img "button" at bounding box center [1231, 518] width 15 height 17
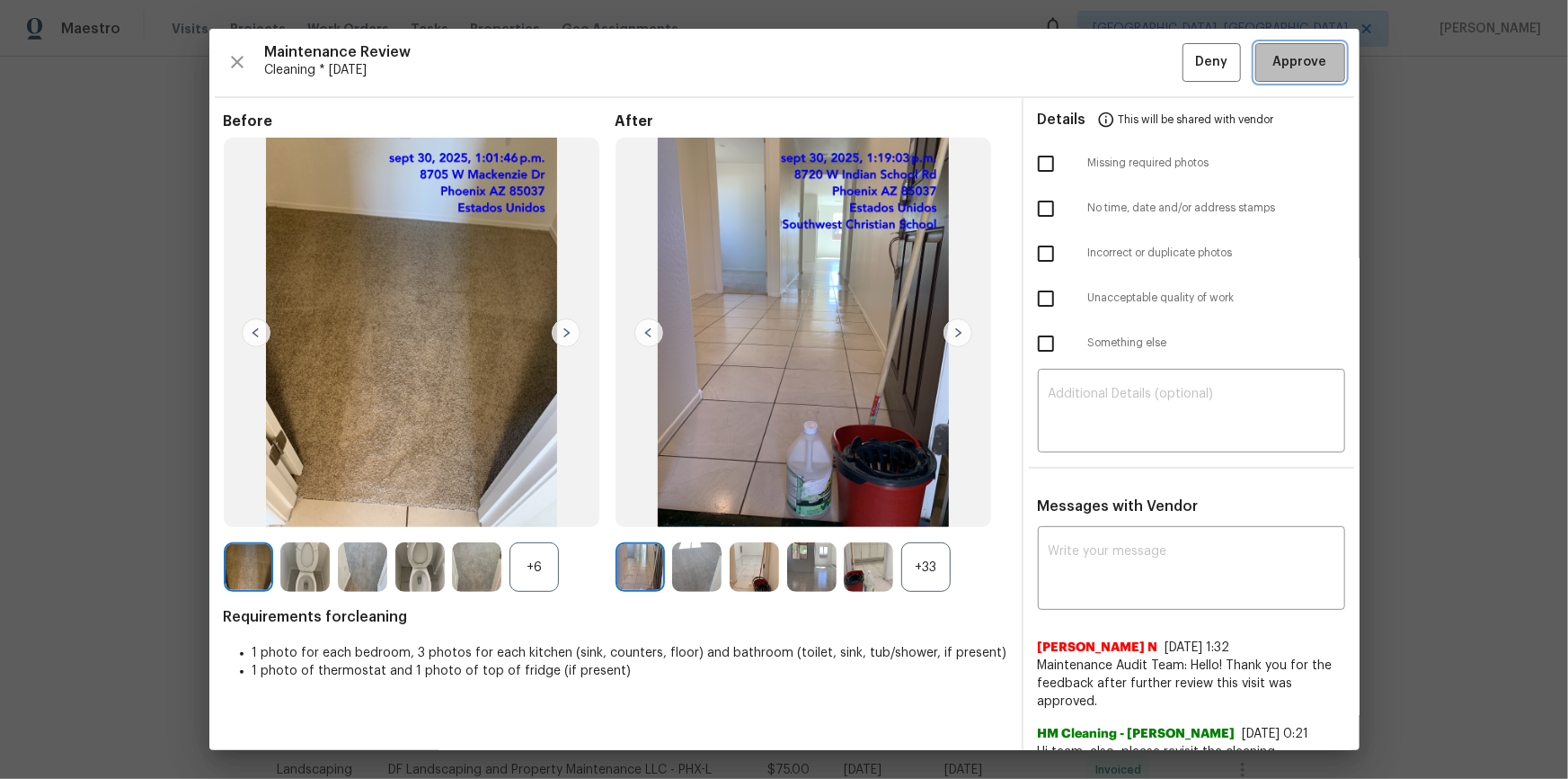
drag, startPoint x: 1285, startPoint y: 60, endPoint x: 1292, endPoint y: 81, distance: 22.1
click at [1116, 60] on span "Approve" at bounding box center [1300, 62] width 54 height 23
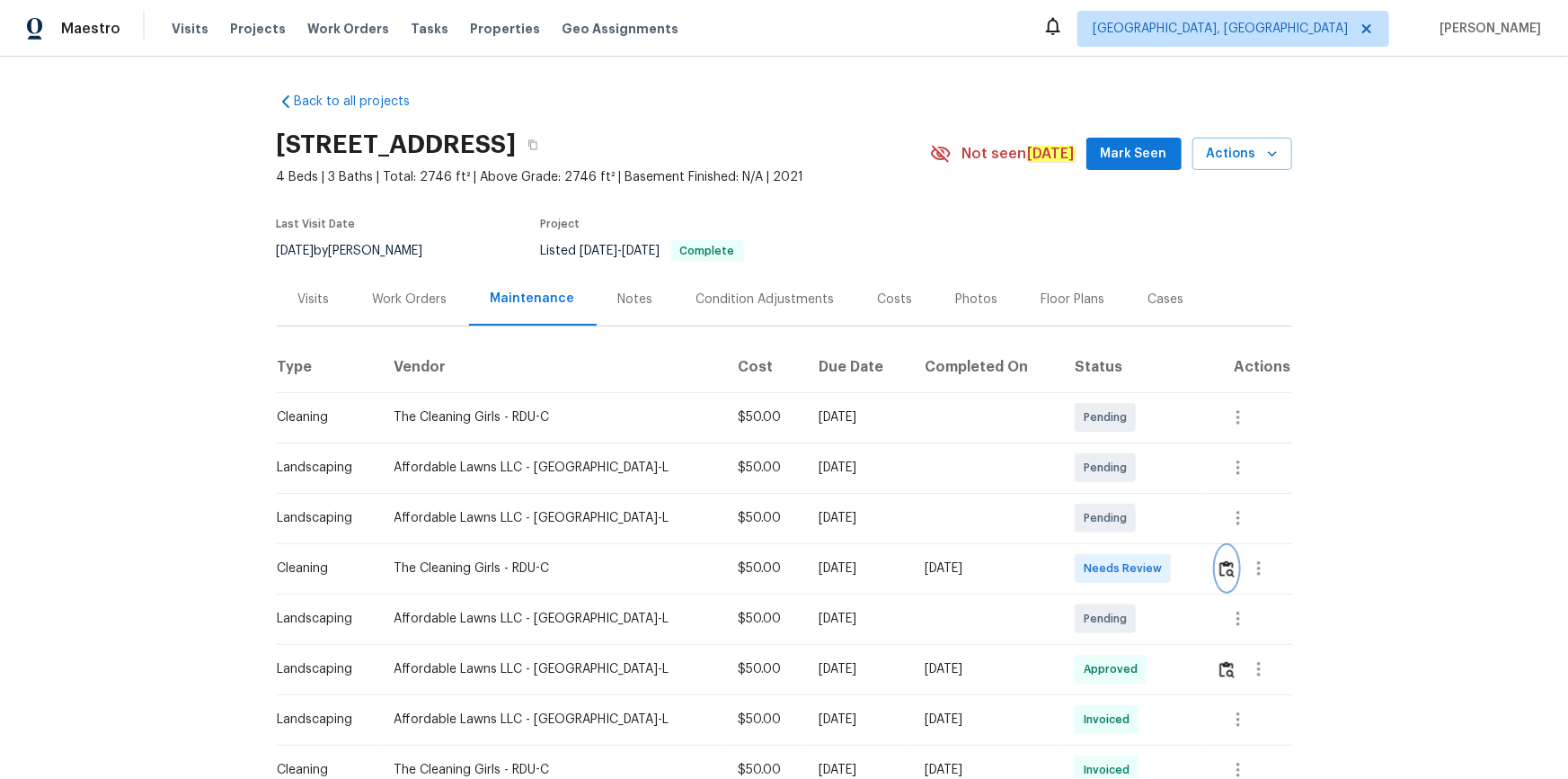
click at [1116, 524] on img "button" at bounding box center [1227, 568] width 15 height 17
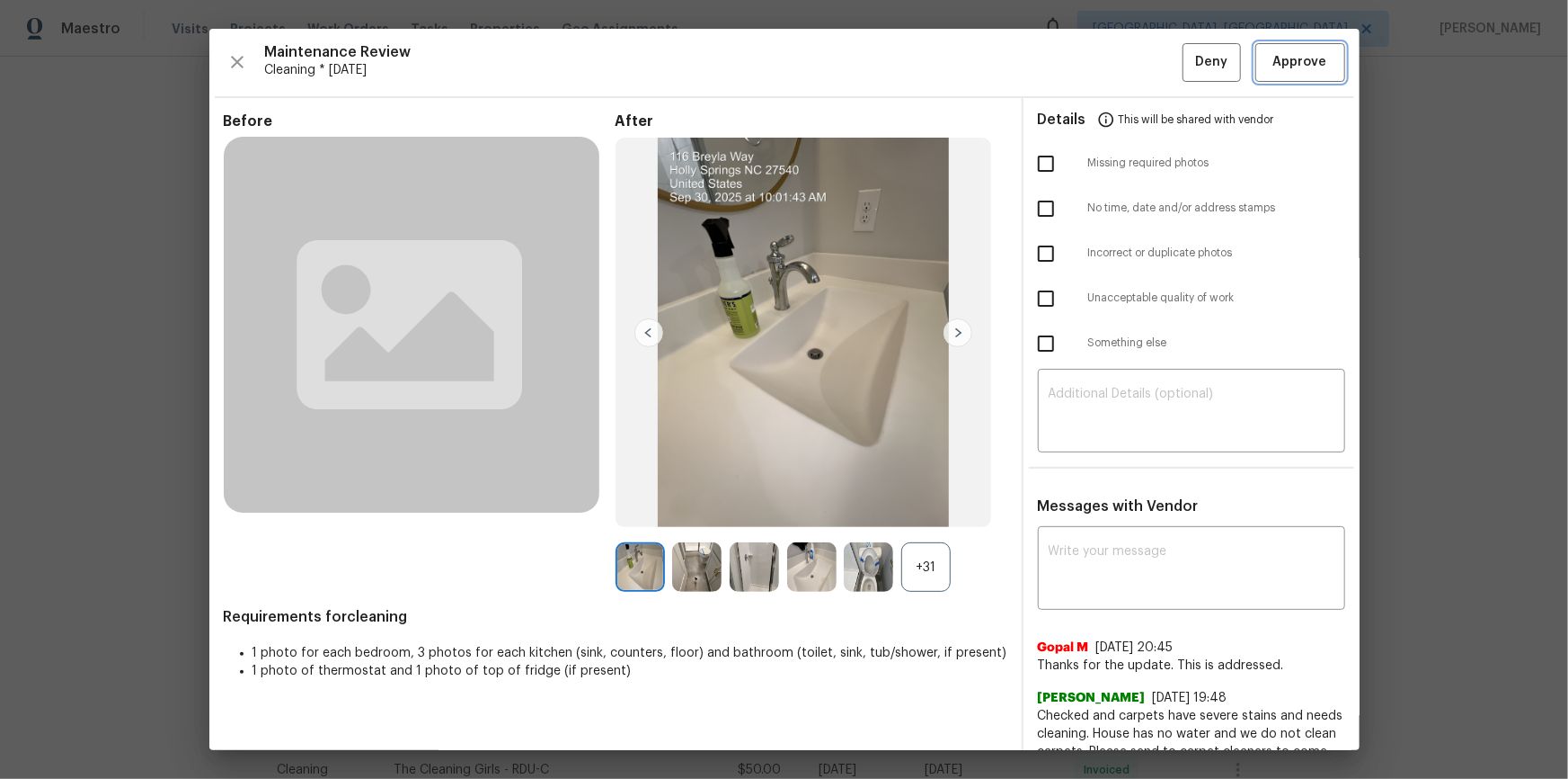
drag, startPoint x: 1325, startPoint y: 51, endPoint x: 1403, endPoint y: 244, distance: 208.2
click at [1116, 52] on button "Approve" at bounding box center [1300, 62] width 90 height 39
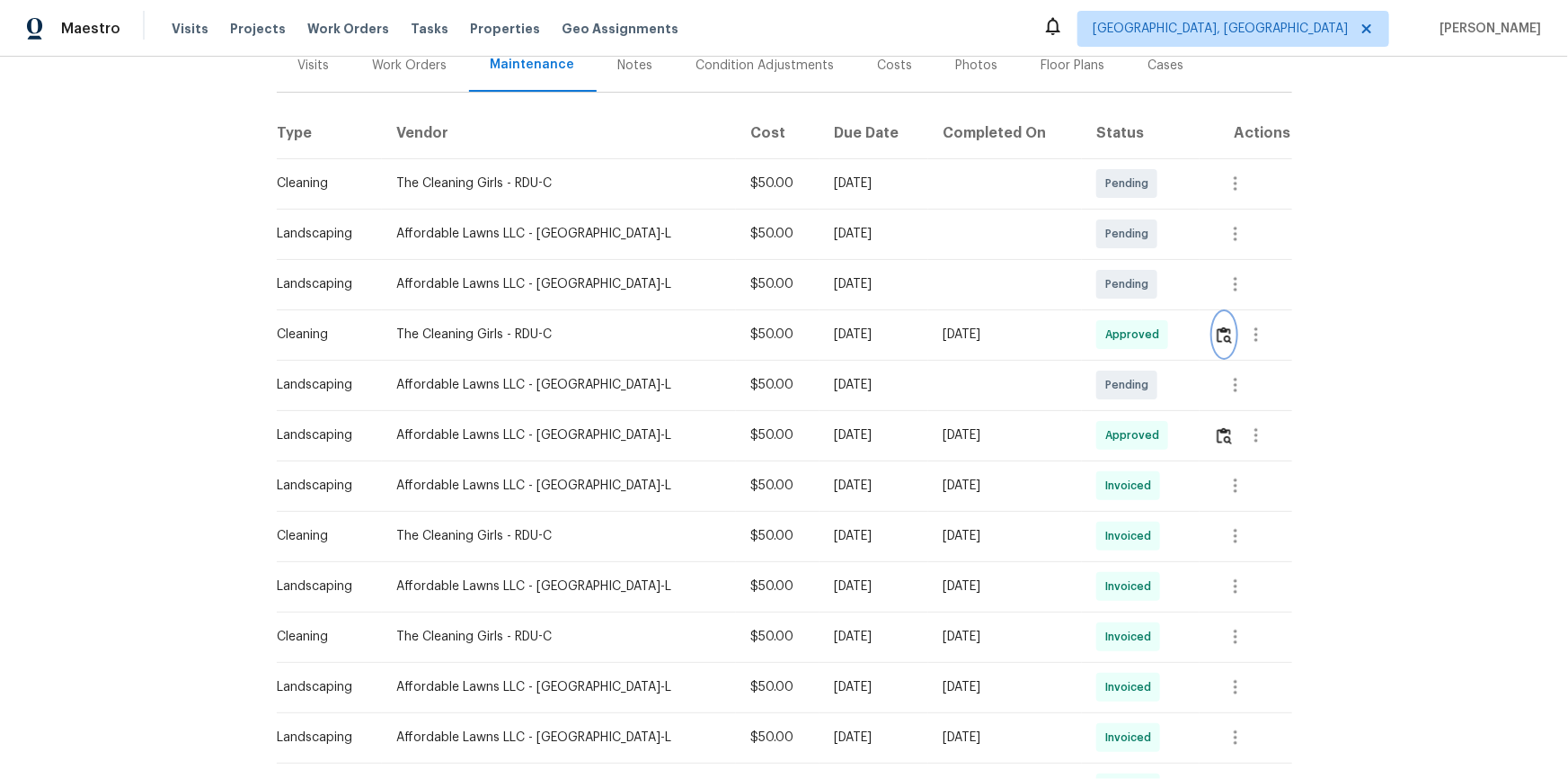
scroll to position [245, 0]
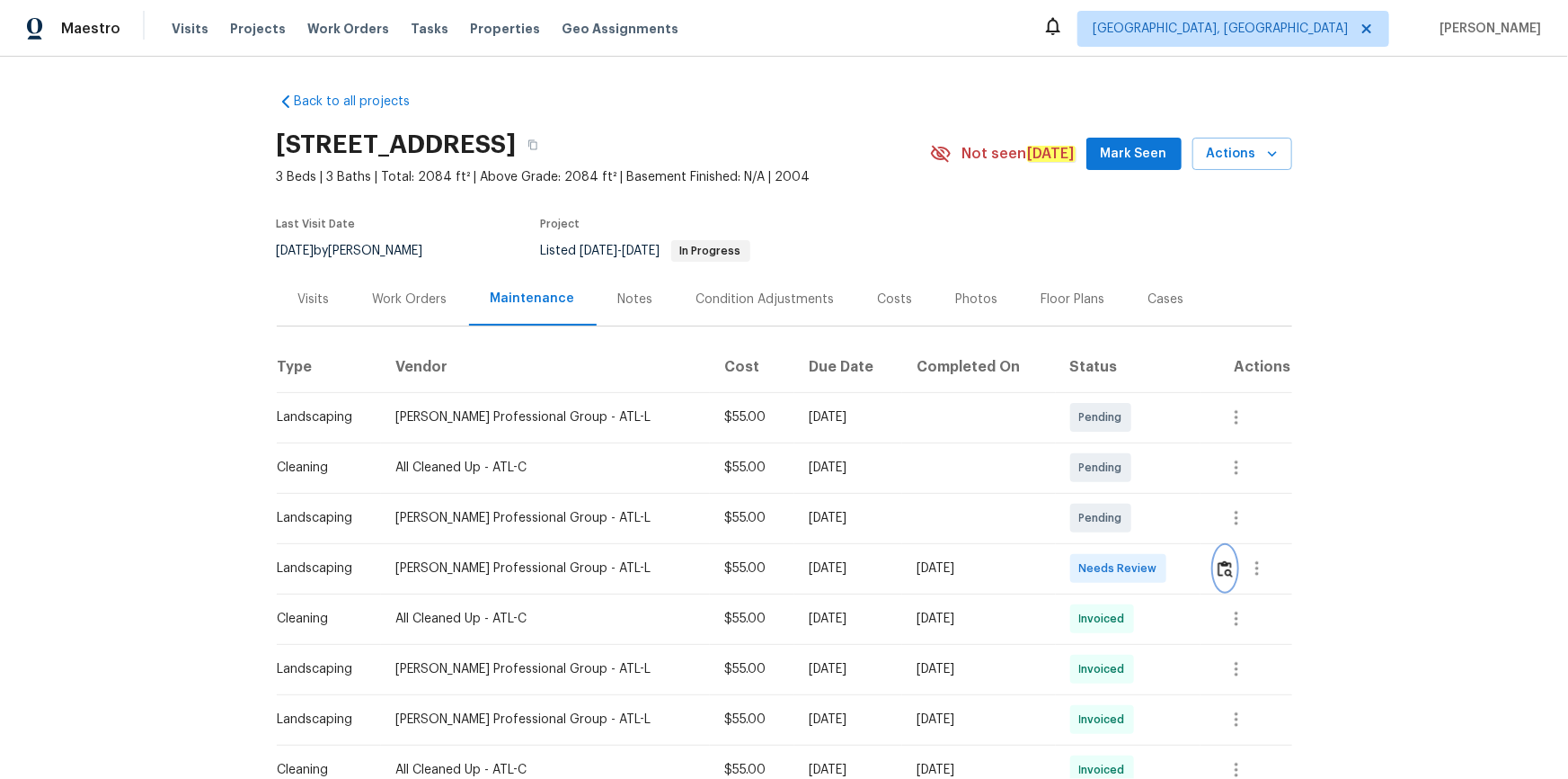
click at [1116, 524] on img "button" at bounding box center [1226, 568] width 15 height 17
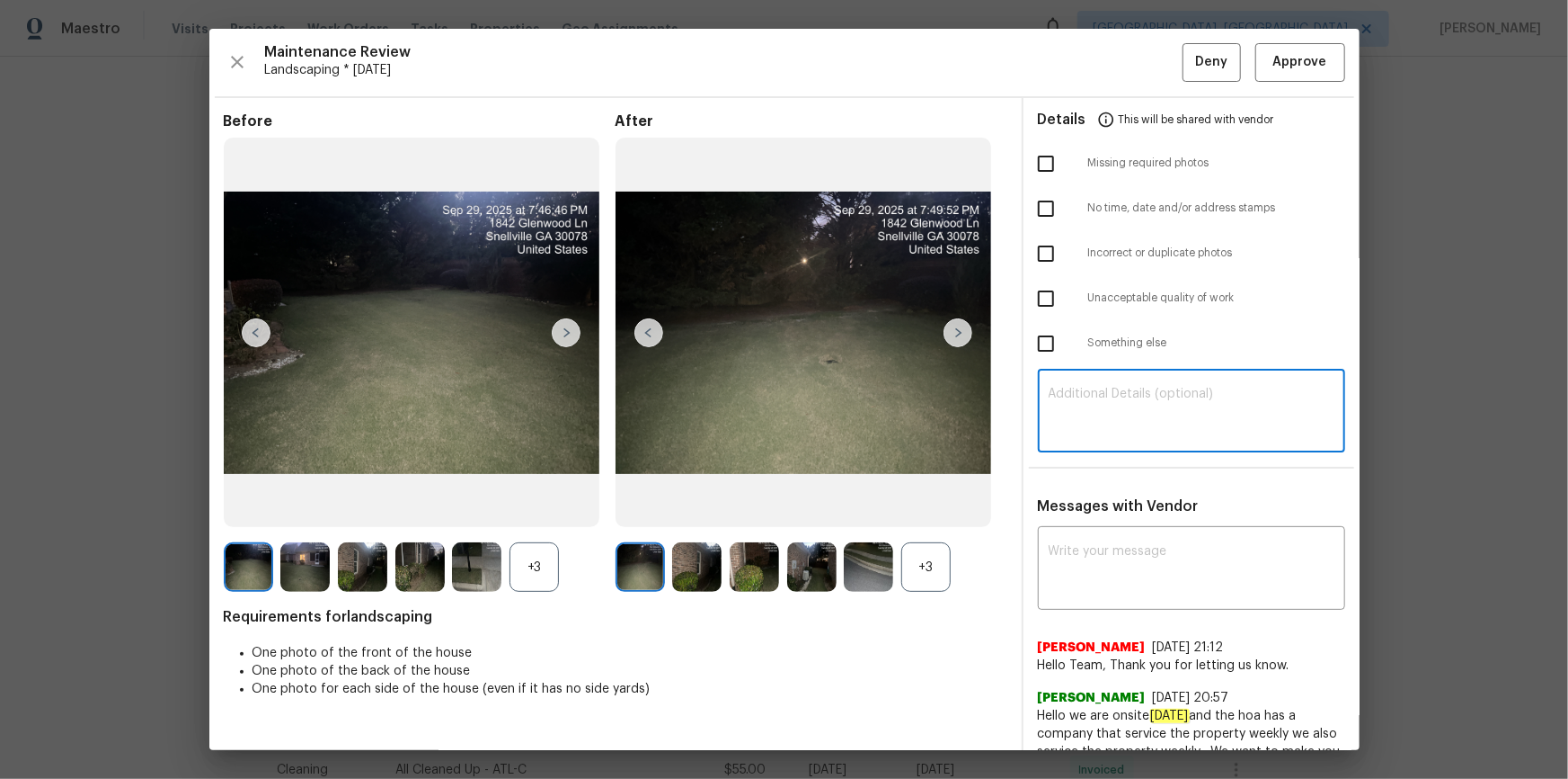
click at [1116, 427] on textarea at bounding box center [1192, 412] width 286 height 50
paste textarea "Maintenance Audit Team: Hello! Unfortunately, this landscaping visit completed …"
type textarea "Maintenance Audit Team: Hello! Unfortunately, this landscaping visit completed …"
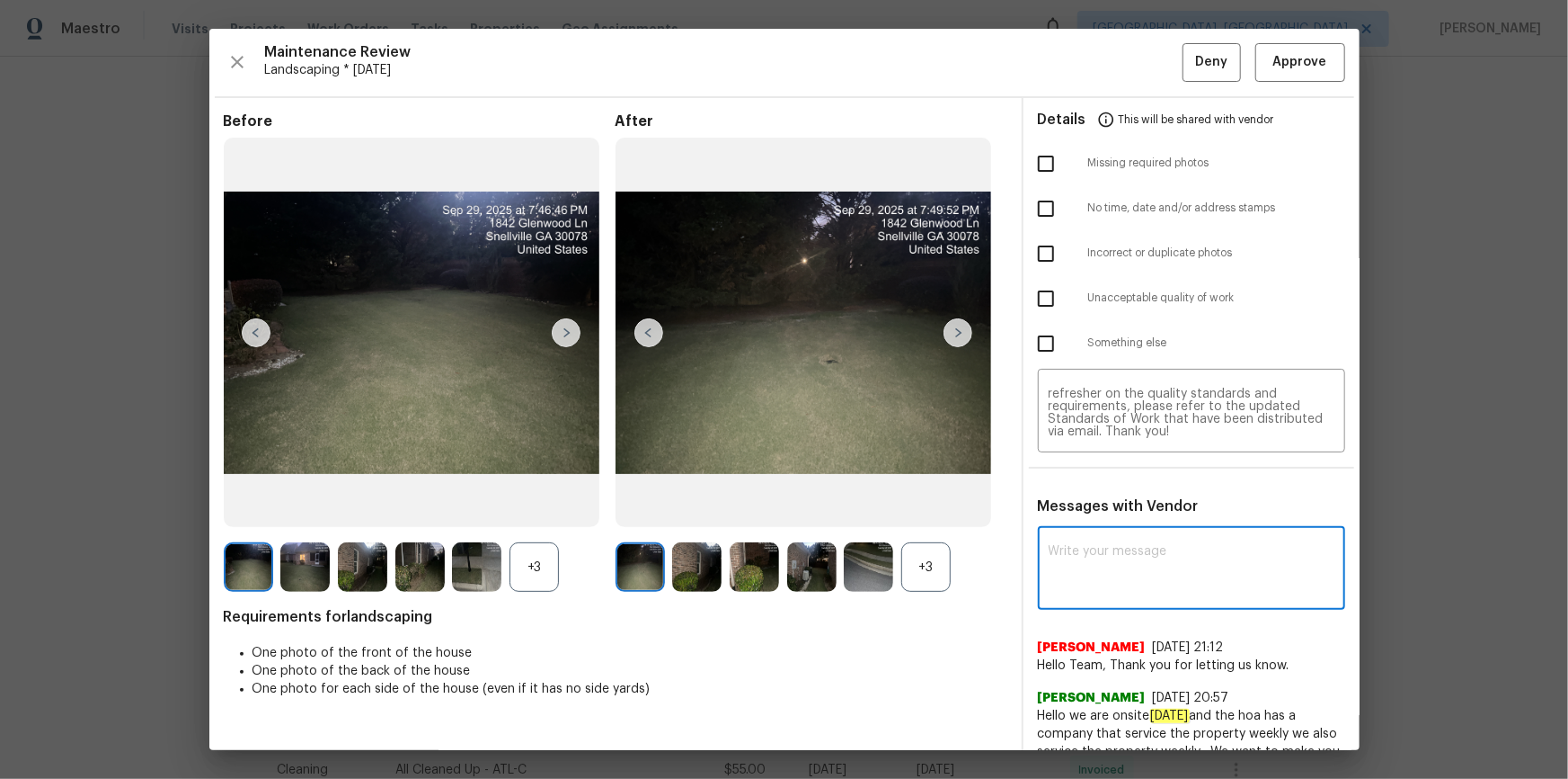
click at [1116, 524] on textarea at bounding box center [1192, 570] width 286 height 50
paste textarea "Maintenance Audit Team: Hello! Unfortunately, this landscaping visit completed …"
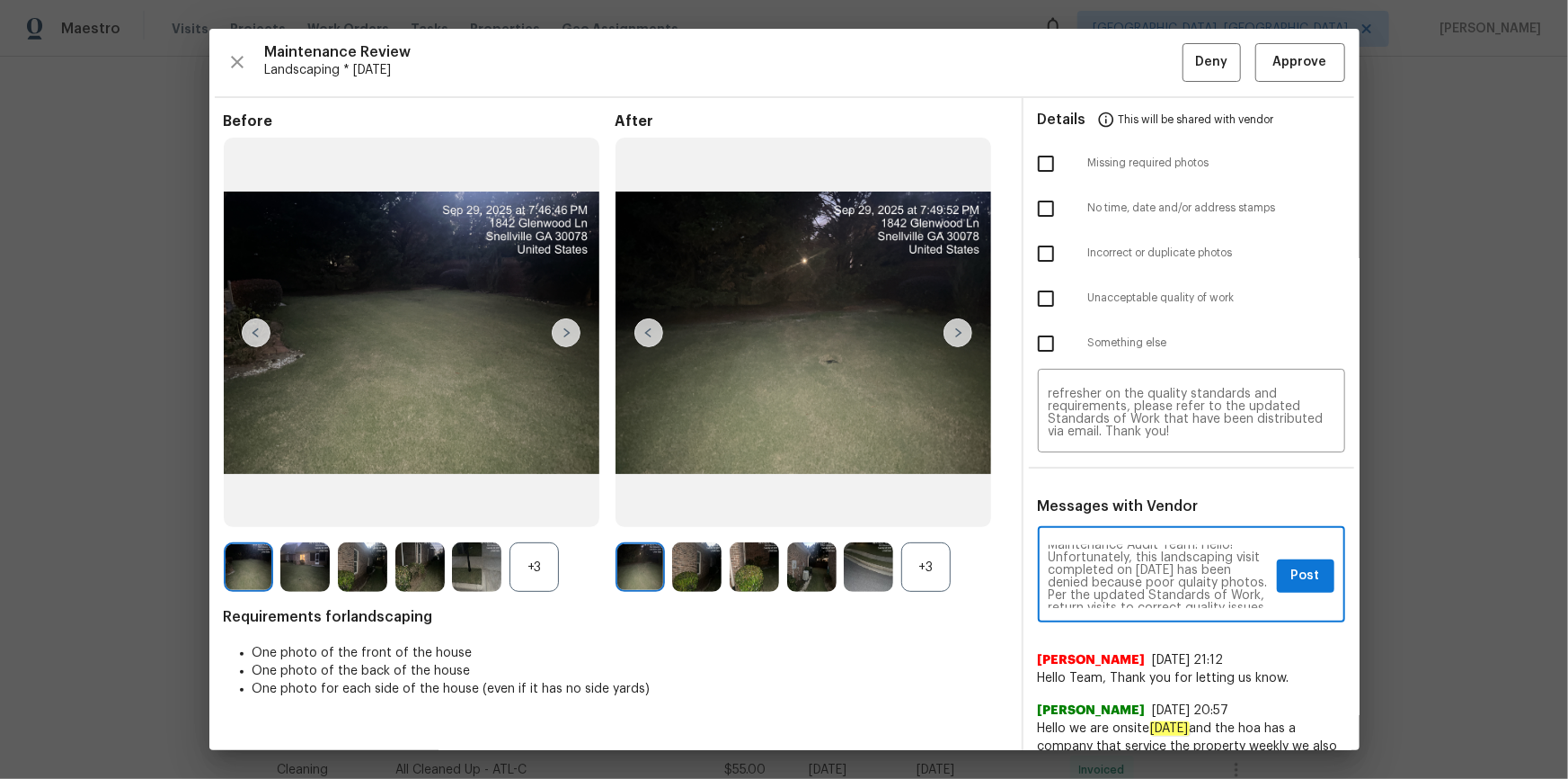
scroll to position [0, 0]
click at [1067, 524] on textarea "Maintenance Audit Team: Hello! Unfortunately, this landscaping visit completed …" at bounding box center [1159, 576] width 221 height 63
click at [1116, 524] on textarea "Maintenance Audit Team: Hello! Unfortunately, this landscaping visit completed …" at bounding box center [1159, 576] width 221 height 63
type textarea "Maintenance Audit Team: Hello! Unfortunately, this landscaping visit completed …"
click at [1116, 431] on textarea "Maintenance Audit Team: Hello! Unfortunately, this landscaping visit completed …" at bounding box center [1192, 412] width 286 height 50
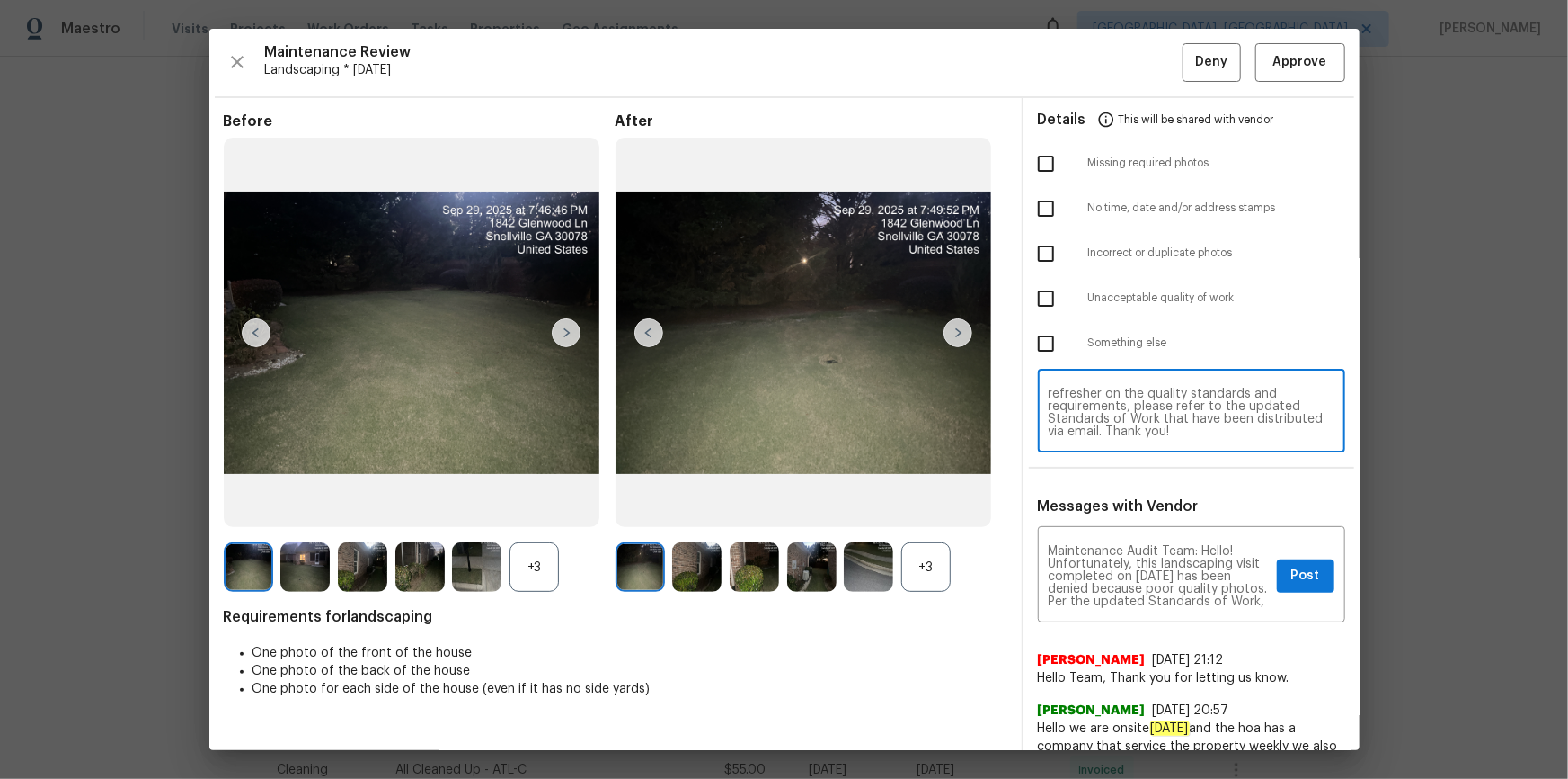
paste textarea "al"
type textarea "Maintenance Audit Team: Hello! Unfortunately, this landscaping visit completed …"
drag, startPoint x: 1043, startPoint y: 343, endPoint x: 1054, endPoint y: 349, distance: 12.5
click at [1043, 343] on input "checkbox" at bounding box center [1047, 344] width 38 height 38
checkbox input "true"
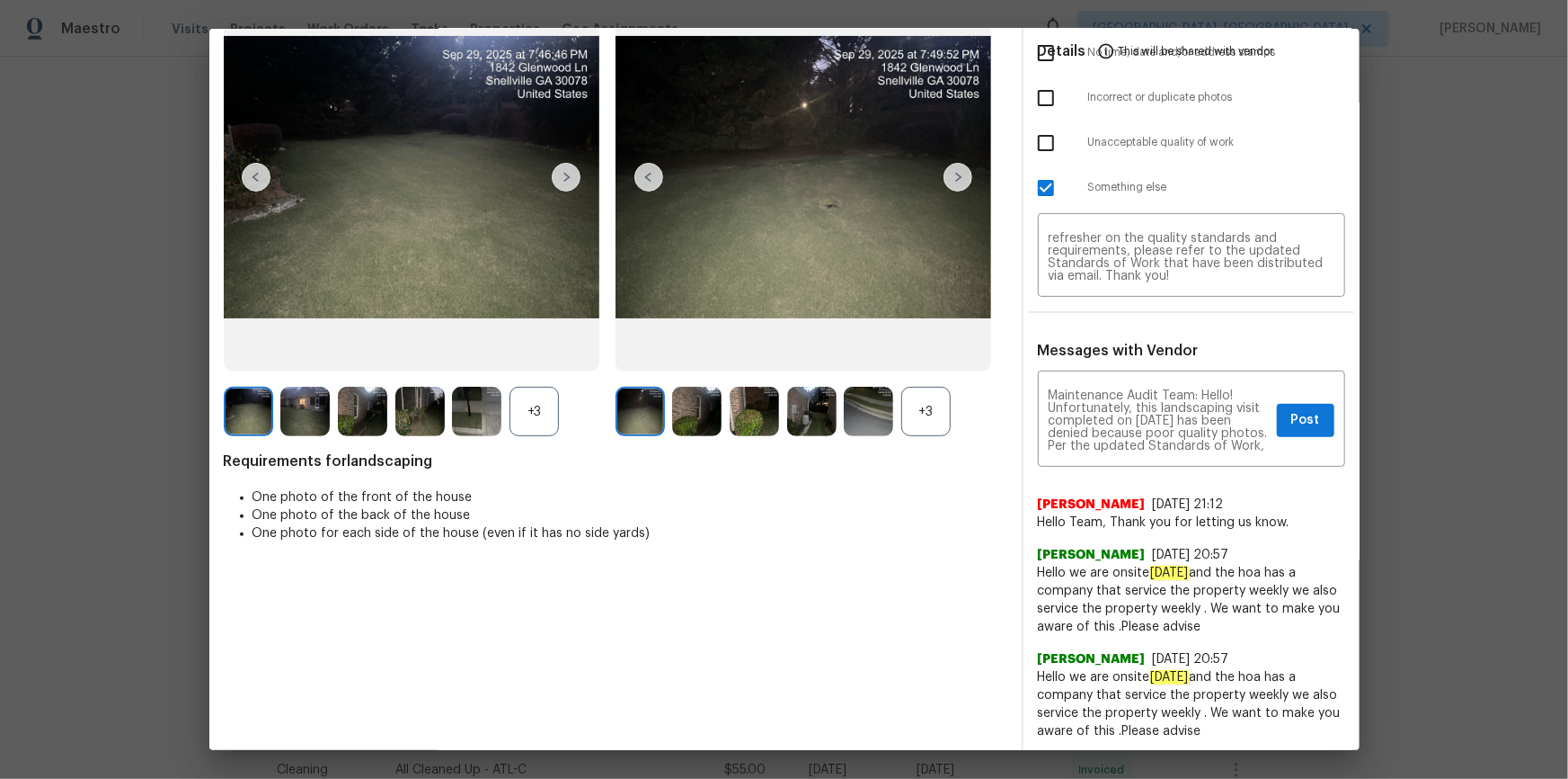
scroll to position [163, 0]
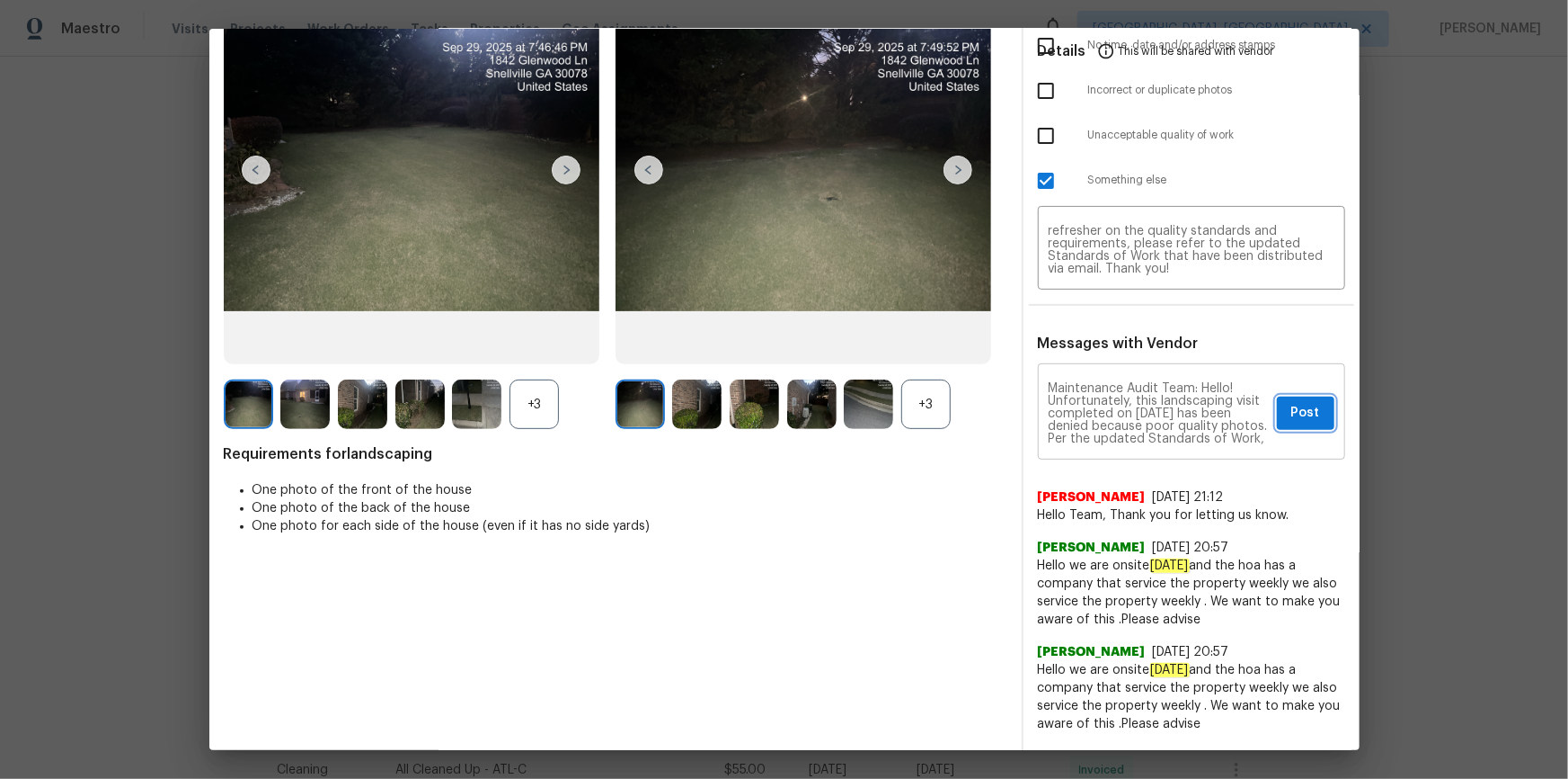
click at [1116, 403] on span "Post" at bounding box center [1306, 413] width 29 height 23
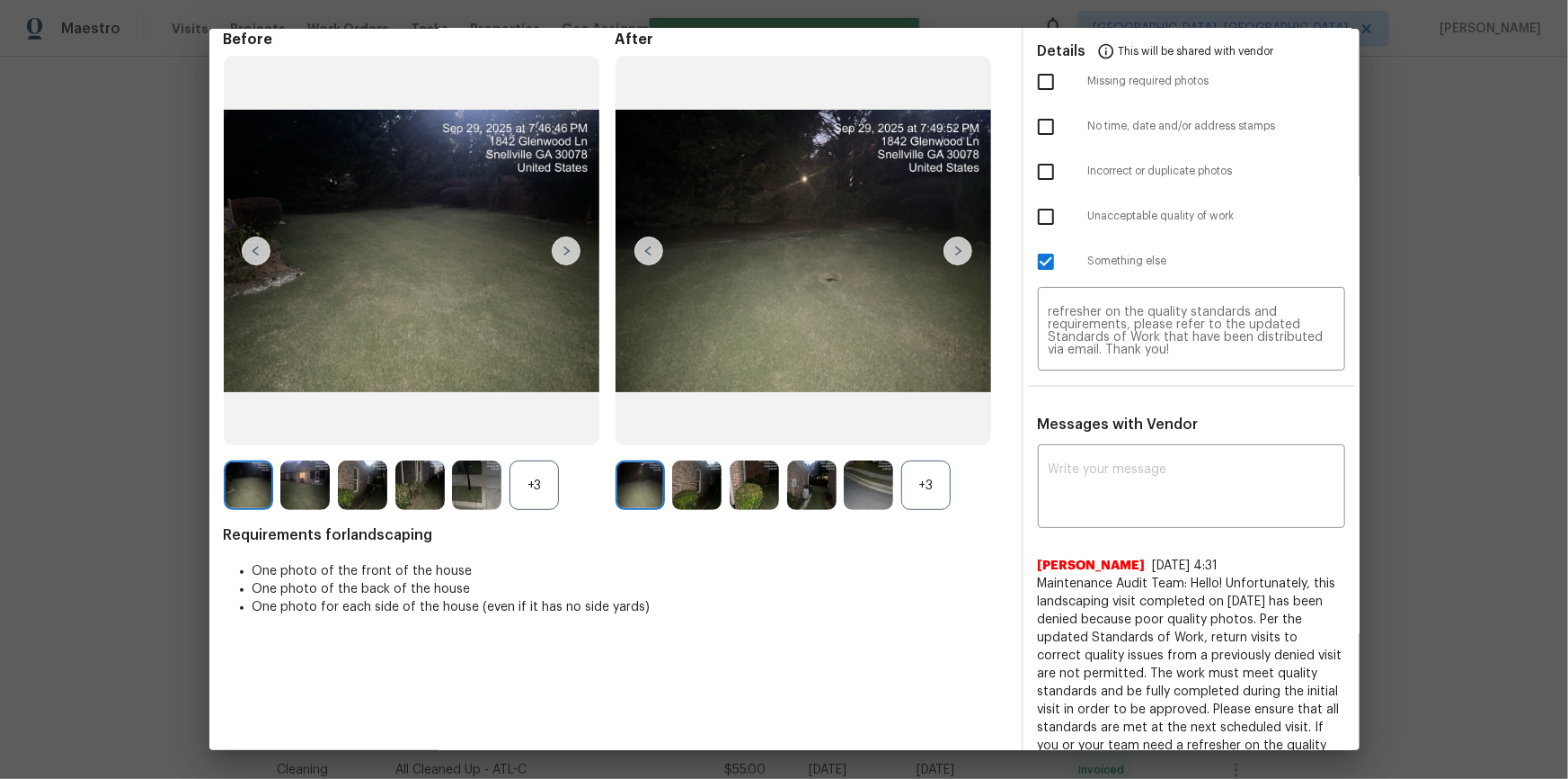
scroll to position [0, 0]
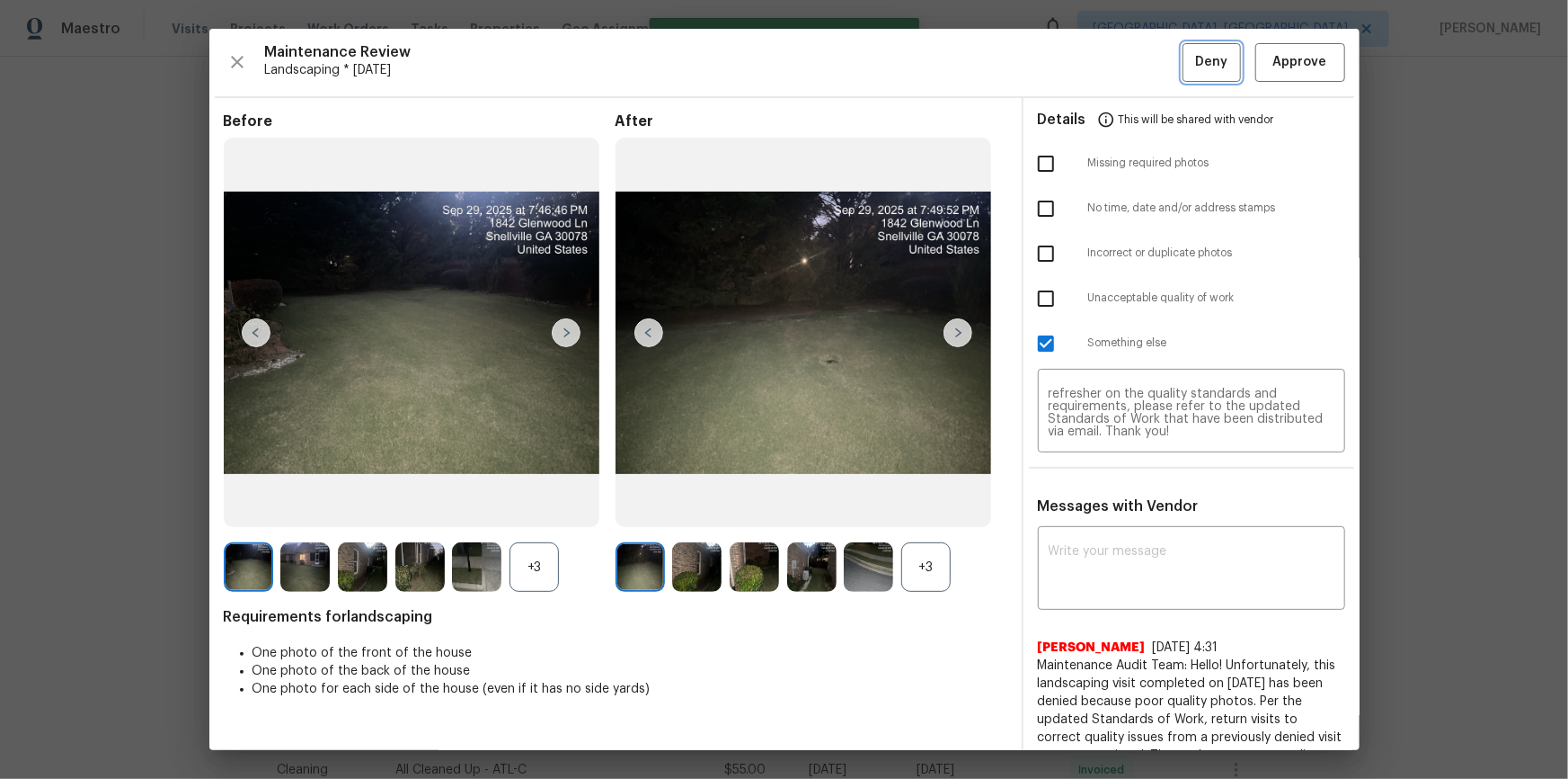
click at [1116, 59] on span "Deny" at bounding box center [1212, 62] width 33 height 23
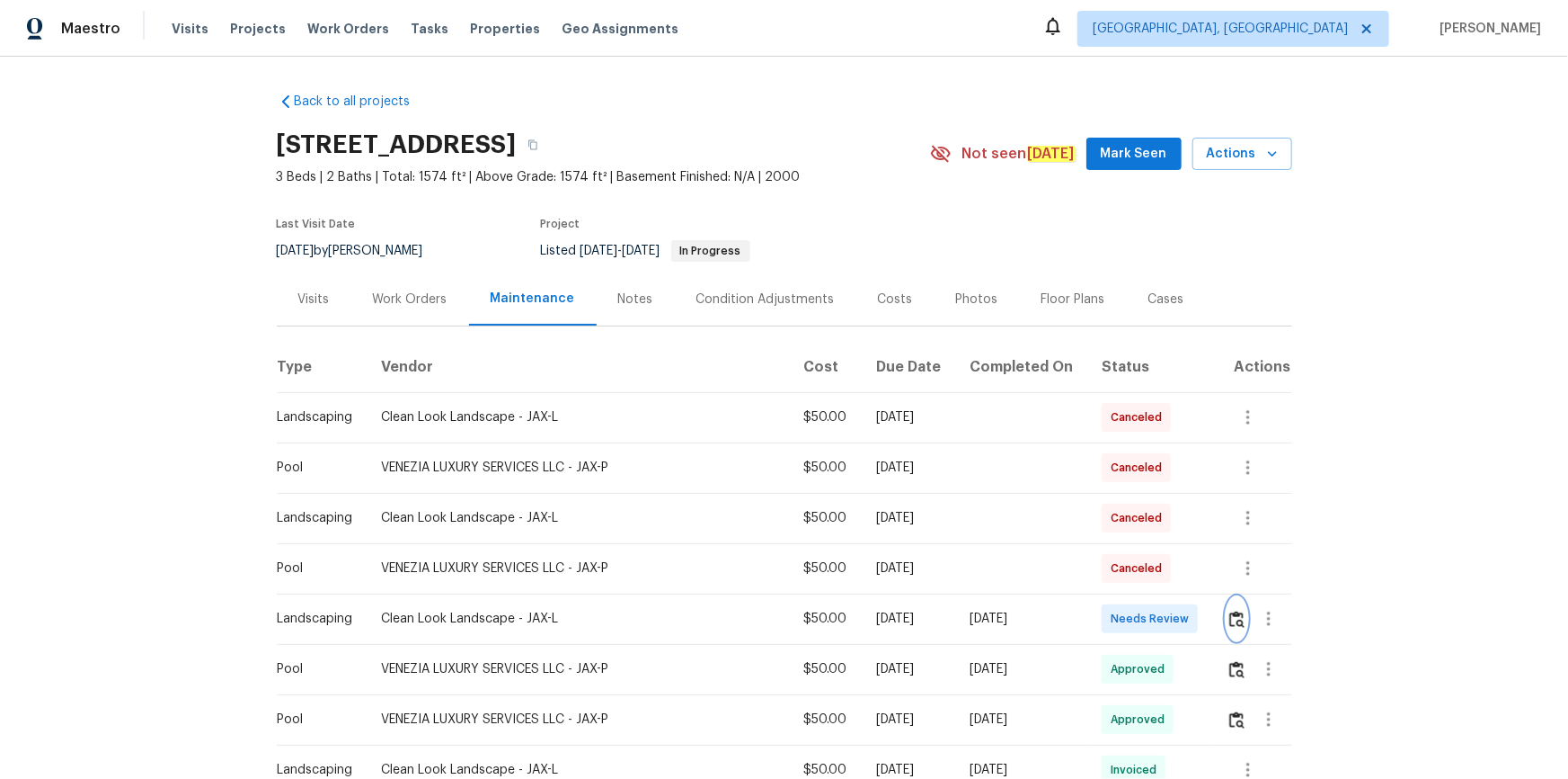
click at [1116, 524] on img "button" at bounding box center [1236, 619] width 15 height 17
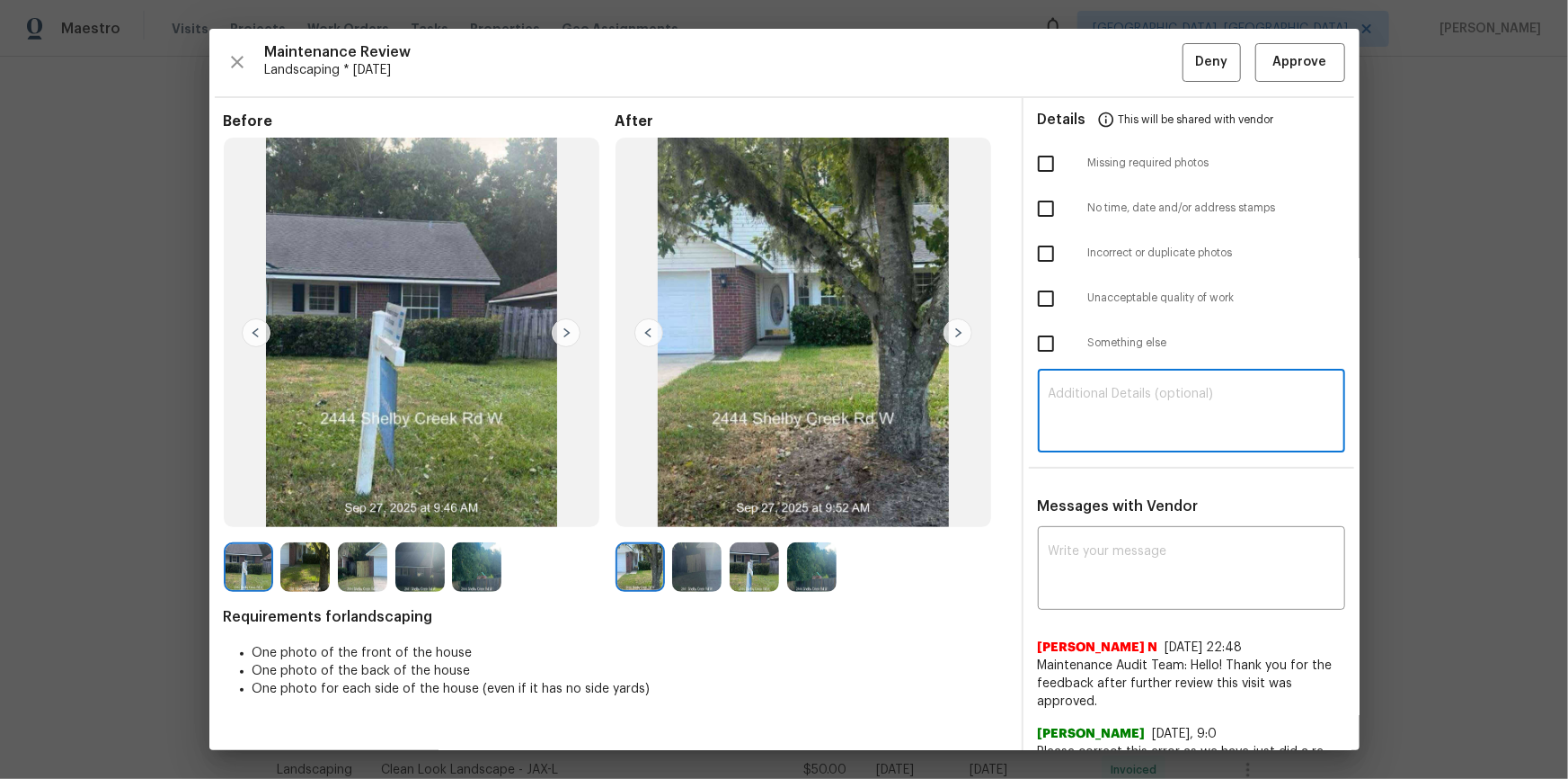
click at [1116, 387] on textarea at bounding box center [1192, 412] width 286 height 50
paste textarea "Maintenance Audit Team: Hello! Unfortunately this landscaping visit completed o…"
type textarea "Maintenance Audit Team: Hello! Unfortunately this landscaping visit completed o…"
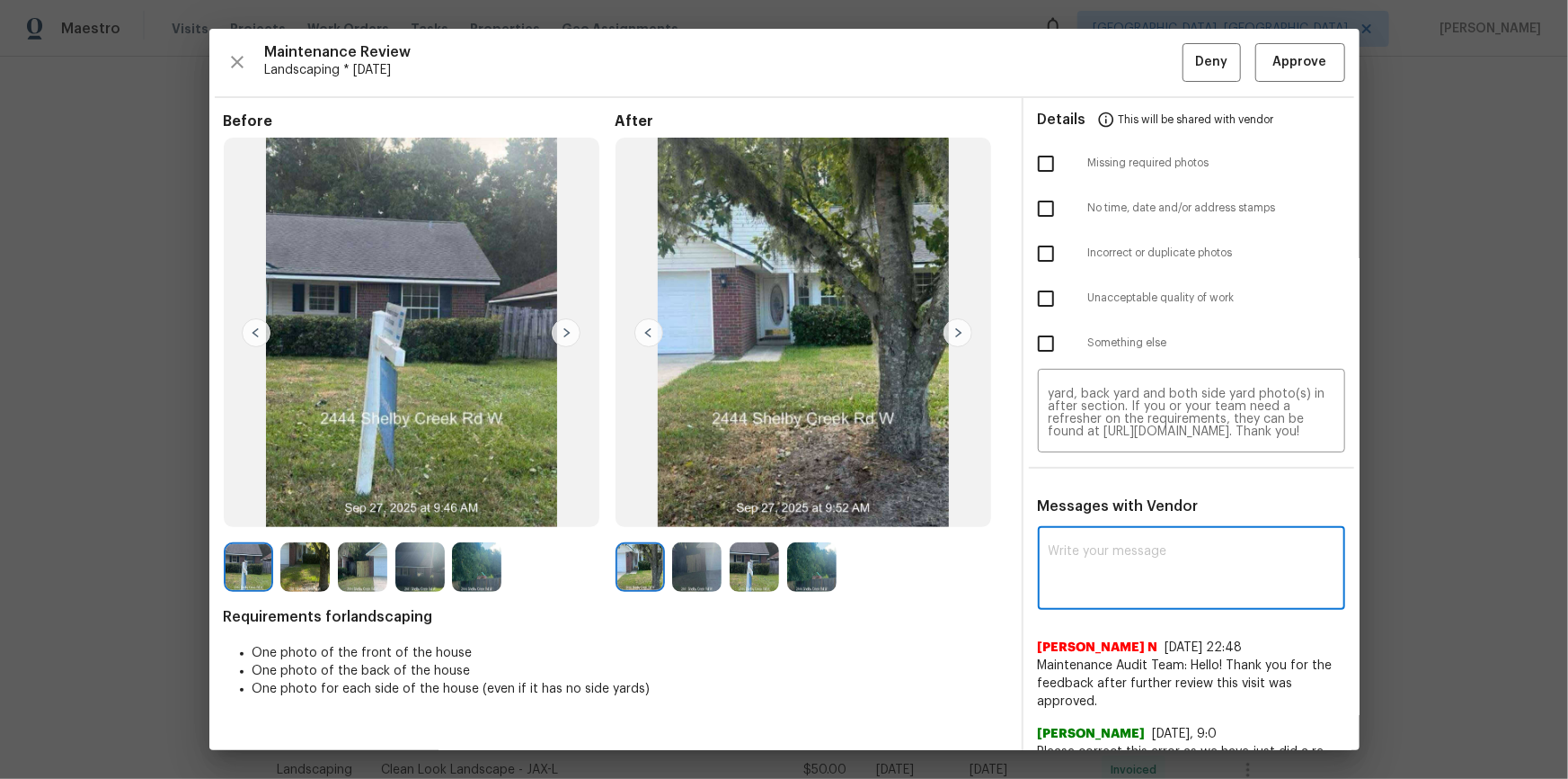
paste textarea "Maintenance Audit Team: Hello! Unfortunately this landscaping visit completed o…"
click at [1116, 524] on textarea at bounding box center [1192, 570] width 286 height 50
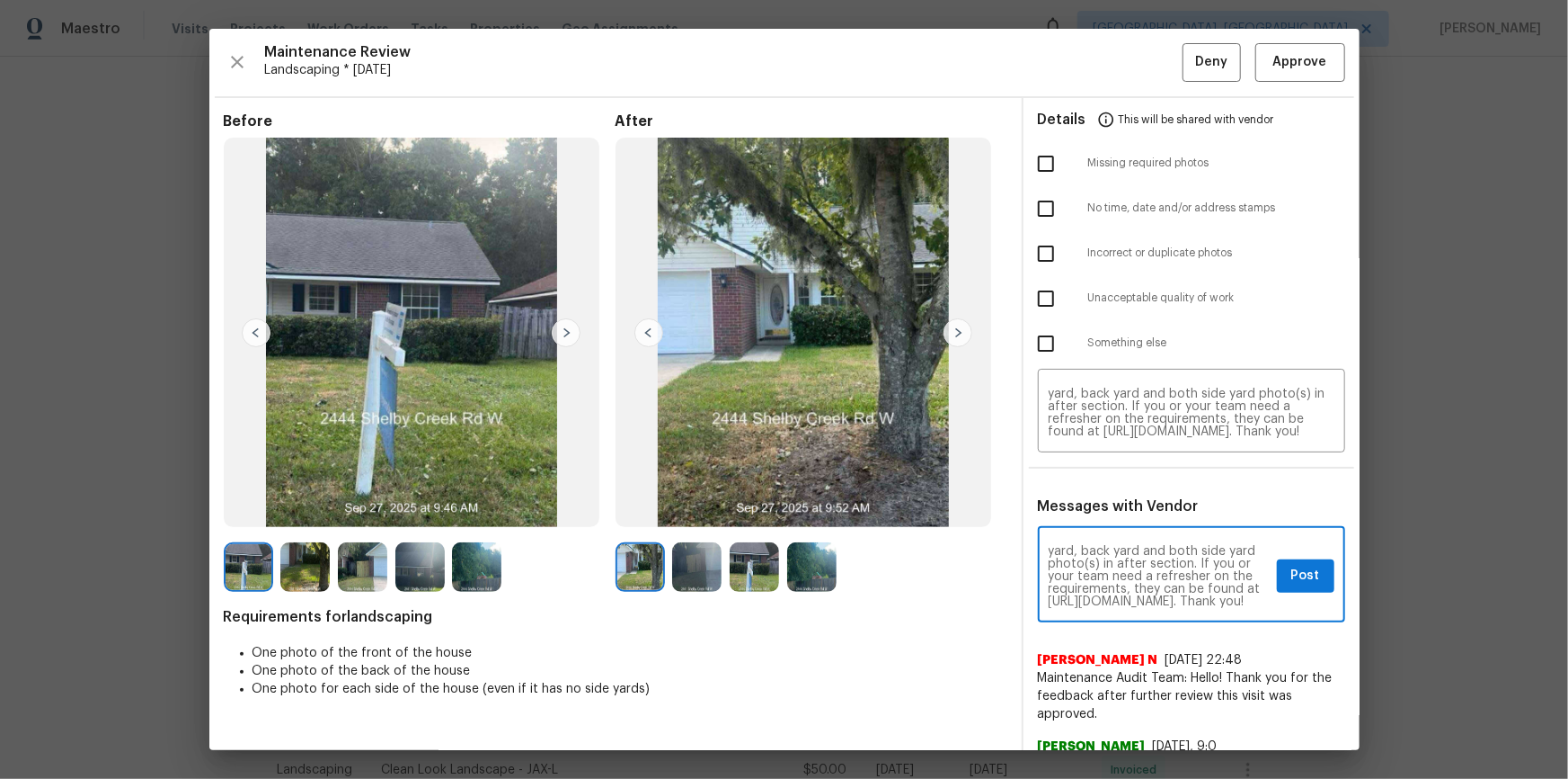
scroll to position [0, 0]
click at [1116, 524] on textarea "Maintenance Audit Team: Hello! Unfortunately this landscaping visit completed o…" at bounding box center [1159, 576] width 221 height 63
type textarea "Maintenance Audit Team: Hello! Unfortunately this landscaping visit completed o…"
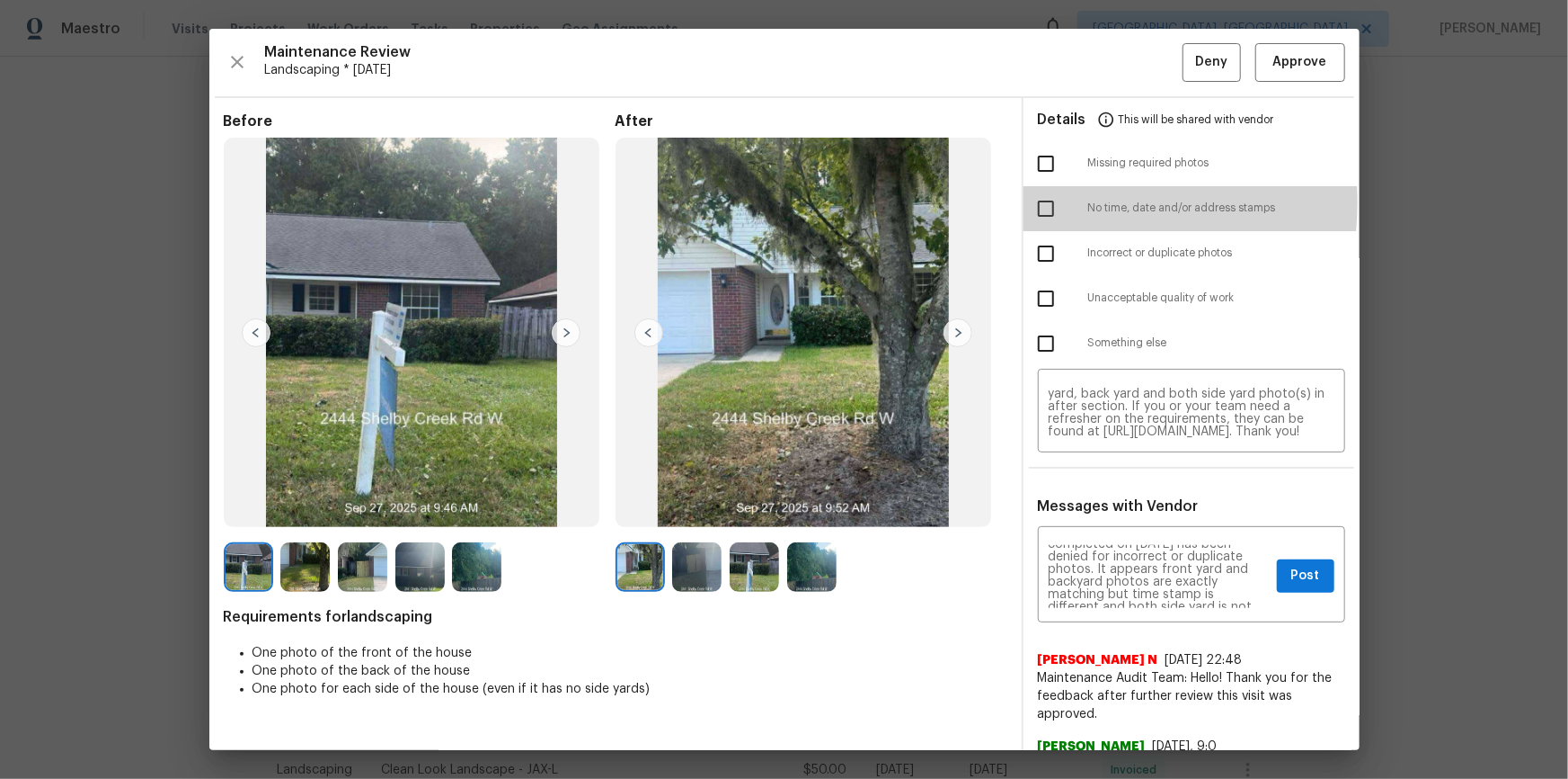
click at [1053, 203] on input "checkbox" at bounding box center [1047, 209] width 38 height 38
checkbox input "true"
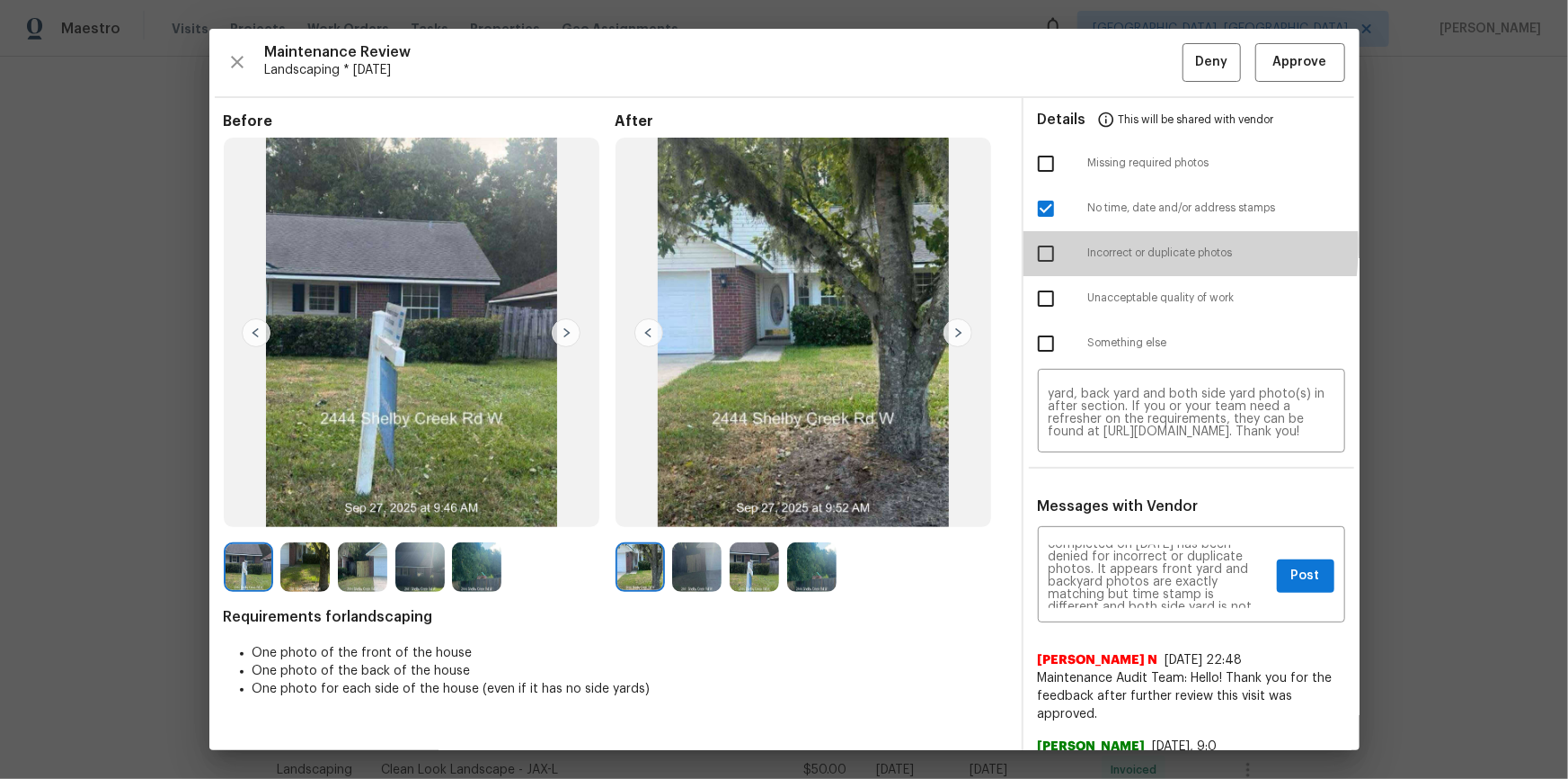
drag, startPoint x: 1049, startPoint y: 245, endPoint x: 1054, endPoint y: 218, distance: 27.5
click at [1049, 244] on input "checkbox" at bounding box center [1047, 254] width 38 height 38
checkbox input "true"
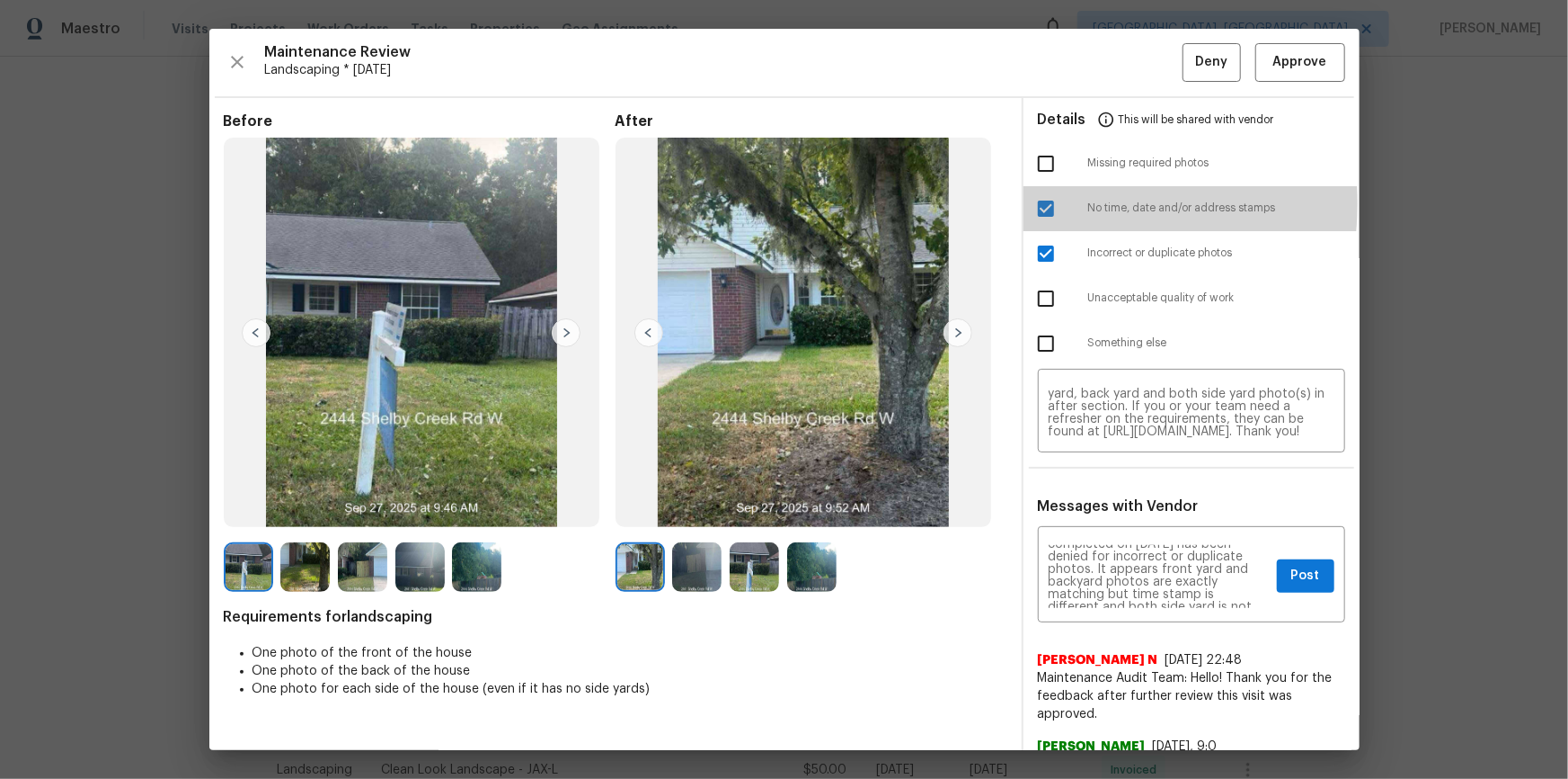
drag, startPoint x: 1037, startPoint y: 204, endPoint x: 1041, endPoint y: 312, distance: 108.1
click at [1037, 205] on input "checkbox" at bounding box center [1047, 209] width 38 height 38
checkbox input "false"
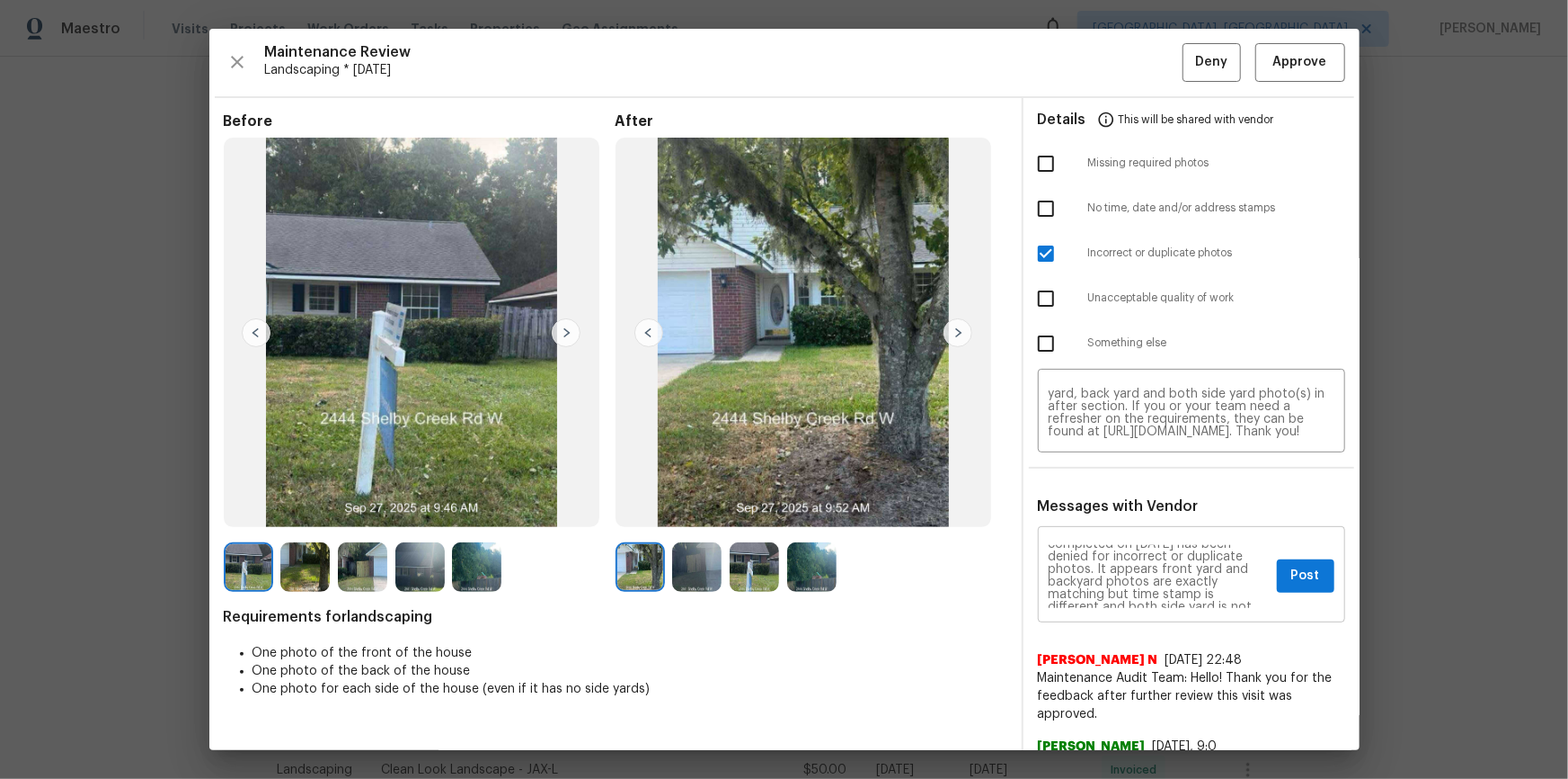
click at [1116, 524] on textarea "Maintenance Audit Team: Hello! Unfortunately this landscaping visit completed o…" at bounding box center [1159, 576] width 221 height 63
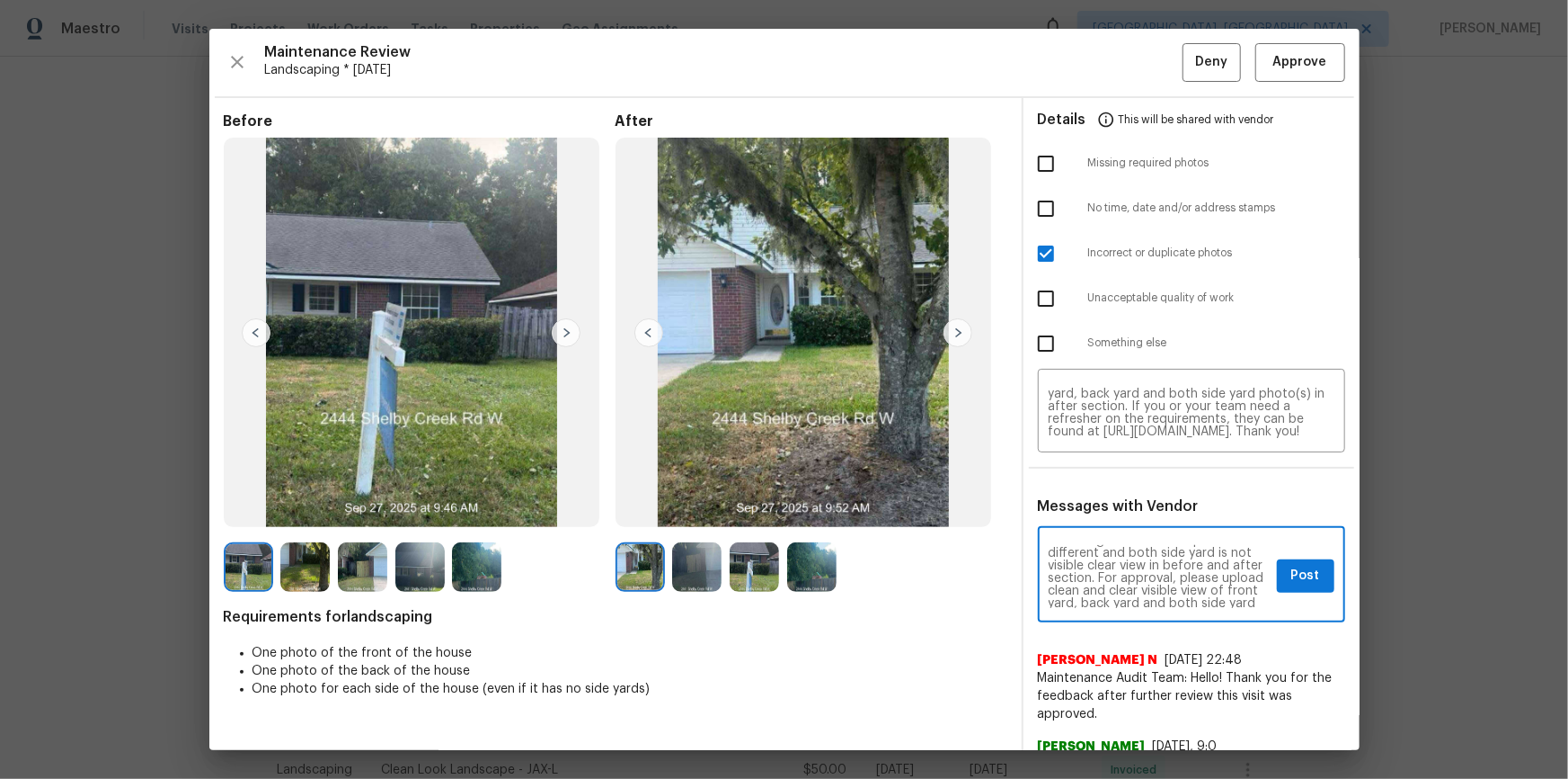
scroll to position [115, 0]
click at [1116, 524] on textarea "Maintenance Audit Team: Hello! Unfortunately this landscaping visit completed o…" at bounding box center [1159, 576] width 221 height 63
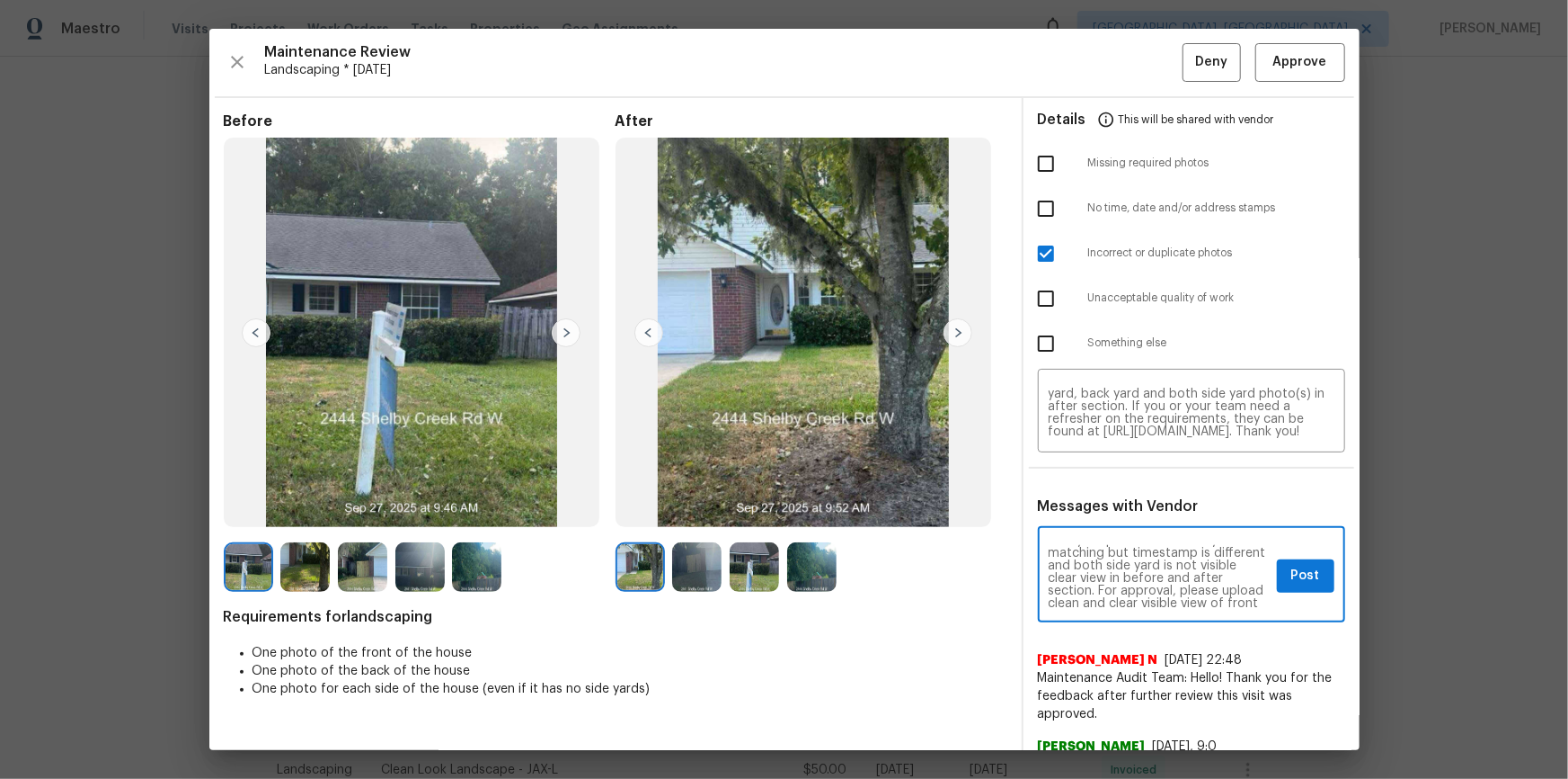
click at [1116, 524] on textarea "Maintenance Audit Team: Hello! Unfortunately this landscaping visit completed o…" at bounding box center [1159, 576] width 221 height 63
type textarea "Maintenance Audit Team: Hello! Unfortunately this landscaping visit completed o…"
click at [1116, 420] on textarea "Maintenance Audit Team: Hello! Unfortunately this landscaping visit completed o…" at bounding box center [1192, 412] width 286 height 50
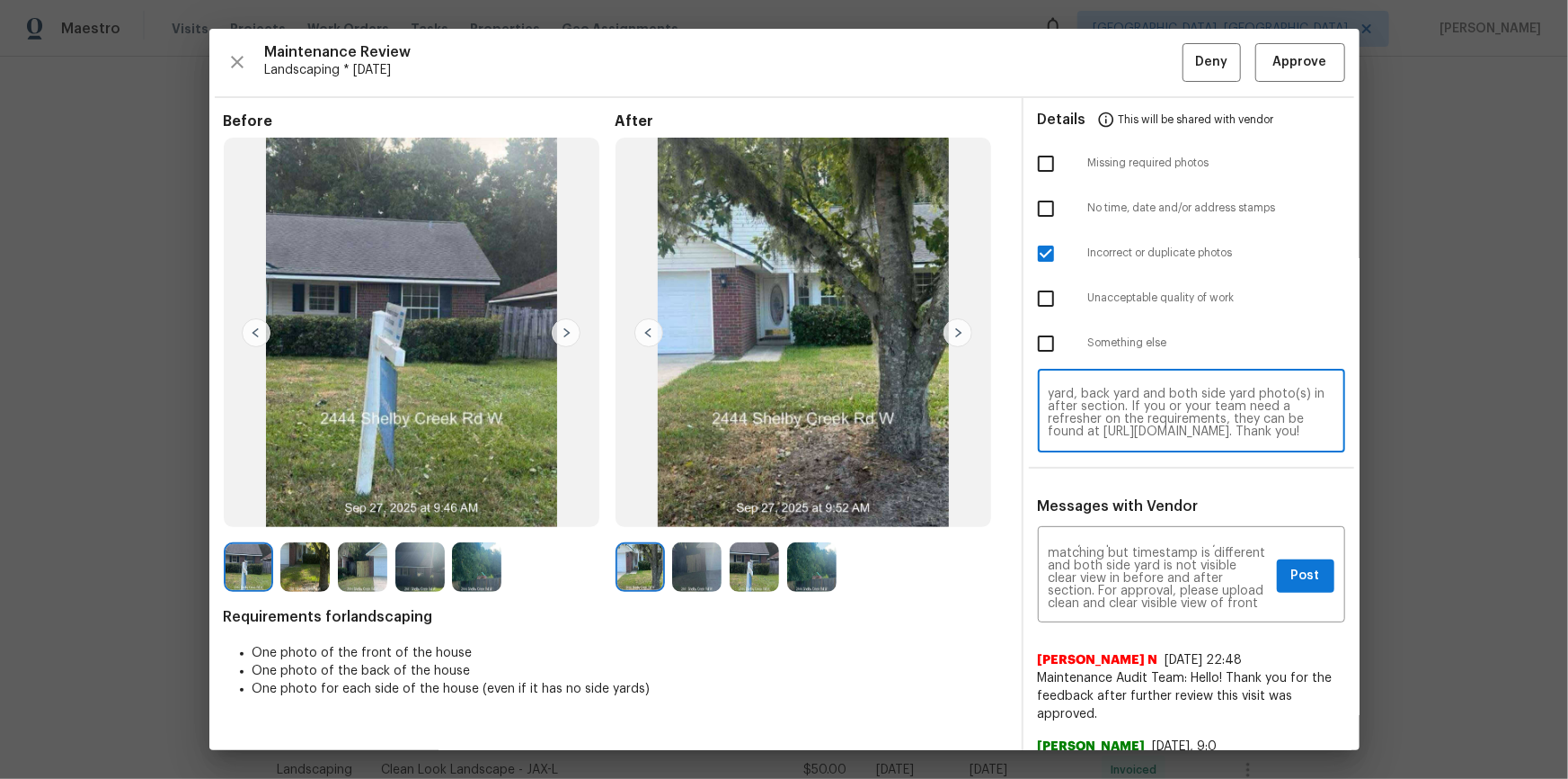
paste textarea "stamp is different and both side yard is not visible clear view in before and a…"
type textarea "Maintenance Audit Team: Hello! Unfortunately this landscaping visit completed o…"
click at [1116, 524] on span "Post" at bounding box center [1306, 575] width 29 height 23
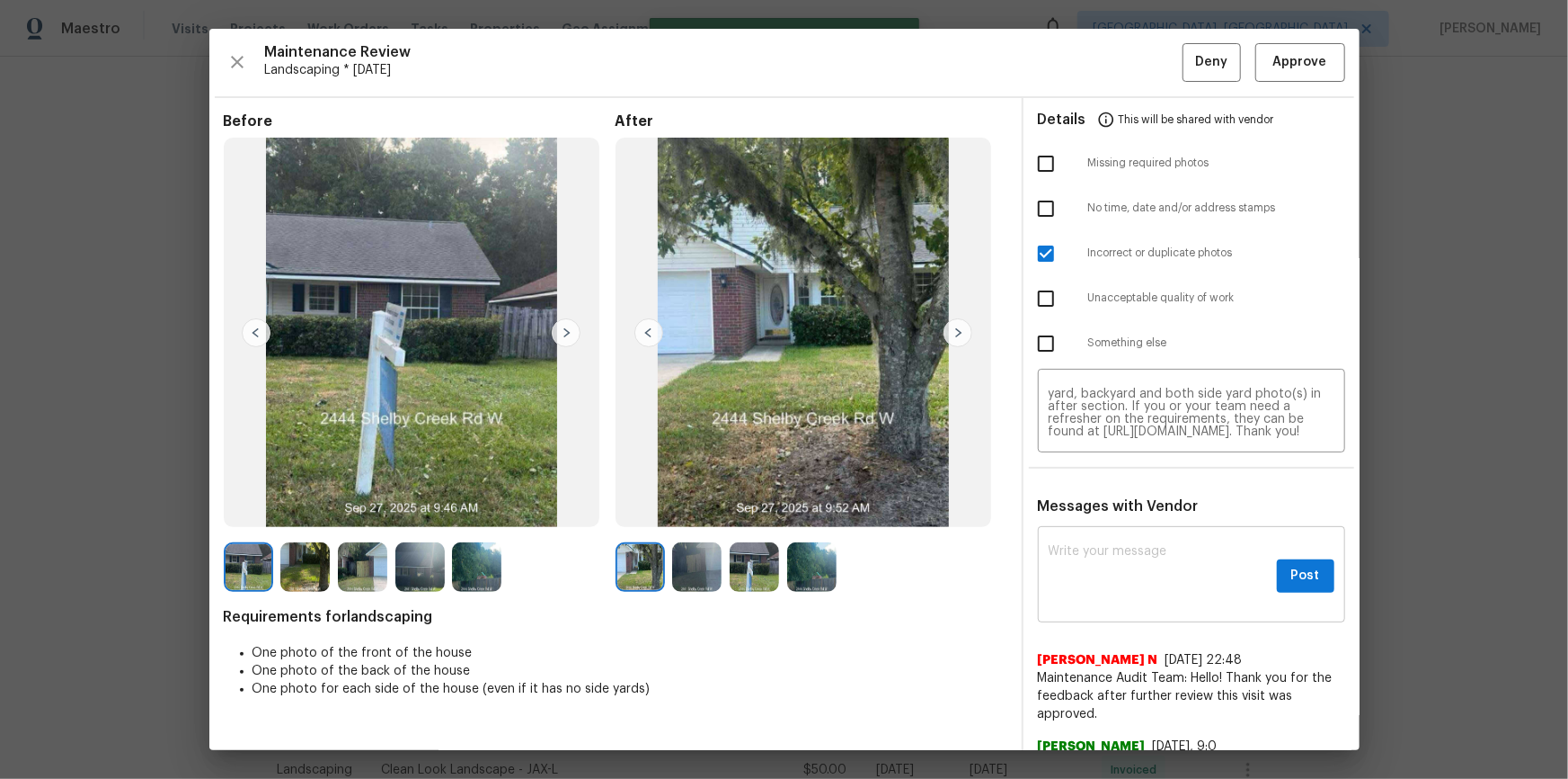
scroll to position [0, 0]
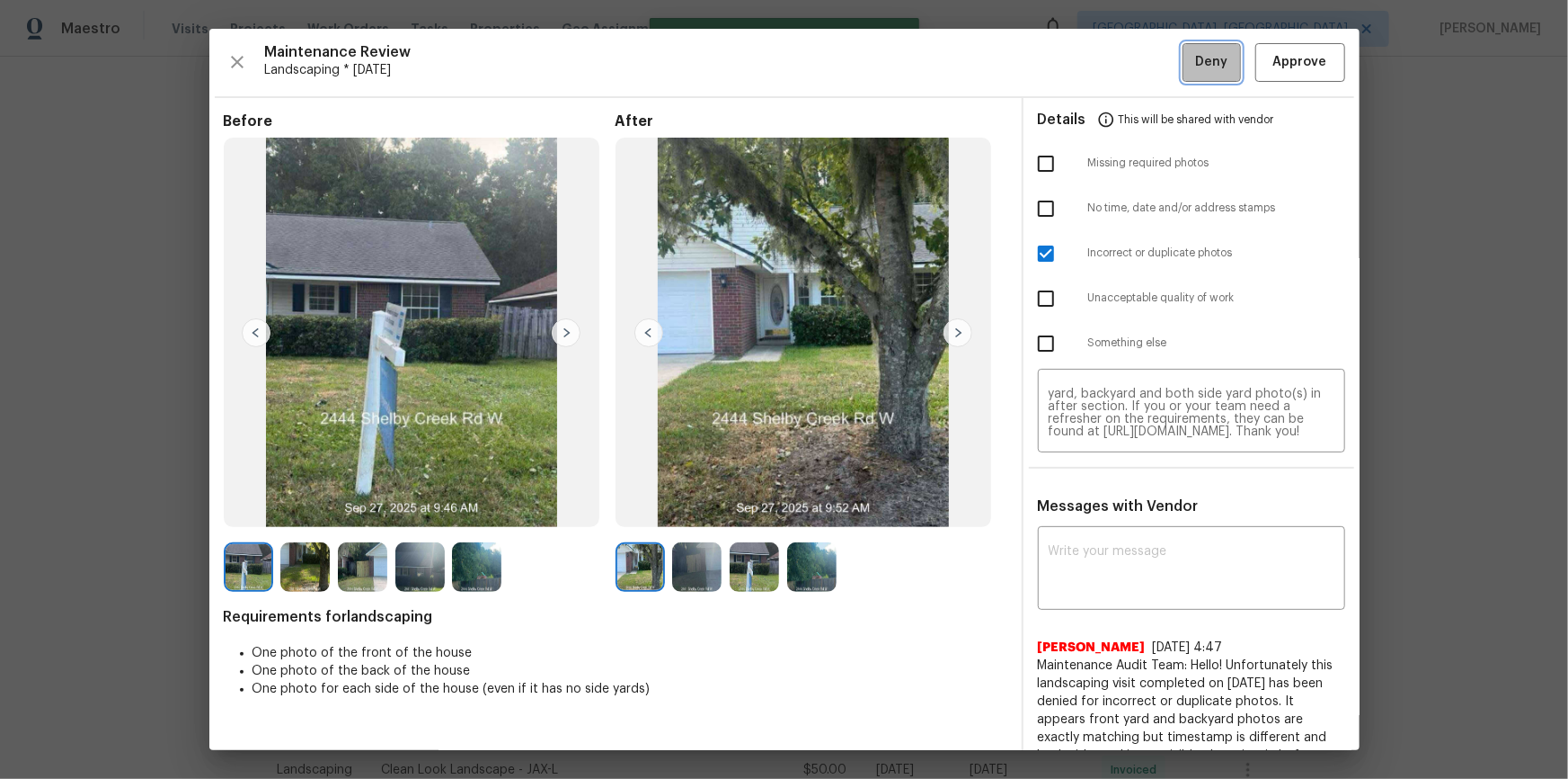
click at [1116, 55] on span "Deny" at bounding box center [1212, 62] width 33 height 23
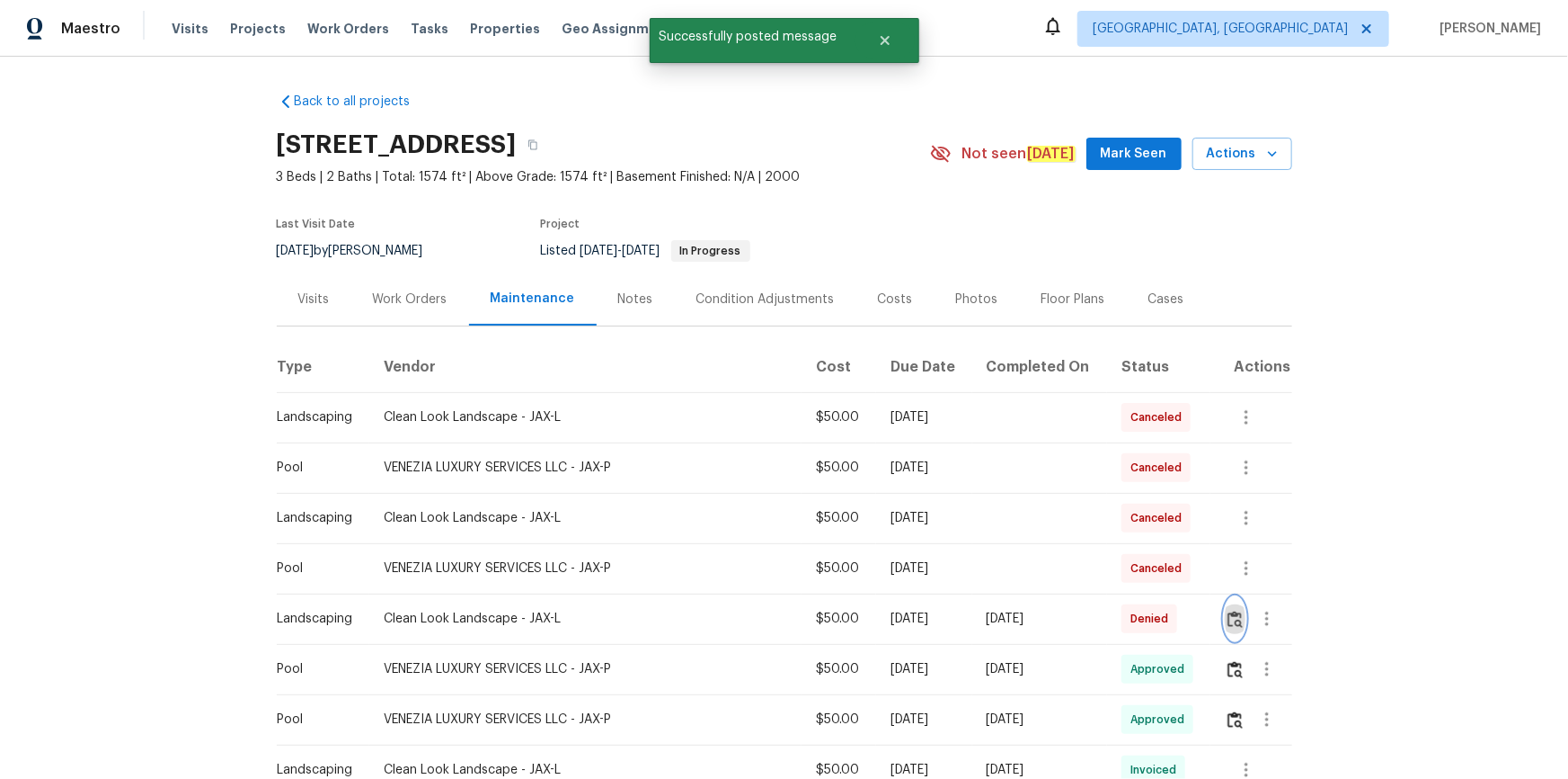
click at [1116, 524] on button "button" at bounding box center [1235, 618] width 21 height 43
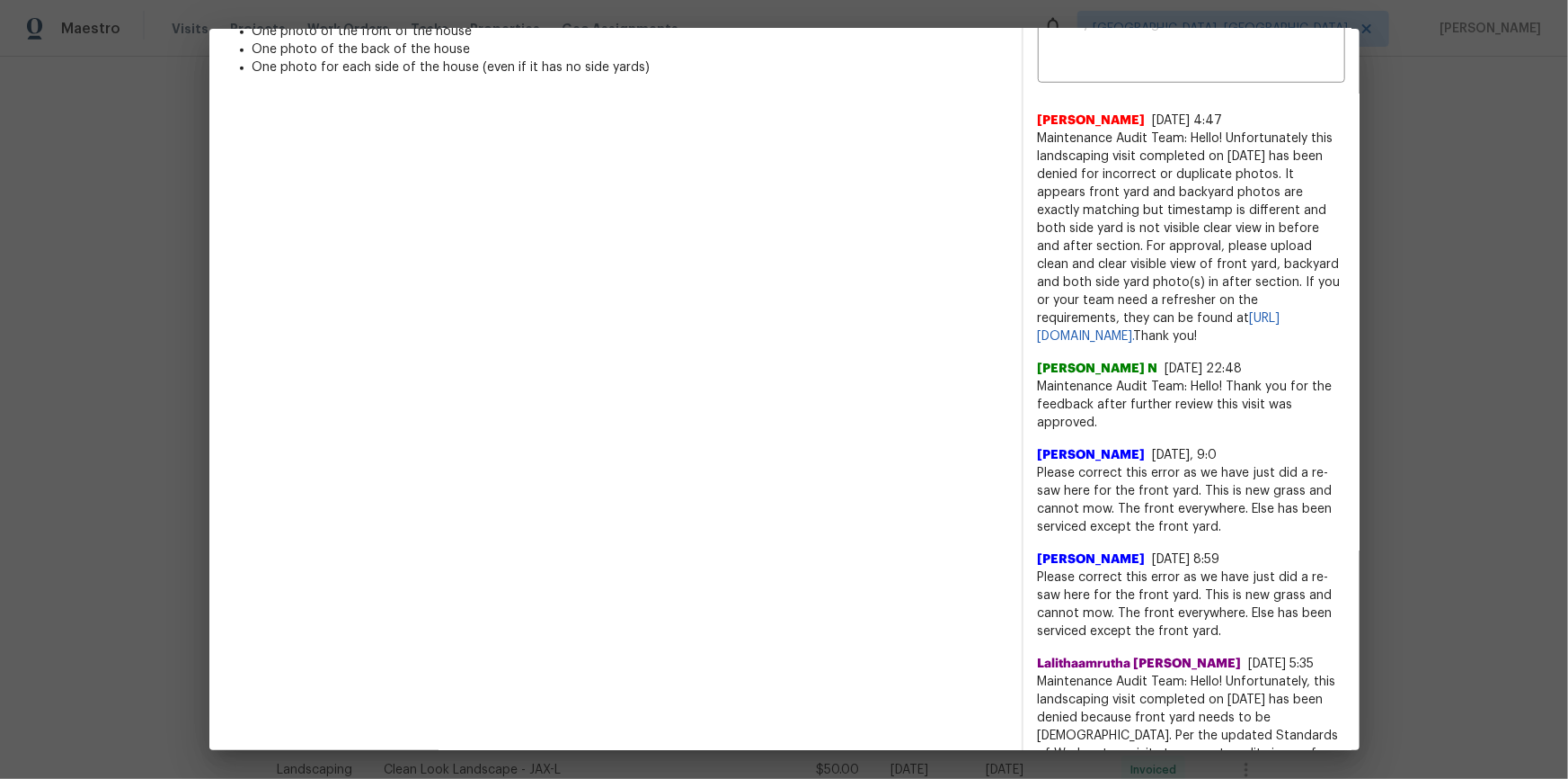
scroll to position [654, 0]
